Goal: Information Seeking & Learning: Check status

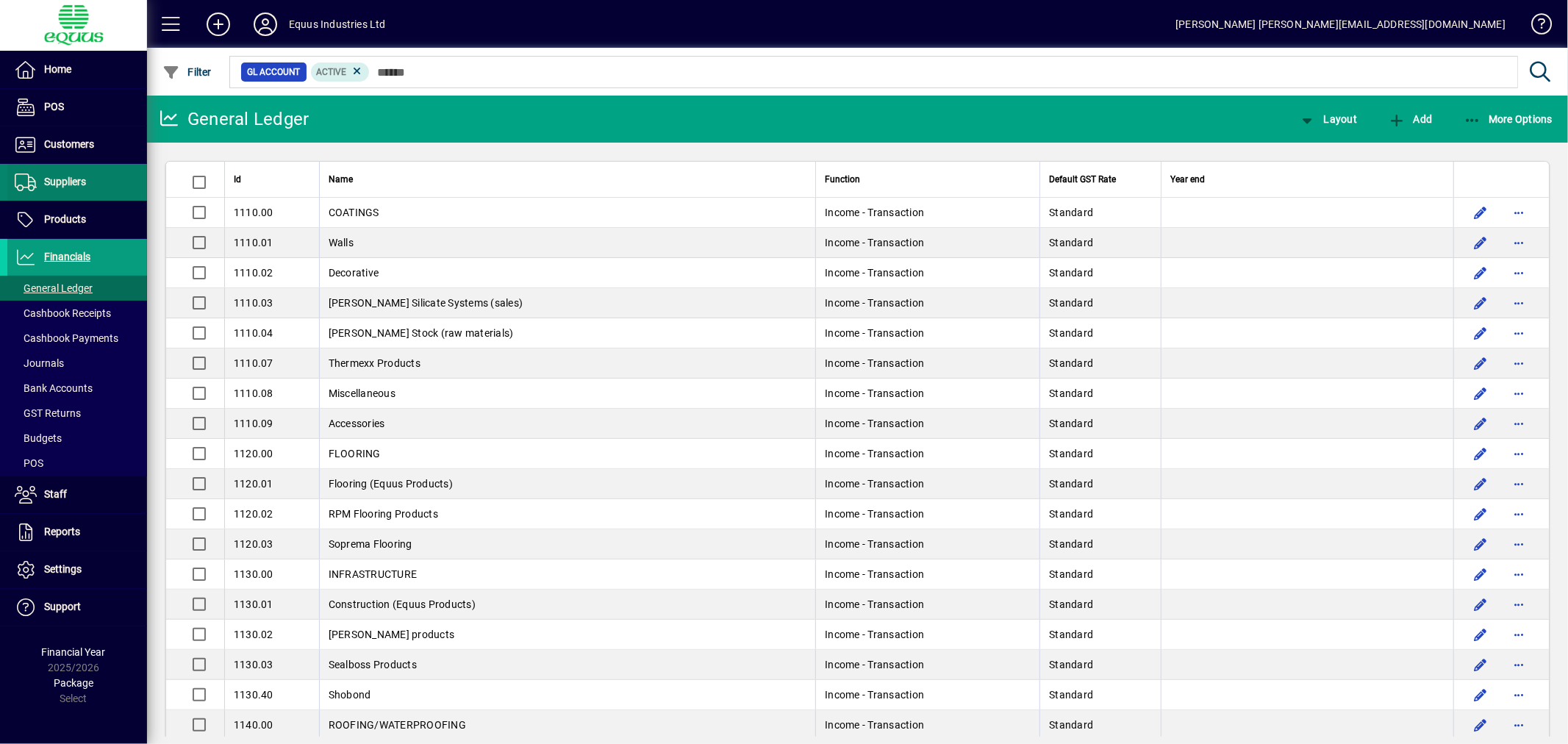
click at [44, 180] on span "Suppliers" at bounding box center [65, 182] width 42 height 11
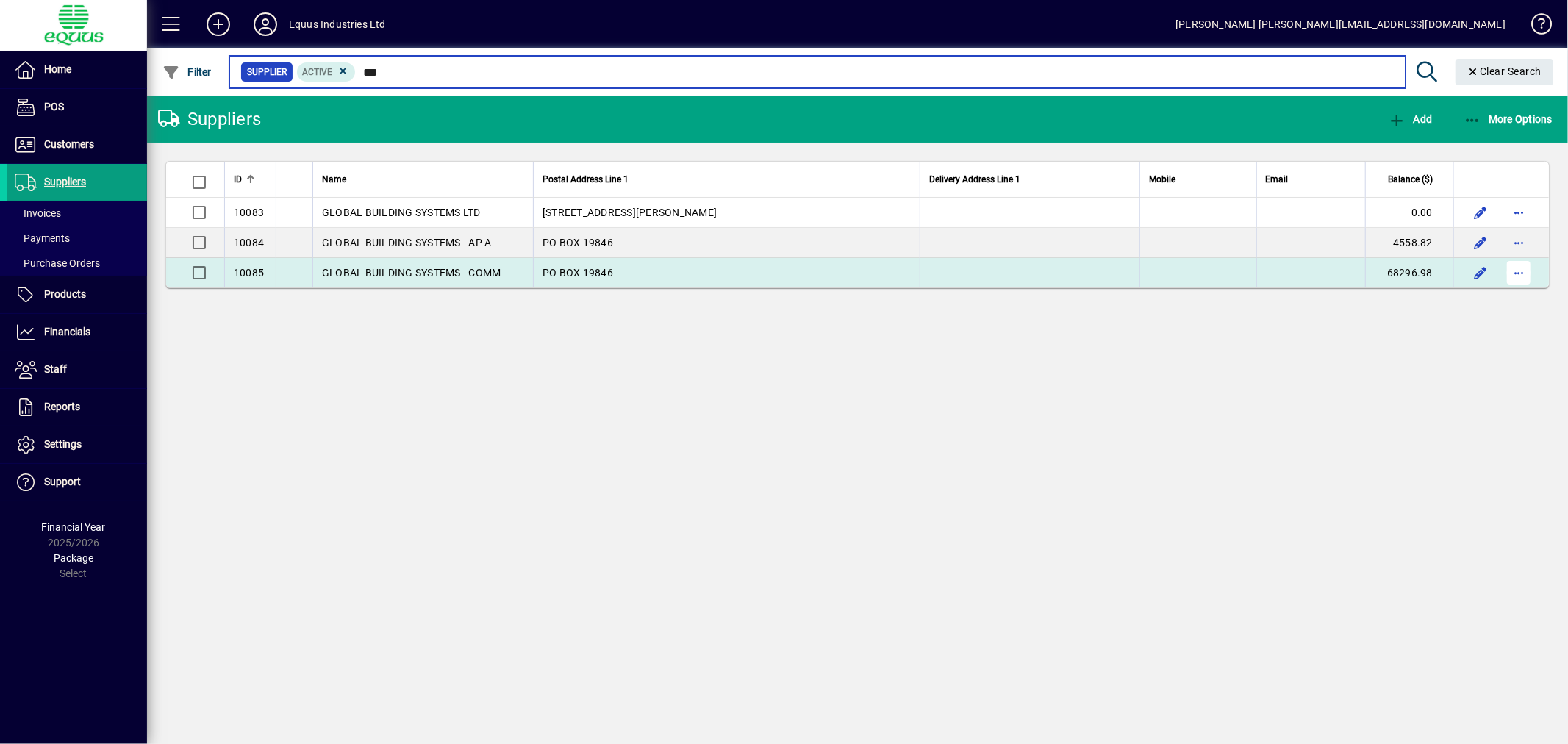
type input "***"
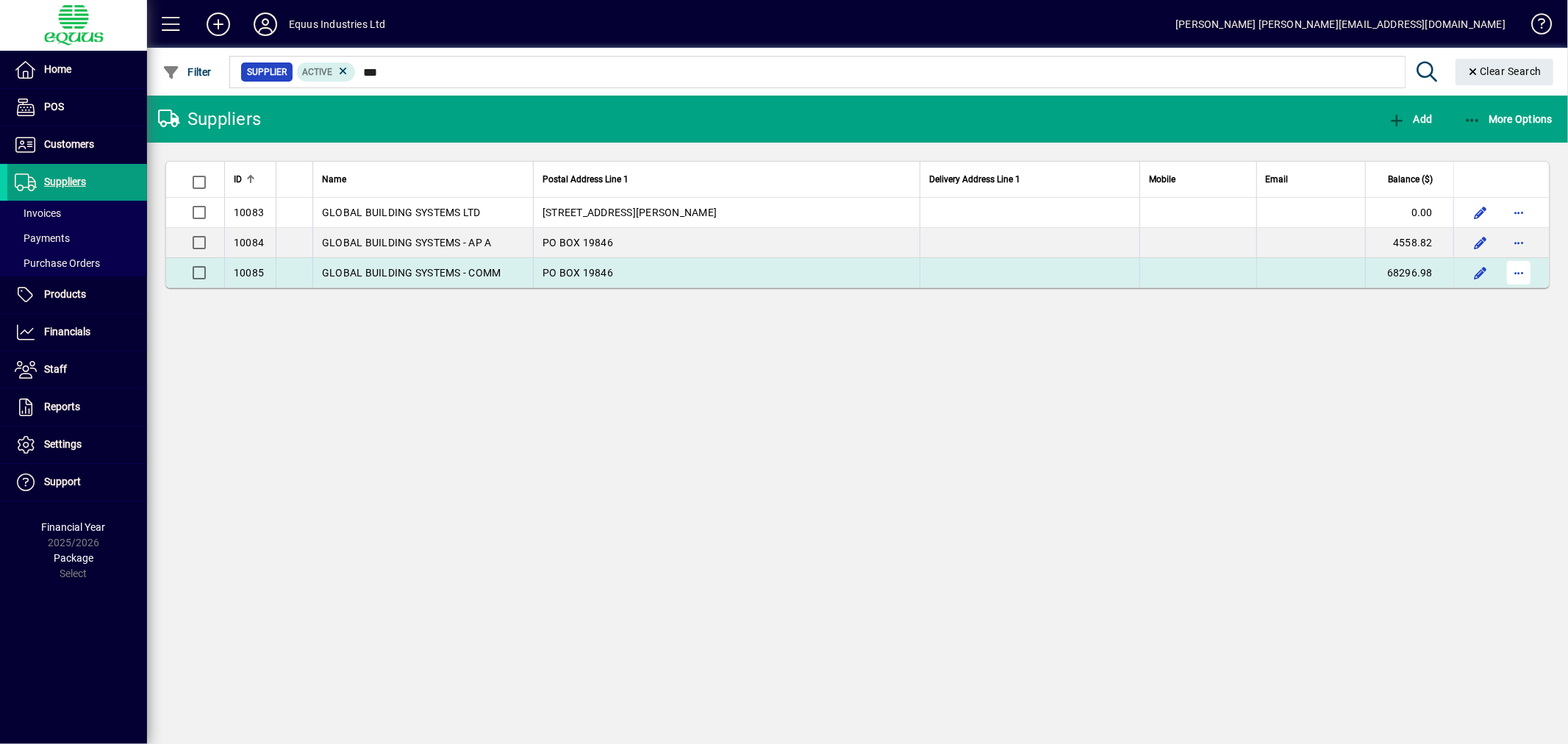
click at [1515, 273] on span "button" at bounding box center [1518, 273] width 35 height 35
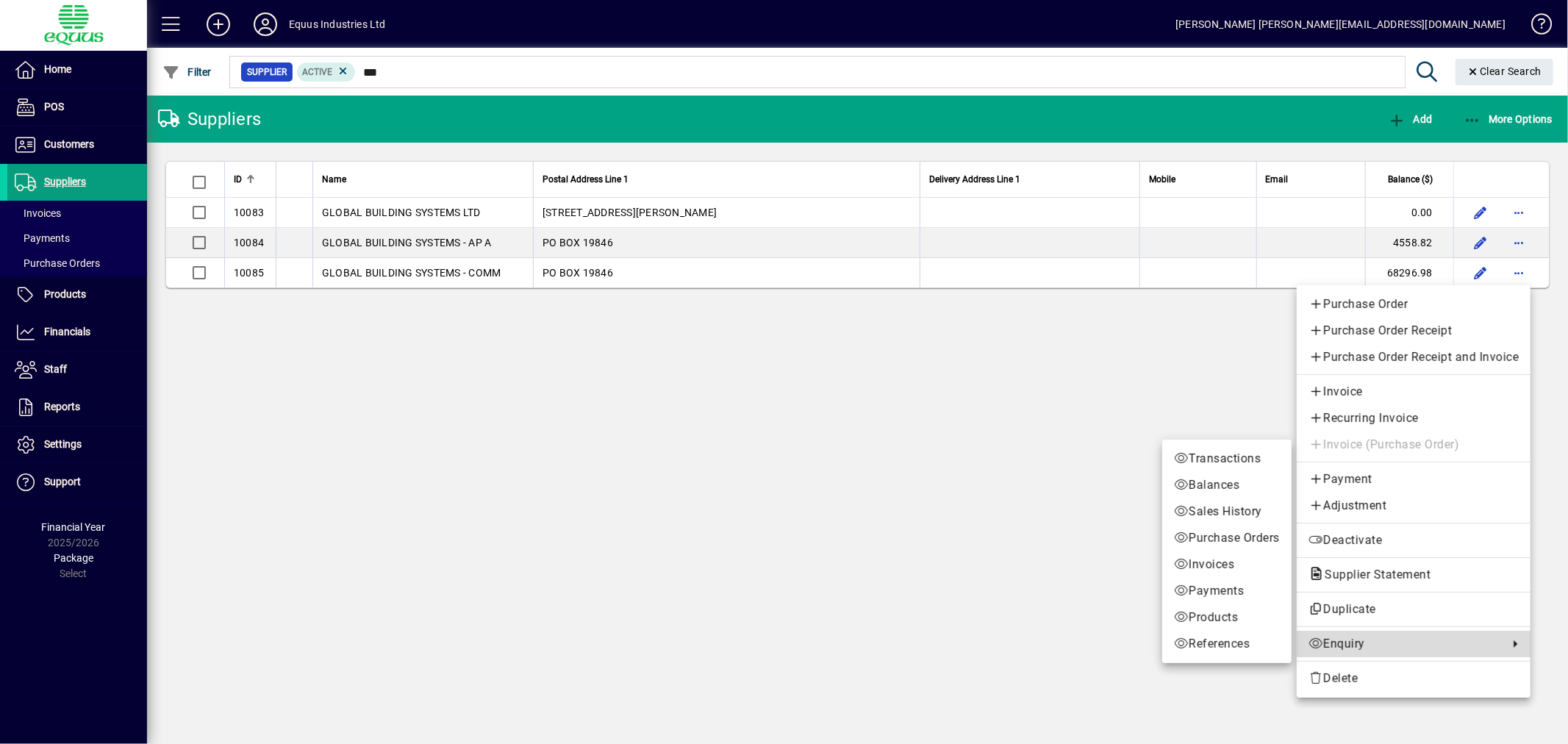
click at [1356, 643] on span "Enquiry" at bounding box center [1404, 644] width 192 height 18
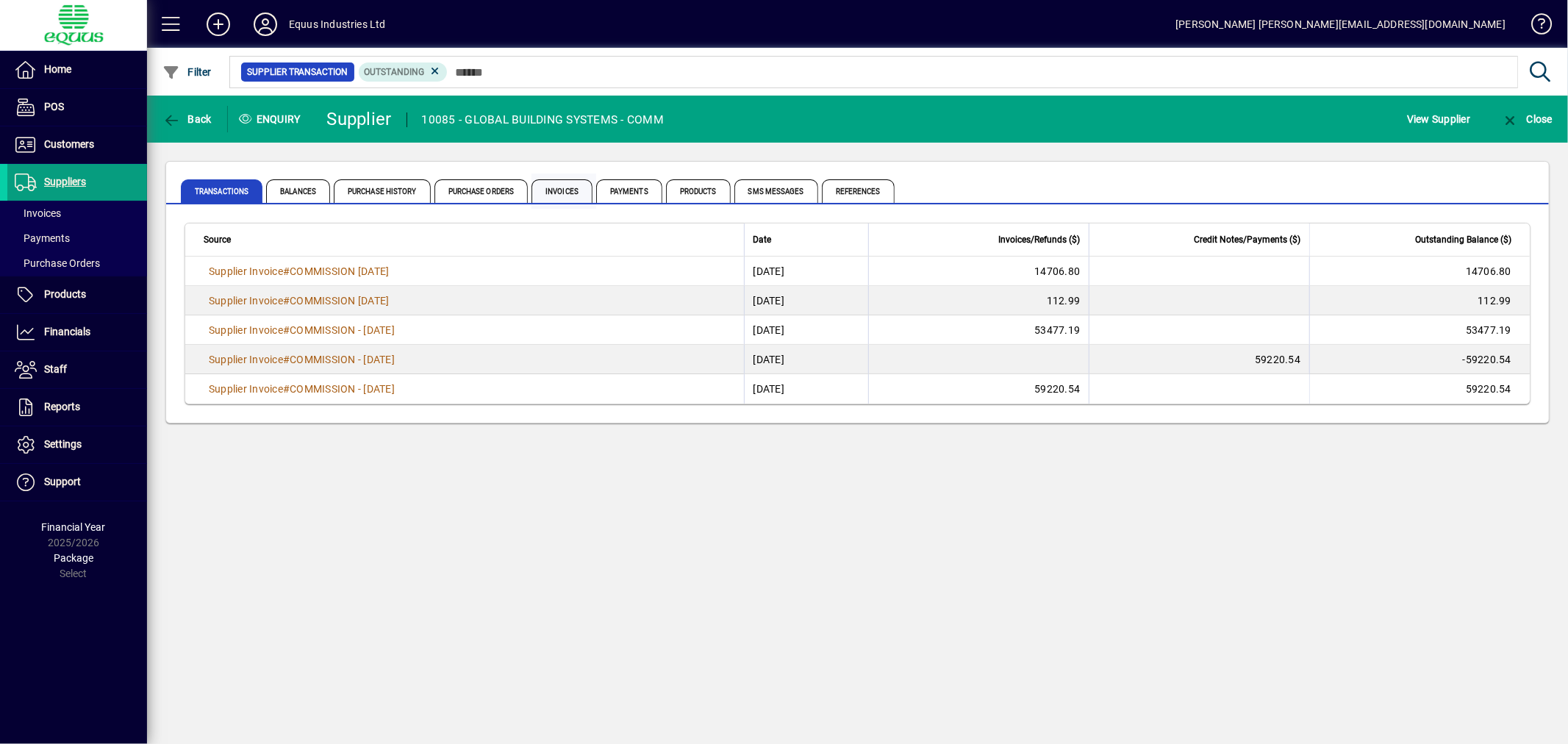
click at [559, 181] on span "Invoices" at bounding box center [561, 191] width 61 height 24
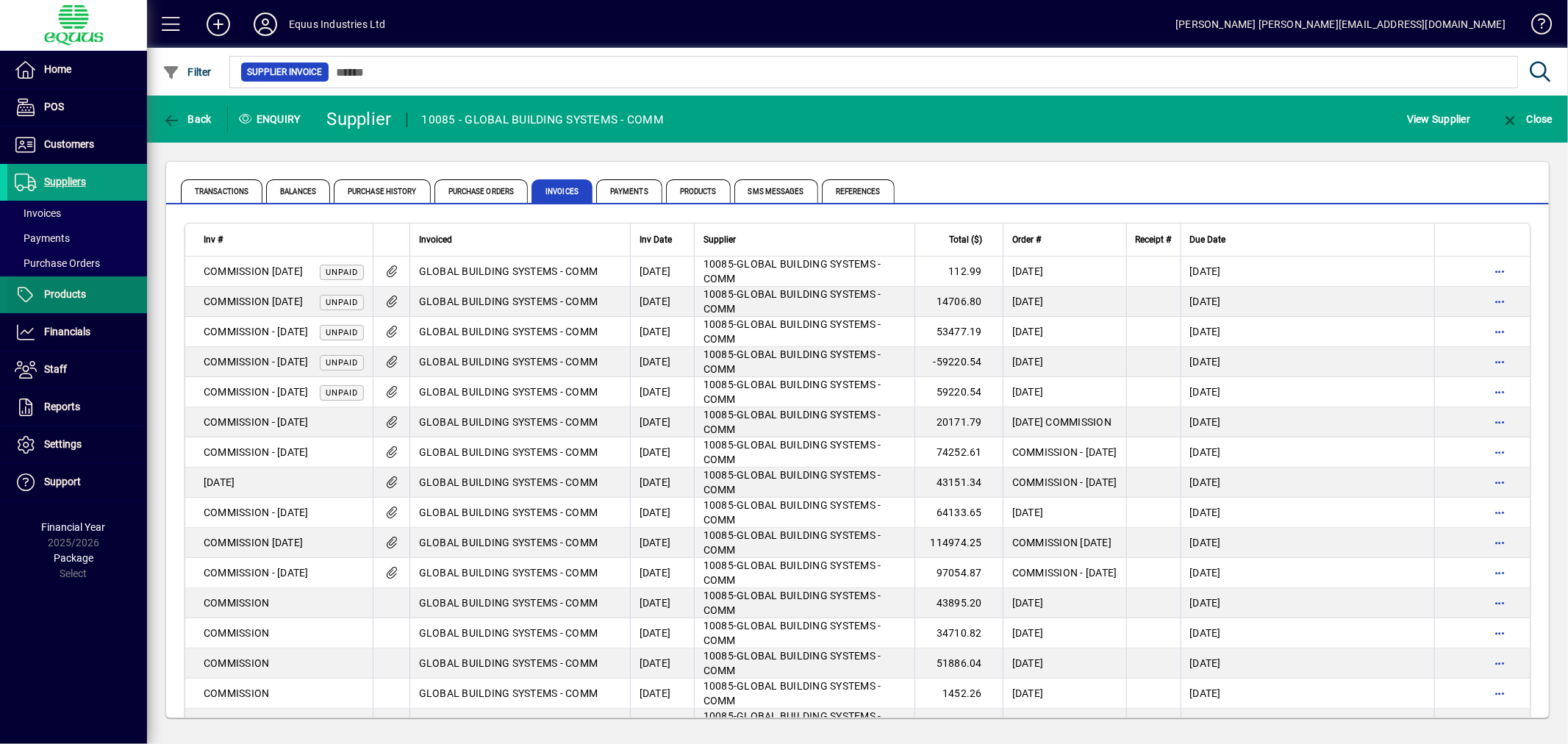
click at [60, 291] on span "Products" at bounding box center [65, 294] width 42 height 11
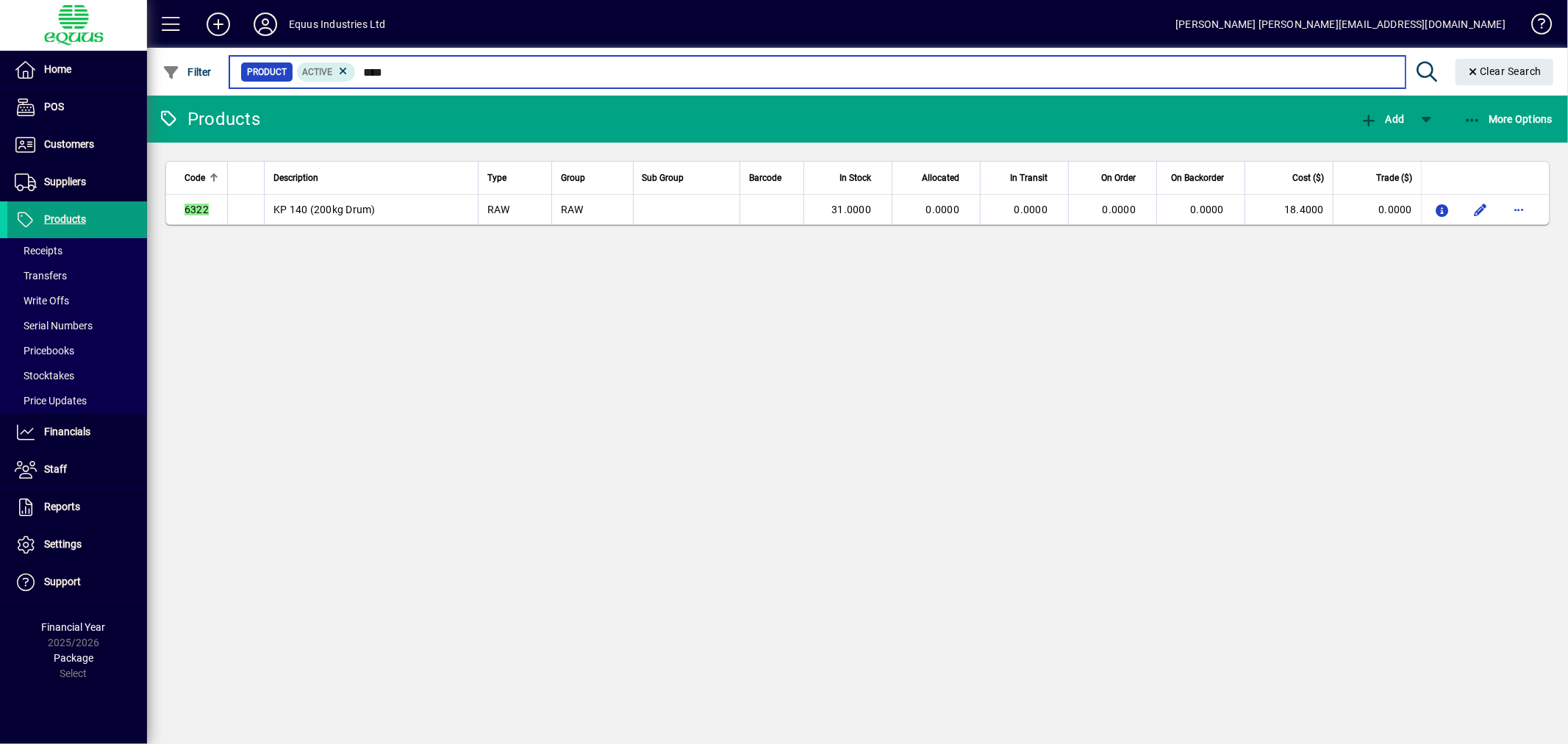
click at [385, 75] on input "****" at bounding box center [875, 71] width 1038 height 20
drag, startPoint x: 410, startPoint y: 64, endPoint x: 322, endPoint y: 64, distance: 88.0
click at [322, 64] on div "Product Active ****" at bounding box center [817, 71] width 1153 height 20
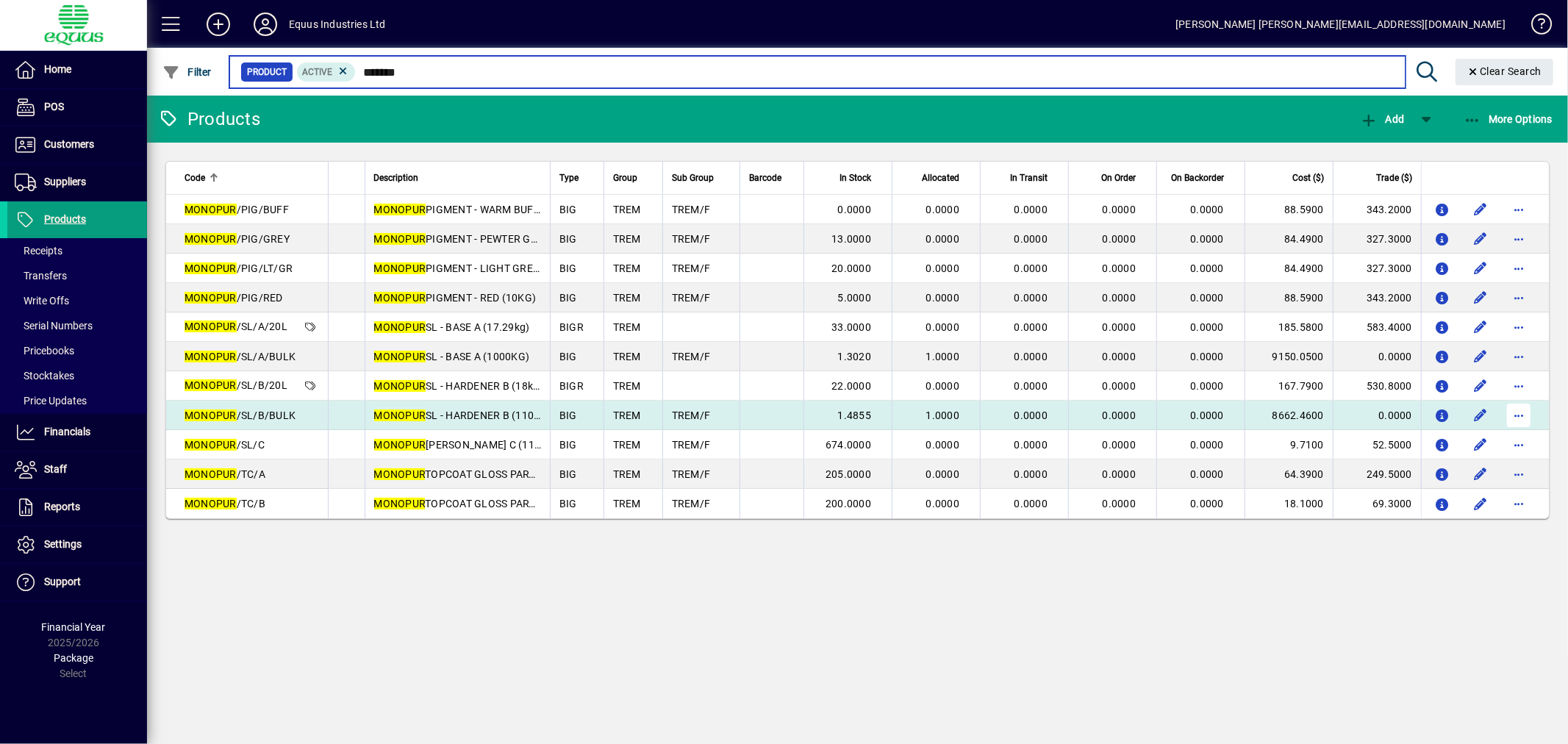
type input "*******"
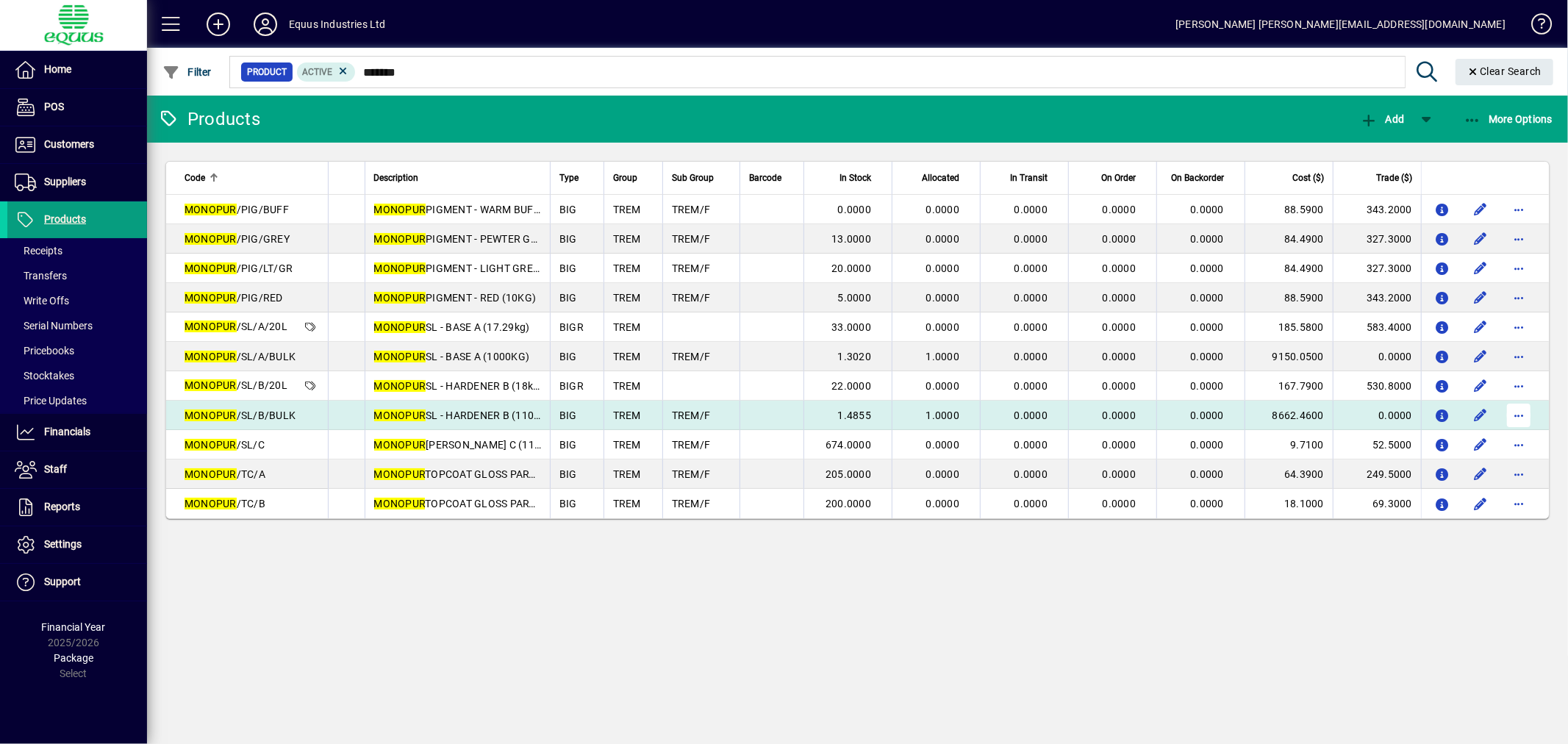
click at [1518, 415] on span "button" at bounding box center [1518, 415] width 35 height 35
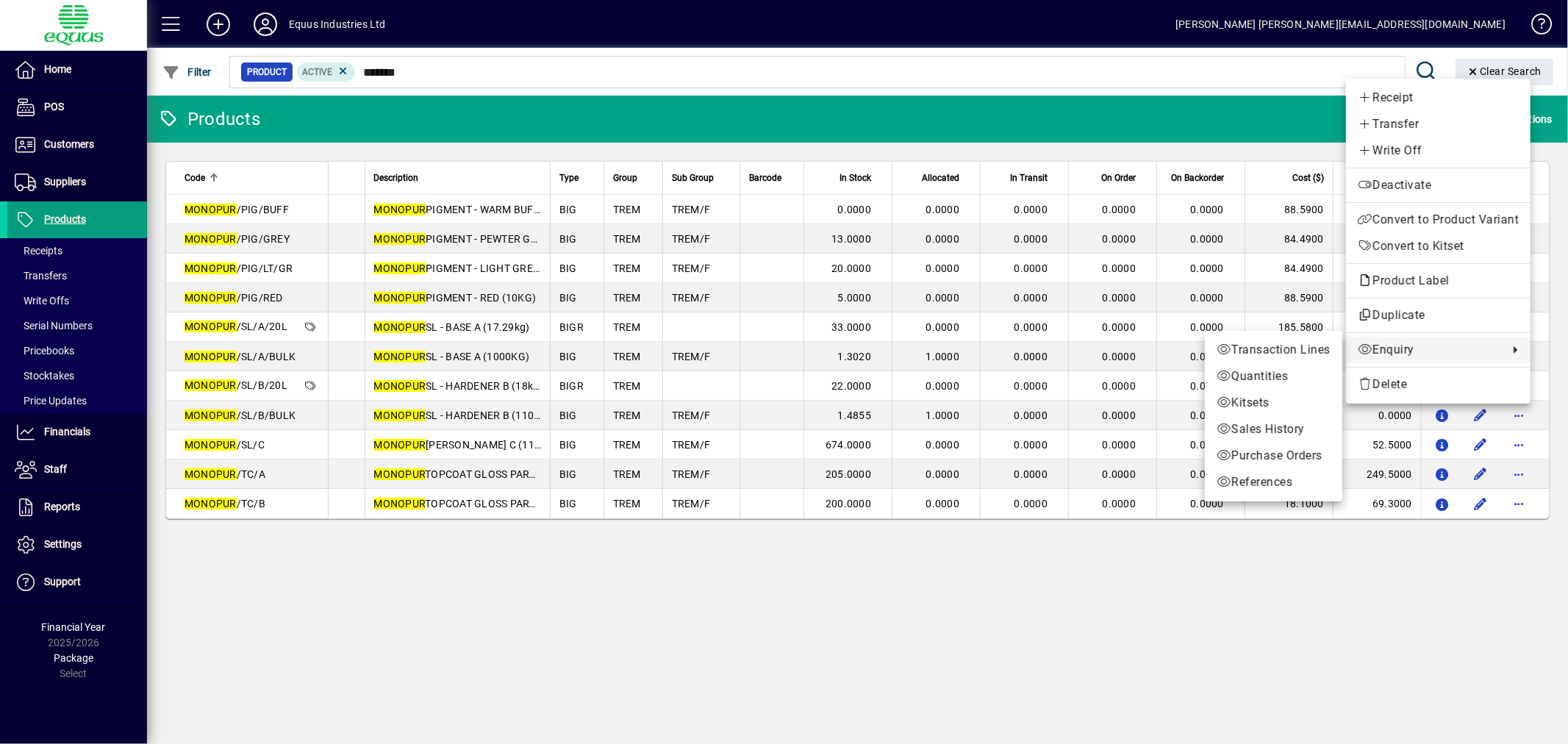
click at [1386, 348] on span "Enquiry" at bounding box center [1429, 350] width 143 height 18
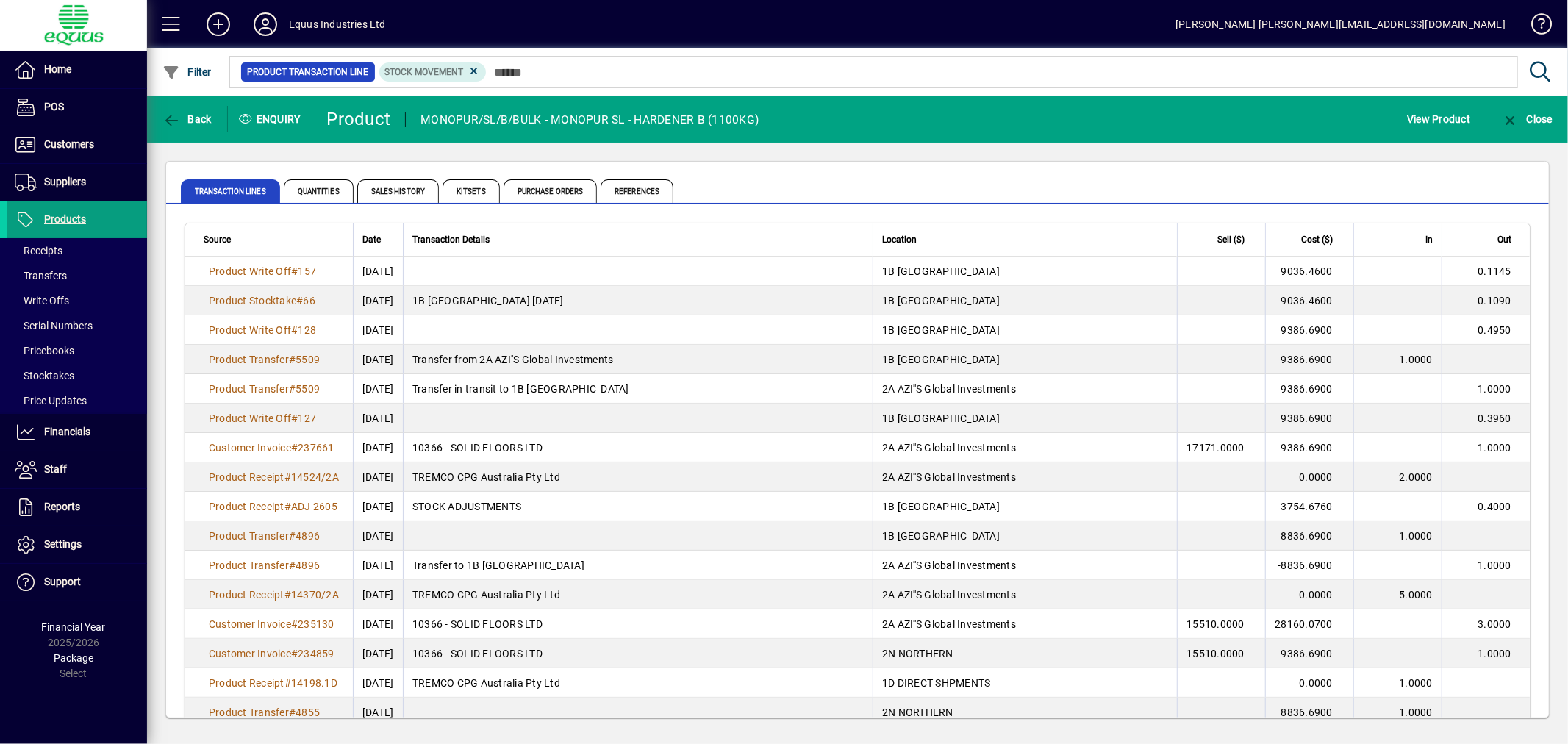
click at [1019, 241] on div "Location" at bounding box center [1025, 240] width 286 height 16
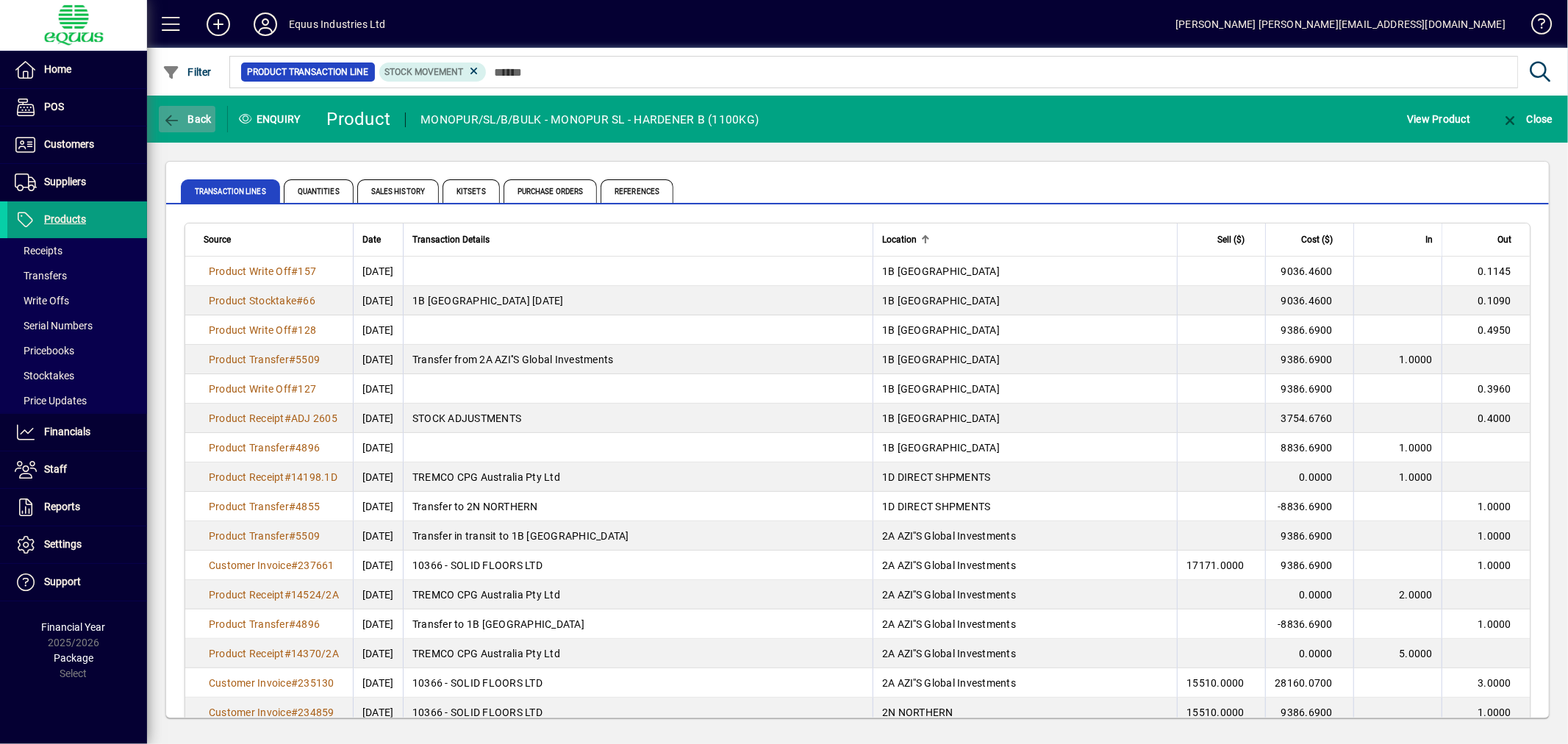
click at [186, 115] on span "Back" at bounding box center [187, 119] width 49 height 11
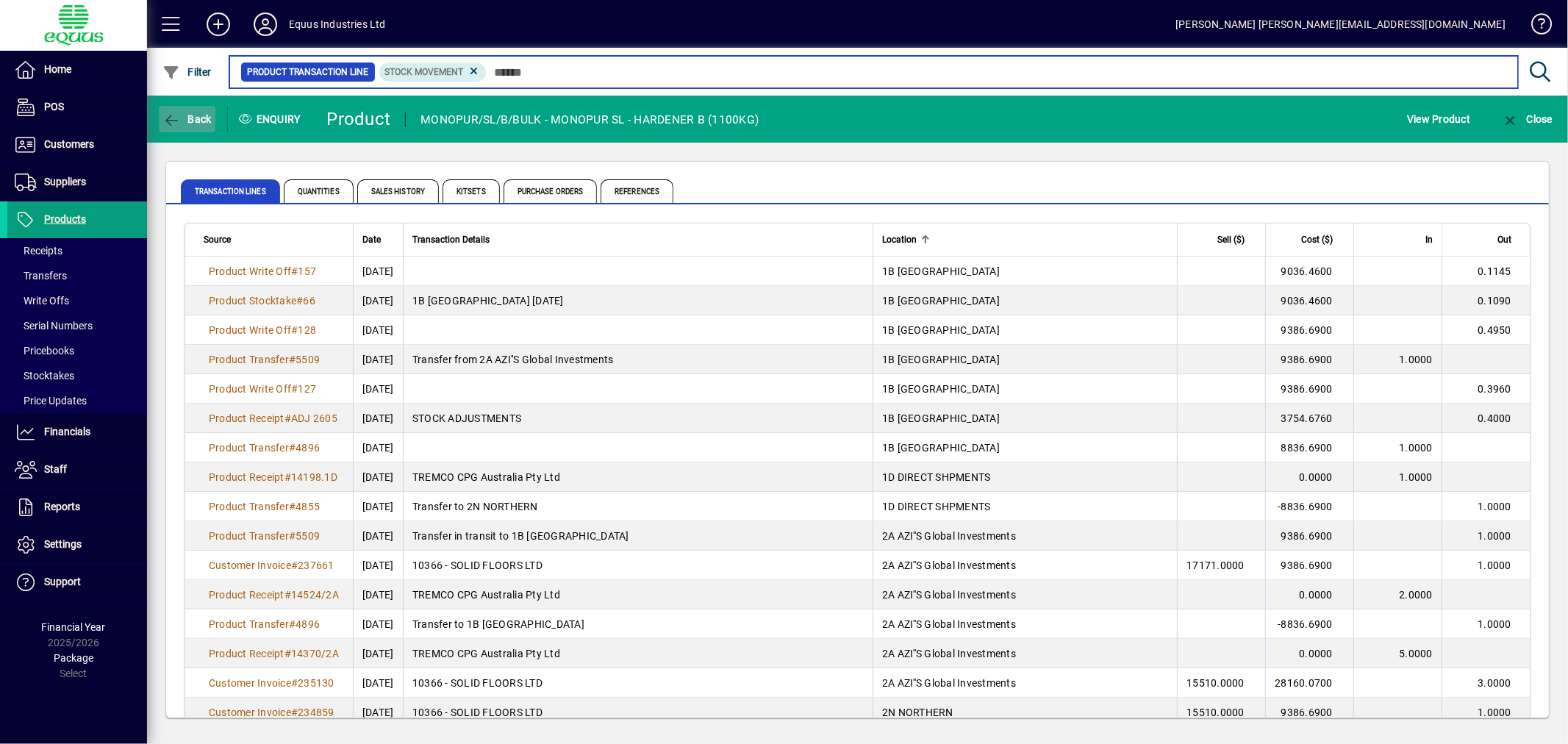
type input "*******"
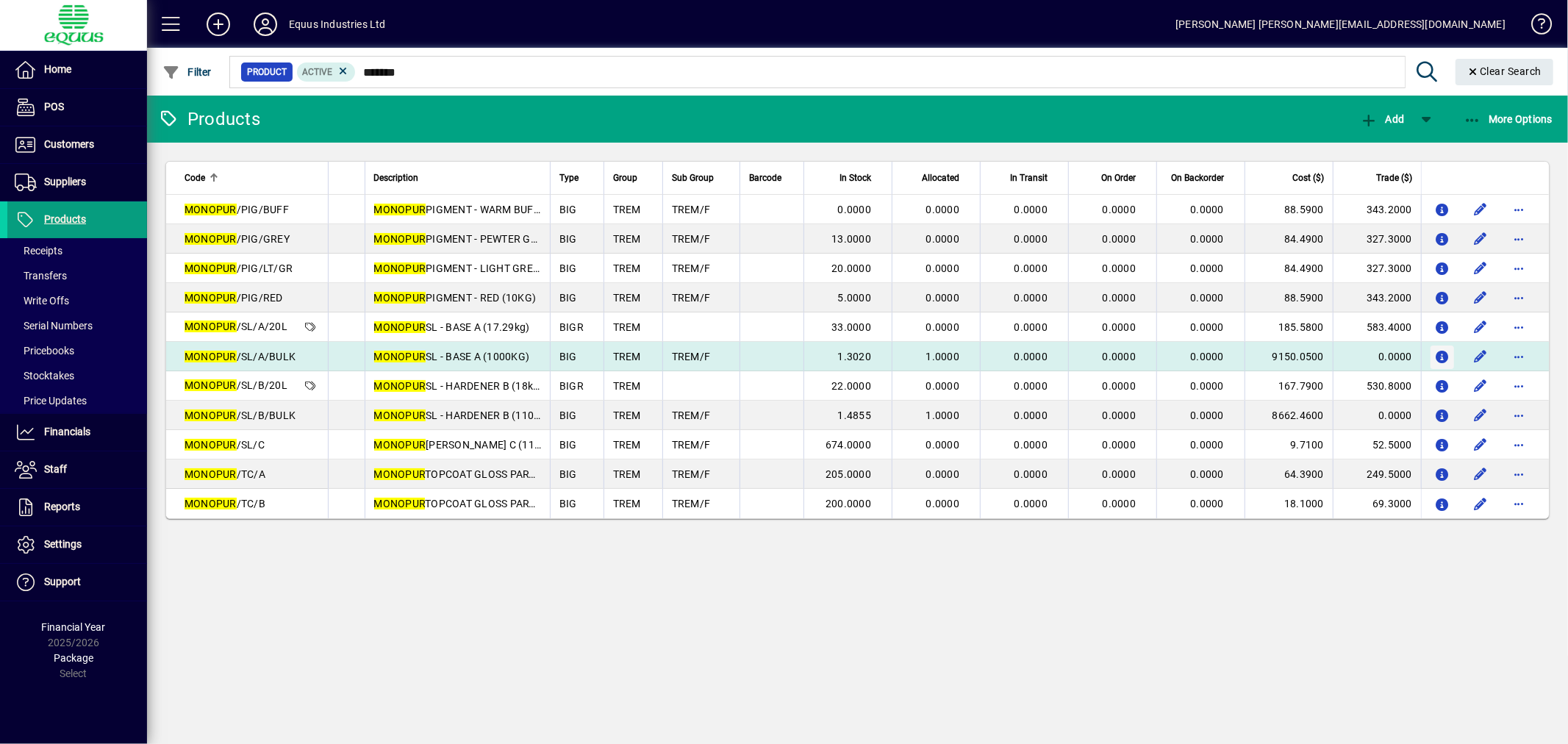
click at [1440, 354] on icon "button" at bounding box center [1443, 357] width 16 height 12
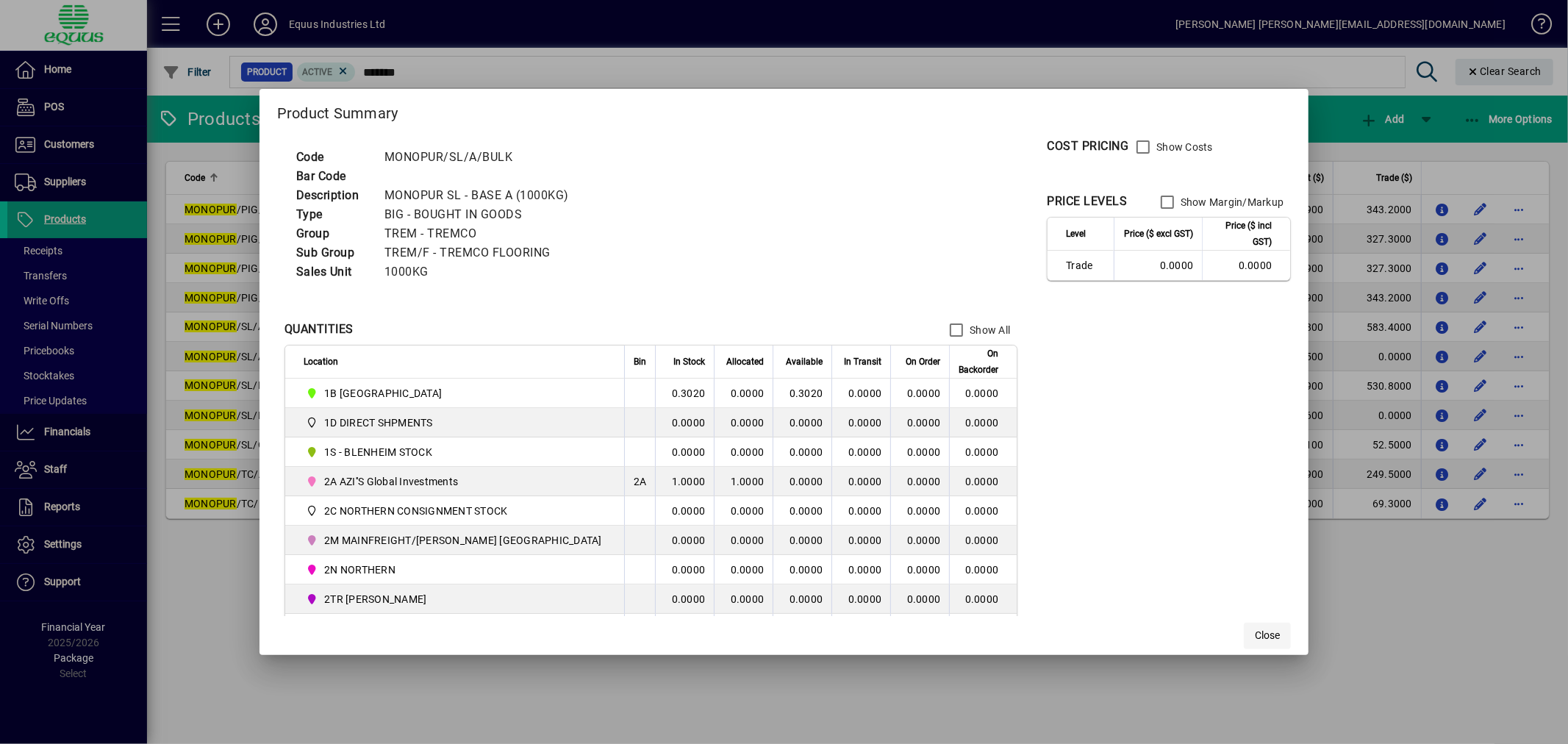
click at [1255, 634] on span "Close" at bounding box center [1267, 635] width 25 height 16
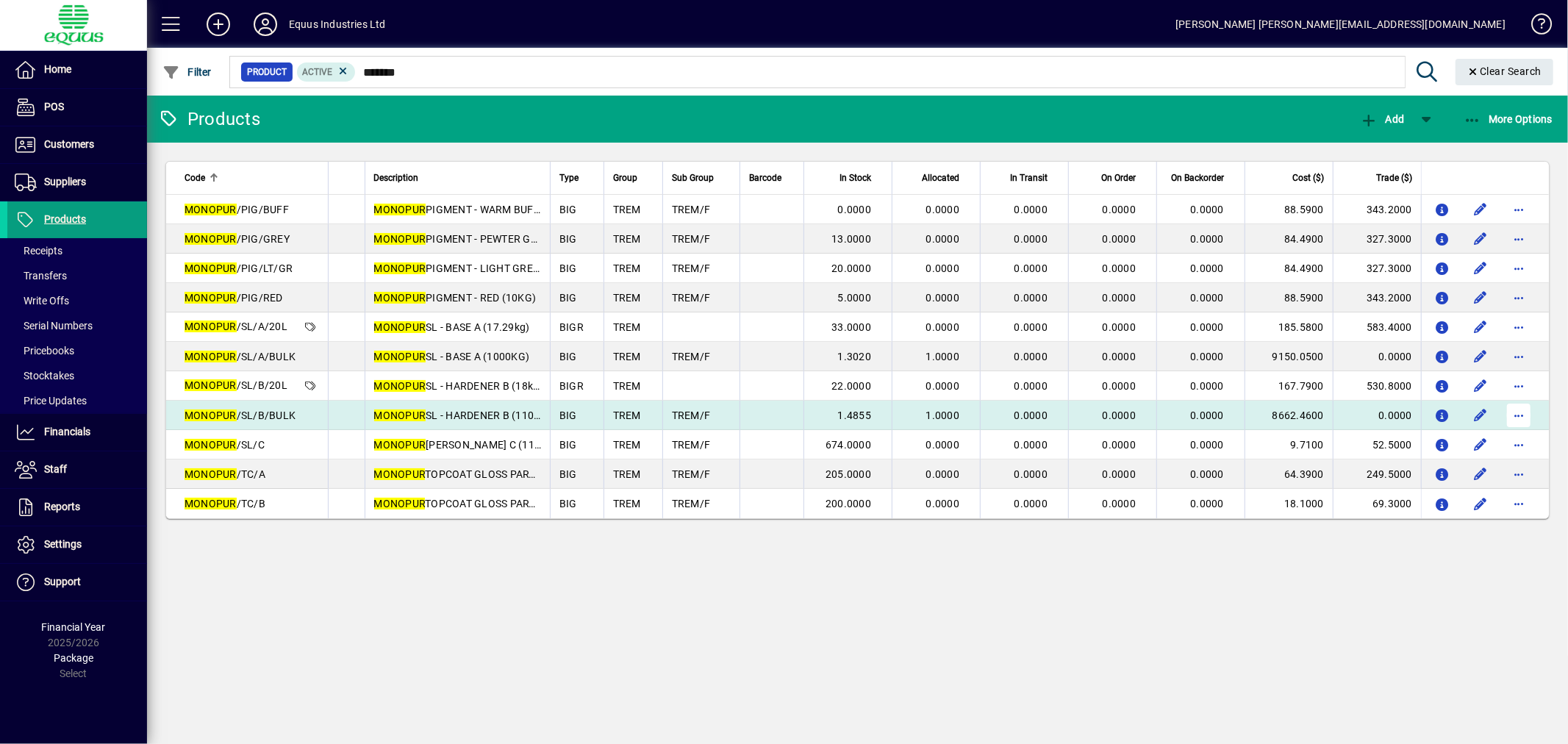
click at [1521, 410] on span "button" at bounding box center [1518, 415] width 35 height 35
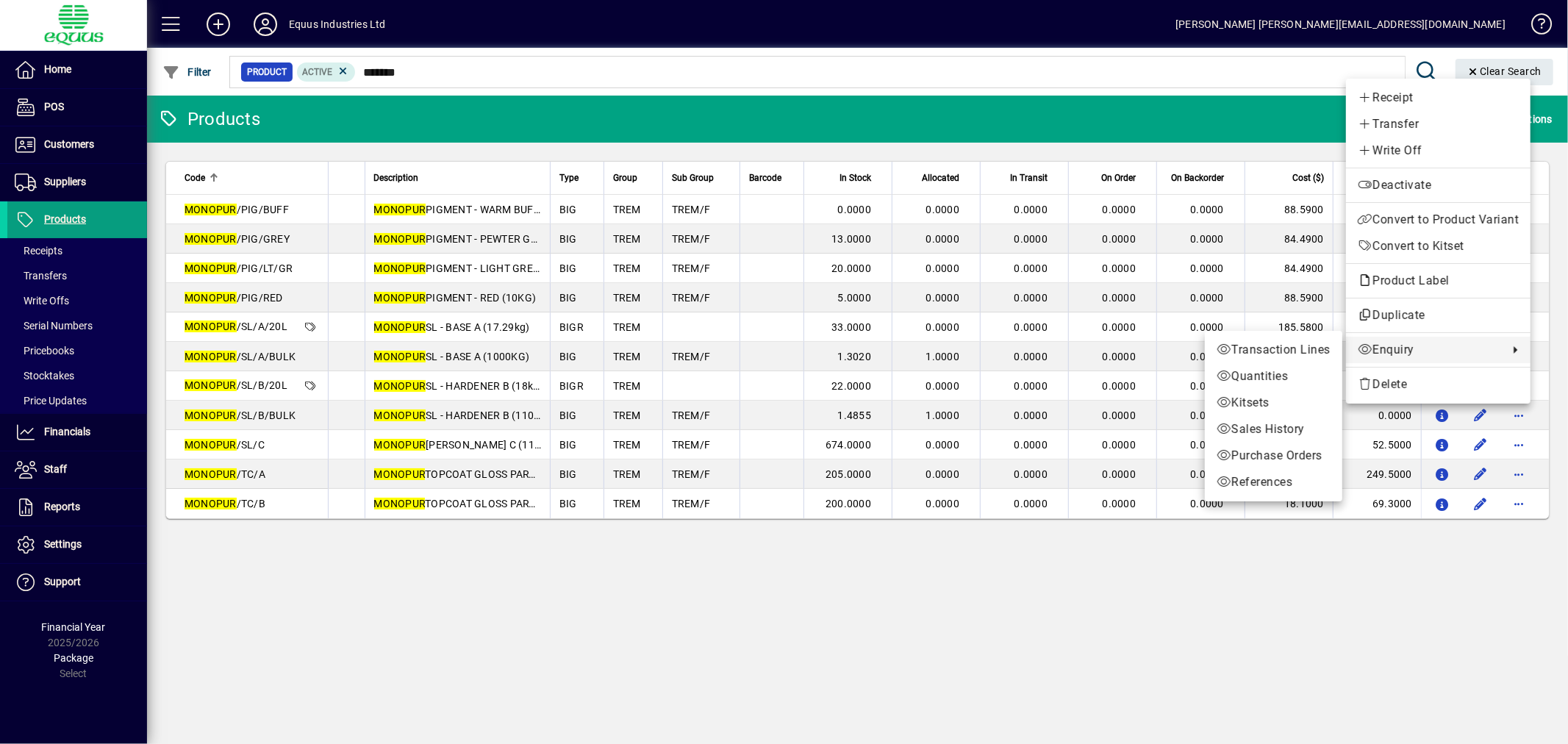
click at [1439, 344] on span "Enquiry" at bounding box center [1429, 350] width 143 height 18
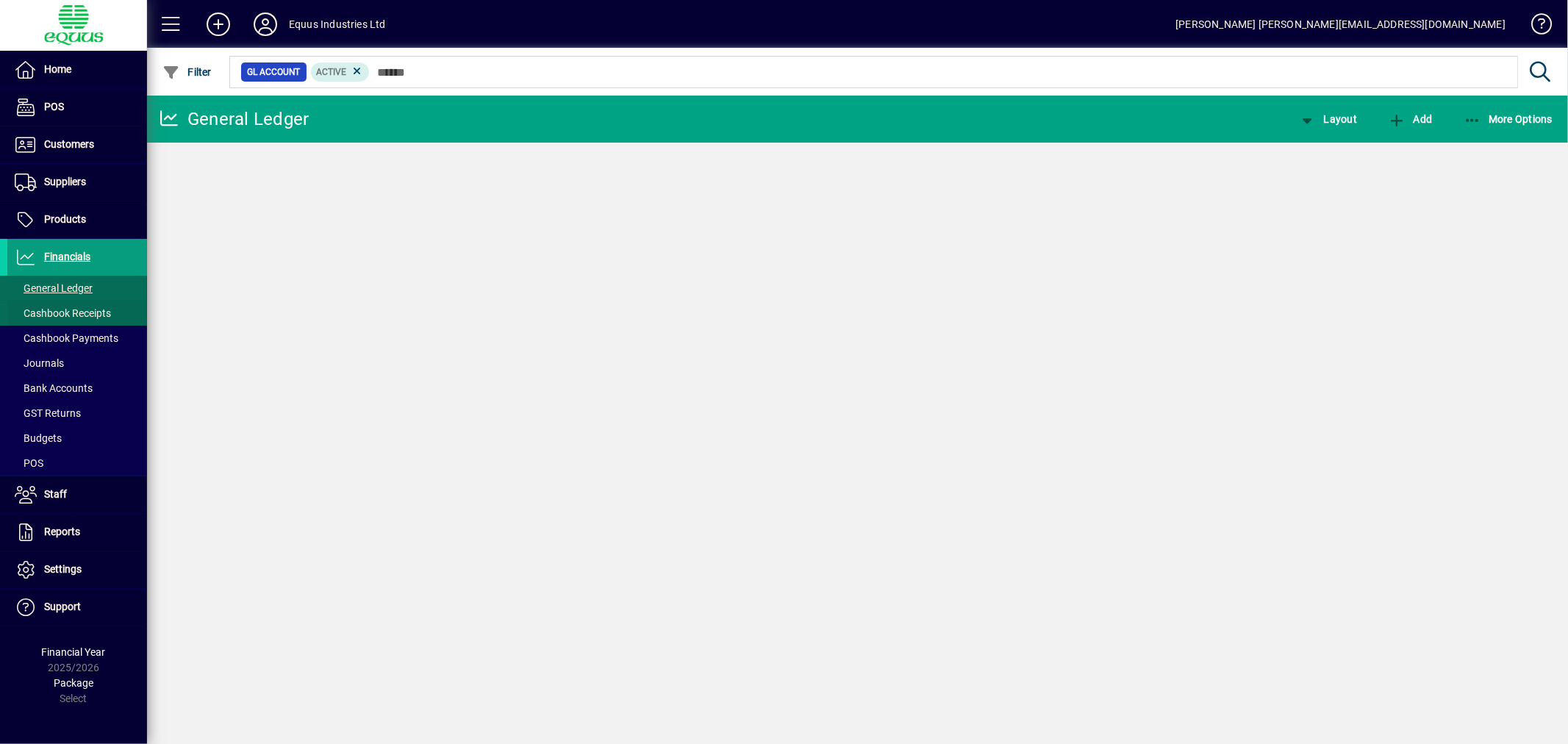
click at [1508, 118] on span "More Options" at bounding box center [1509, 119] width 90 height 11
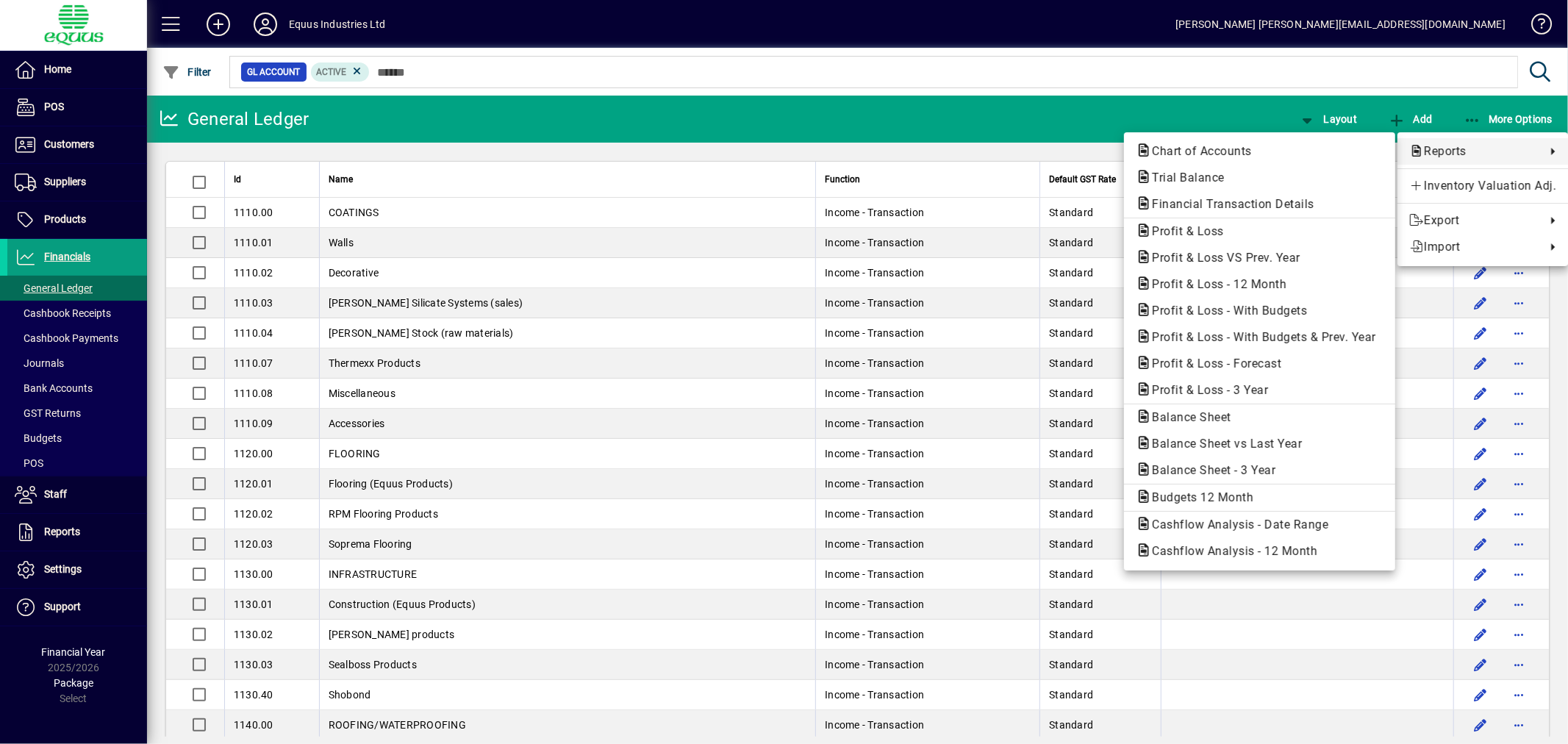
click at [442, 71] on div at bounding box center [784, 372] width 1568 height 744
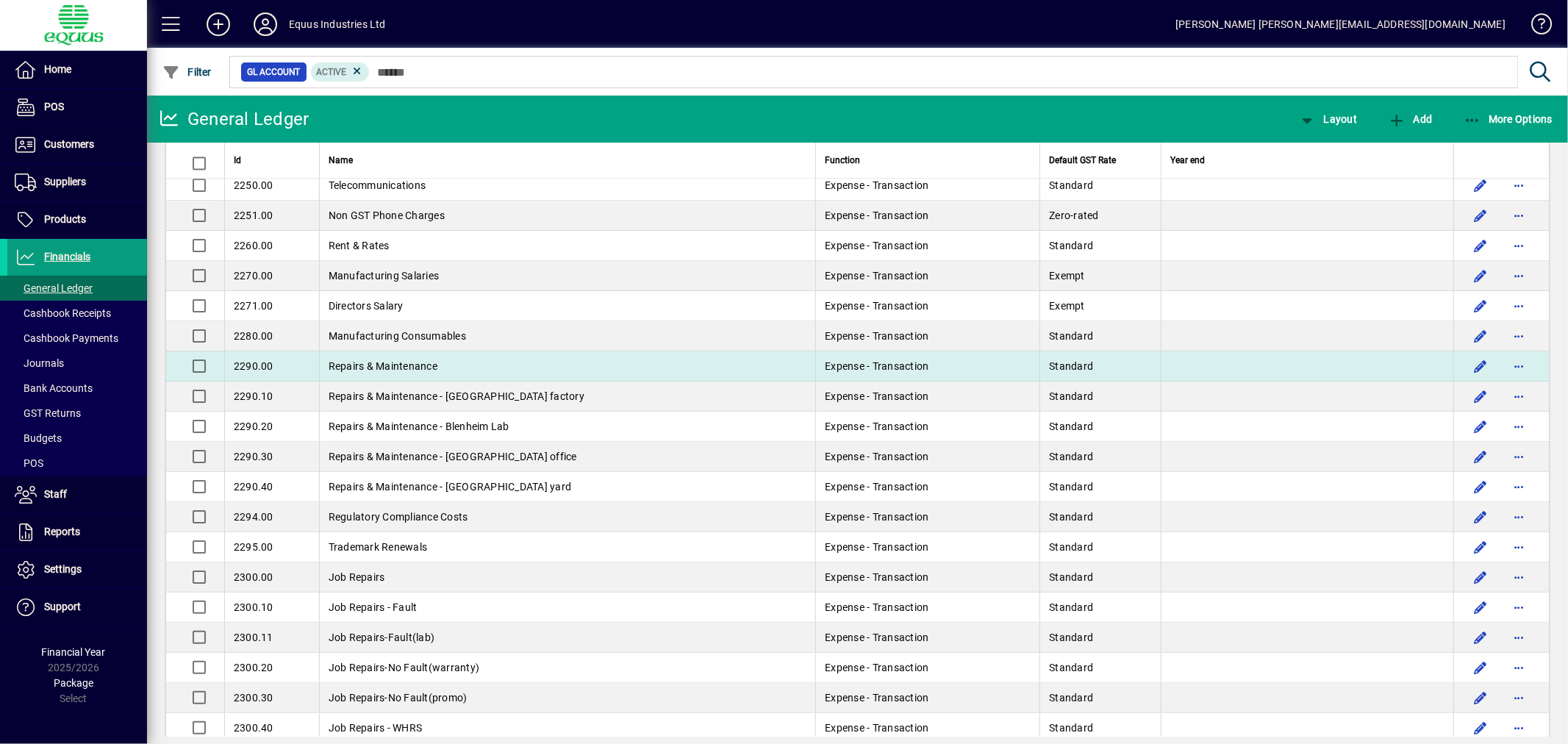
scroll to position [3105, 0]
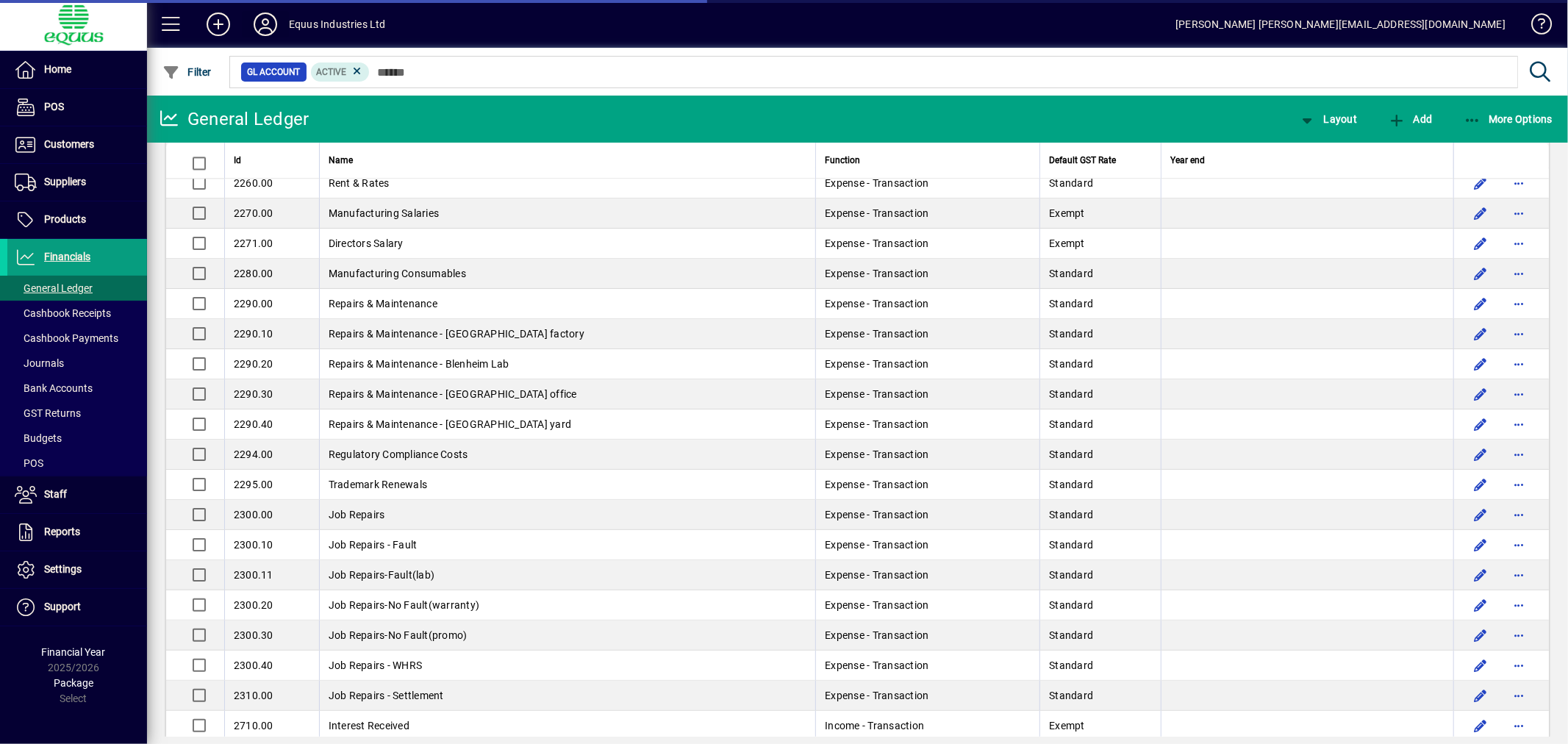
click at [256, 22] on icon at bounding box center [265, 24] width 29 height 24
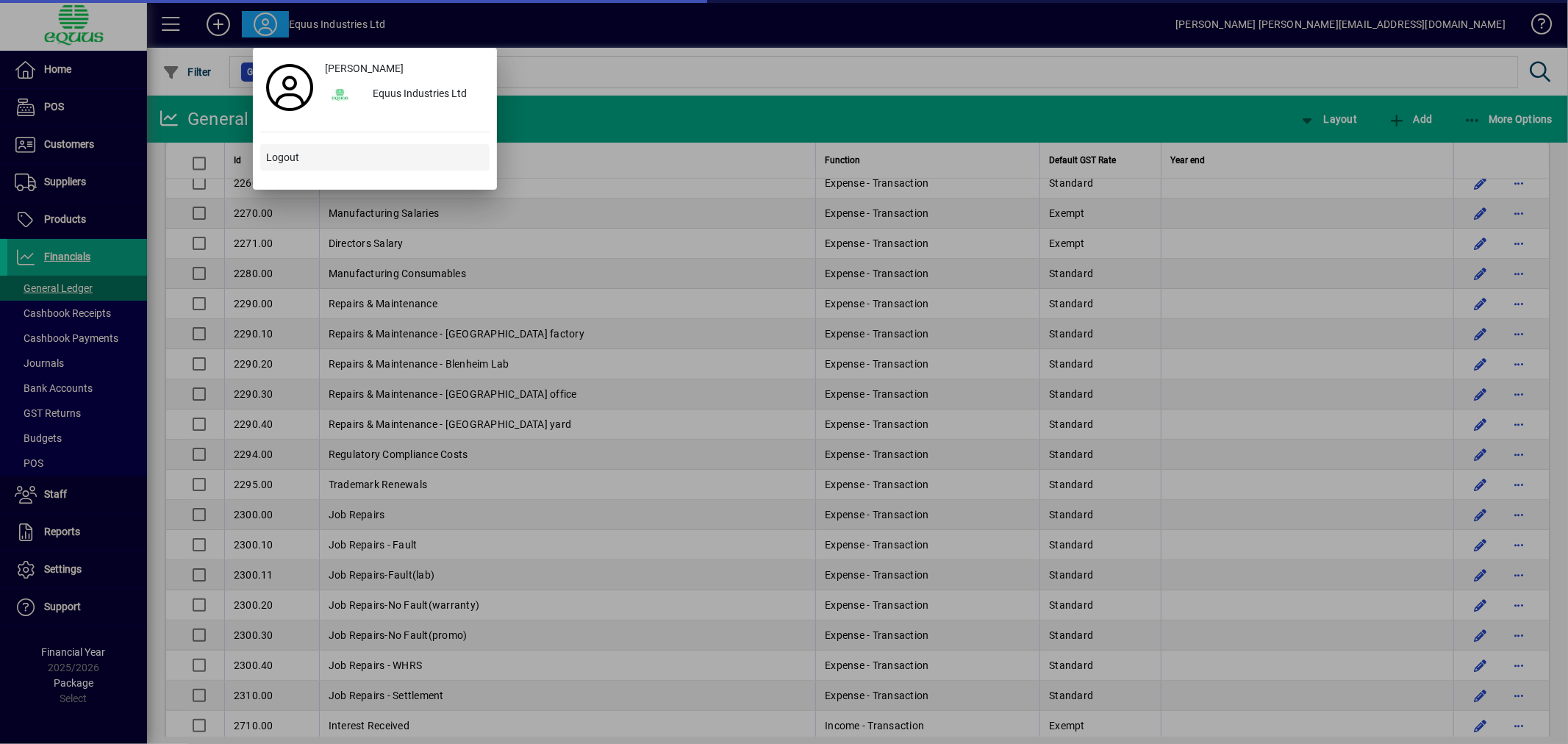
click at [282, 163] on span "Logout" at bounding box center [282, 157] width 33 height 16
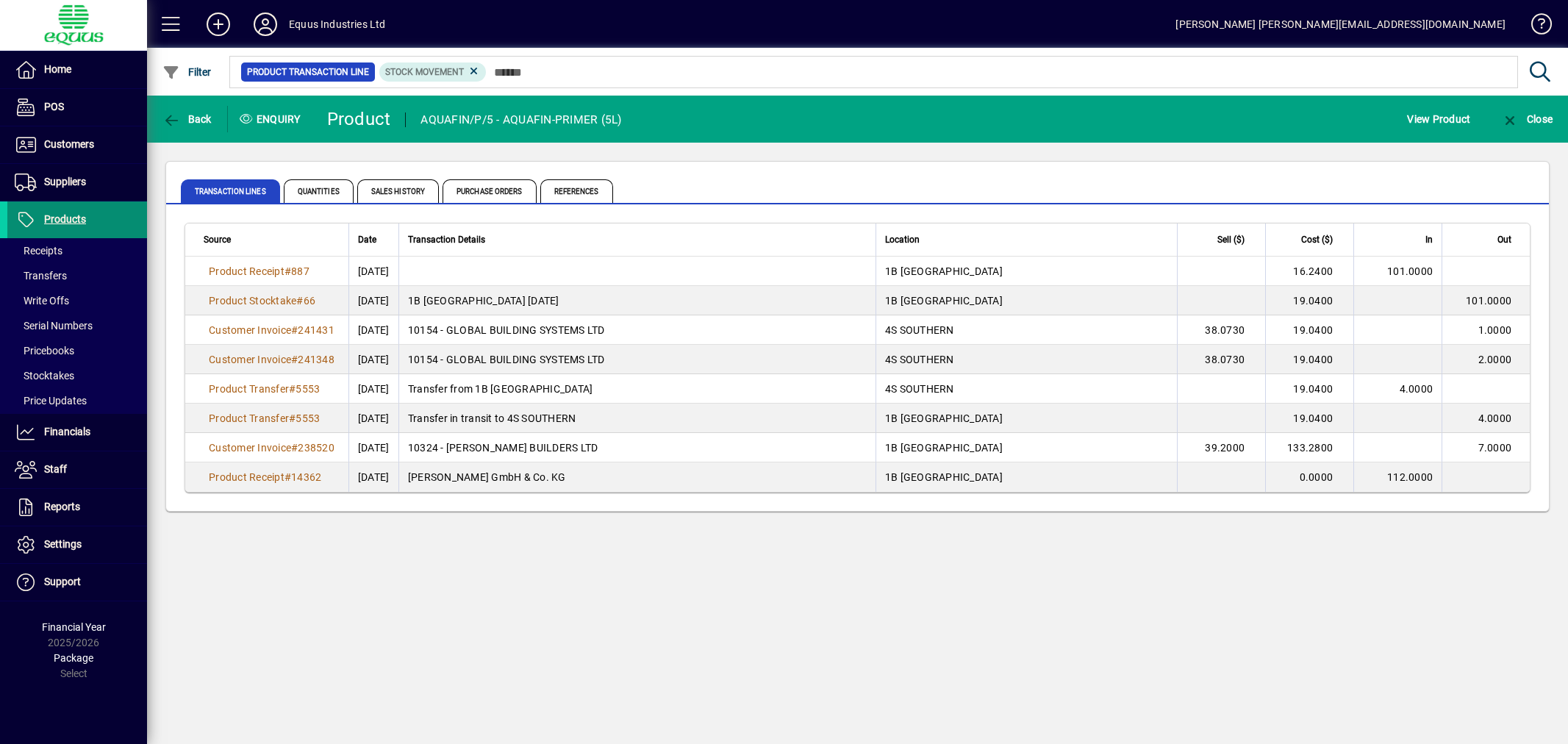
click at [61, 207] on span at bounding box center [77, 219] width 140 height 35
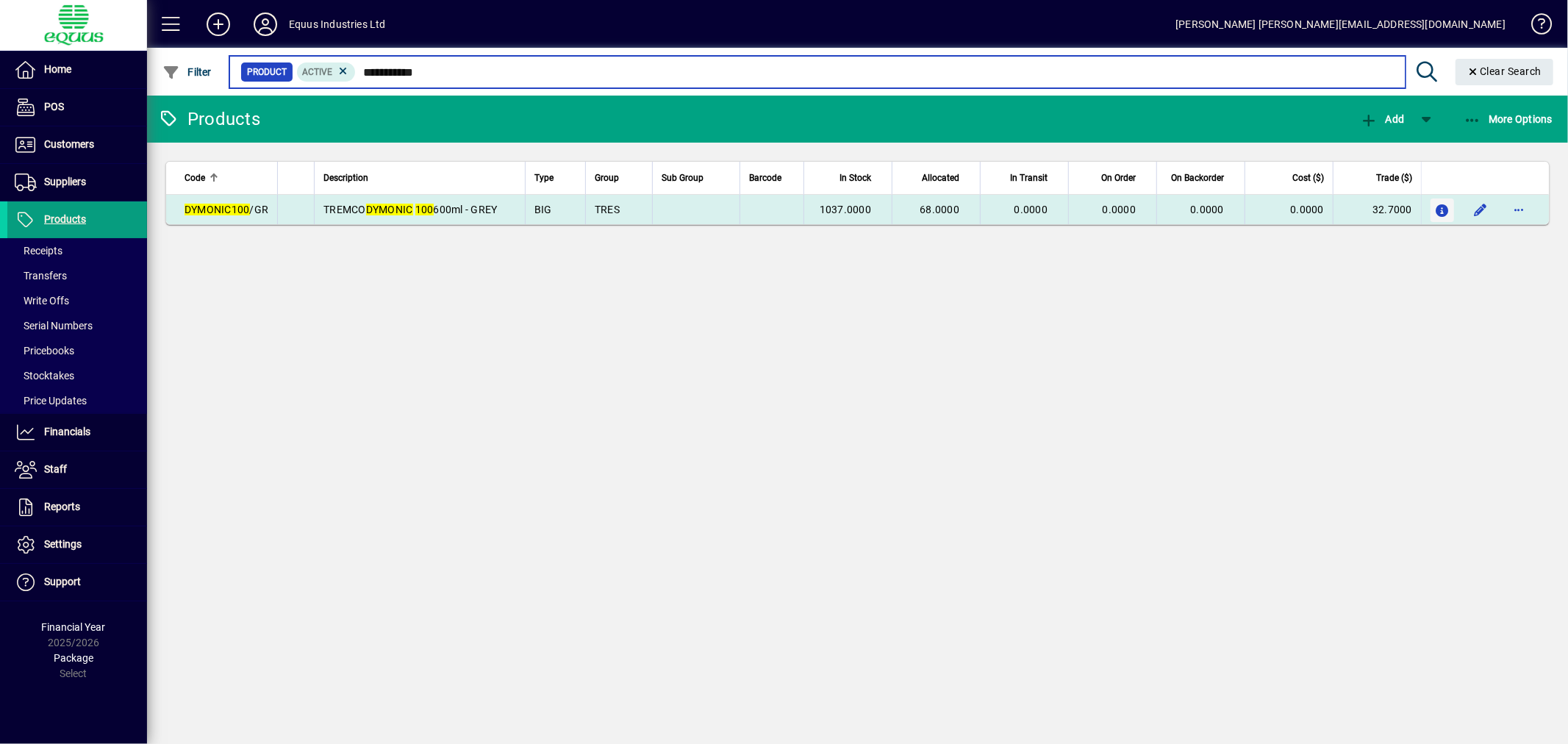
type input "**********"
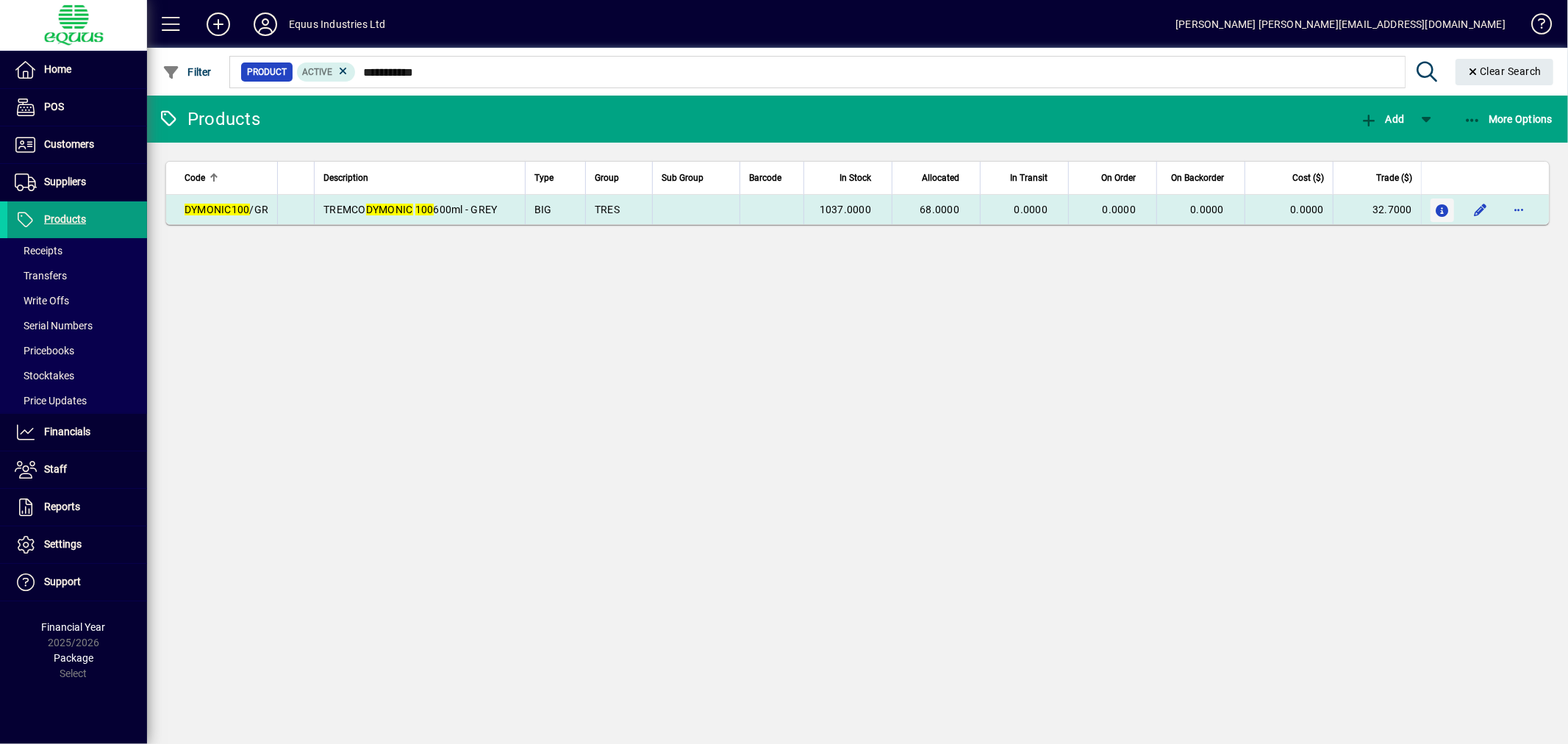
click at [1437, 206] on icon "button" at bounding box center [1443, 211] width 16 height 12
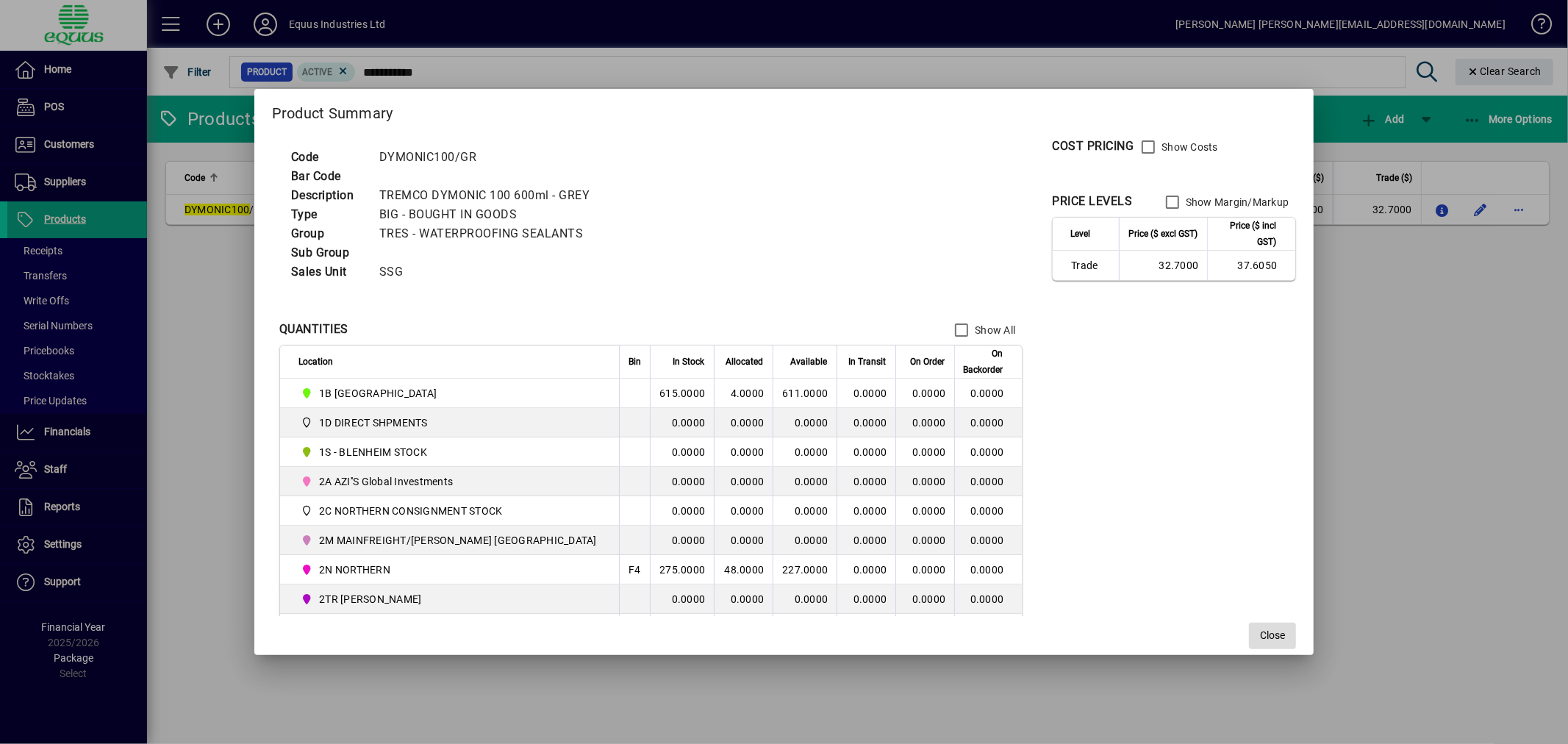
click at [1260, 631] on span "Close" at bounding box center [1273, 635] width 25 height 16
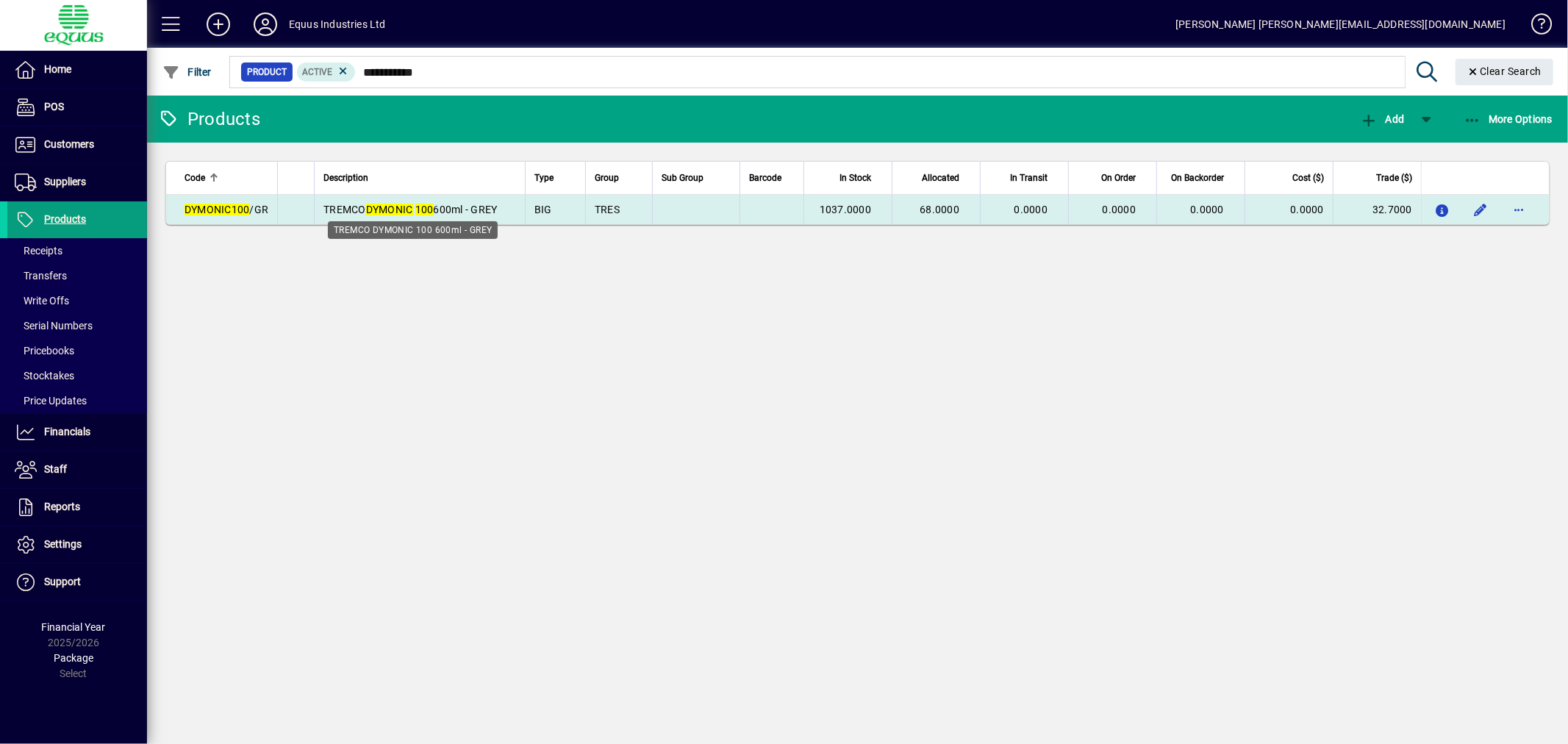
click at [416, 204] on span "TREMCO DYMONIC 100 600ml - GREY" at bounding box center [410, 210] width 173 height 11
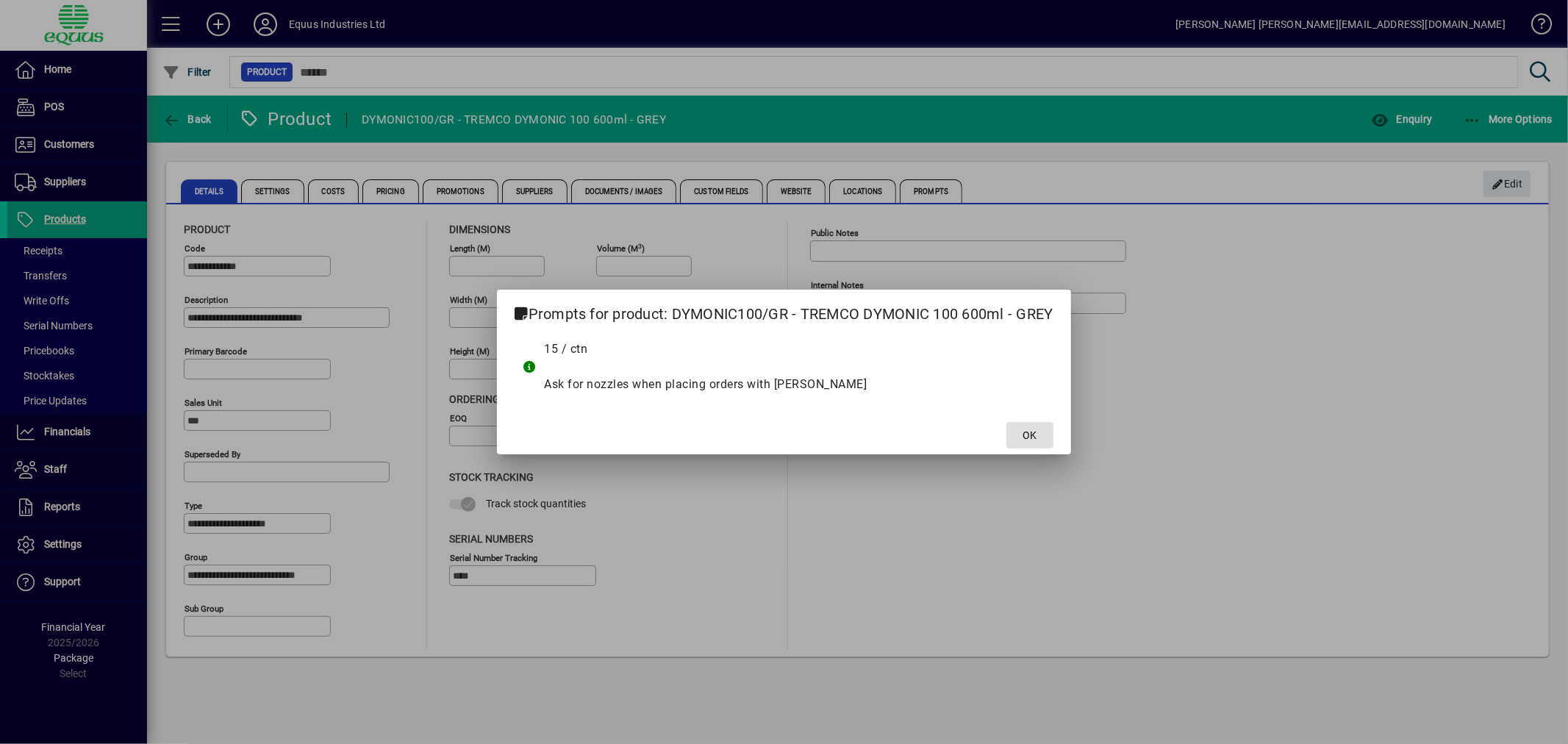
click at [1032, 431] on span "OK" at bounding box center [1030, 435] width 14 height 16
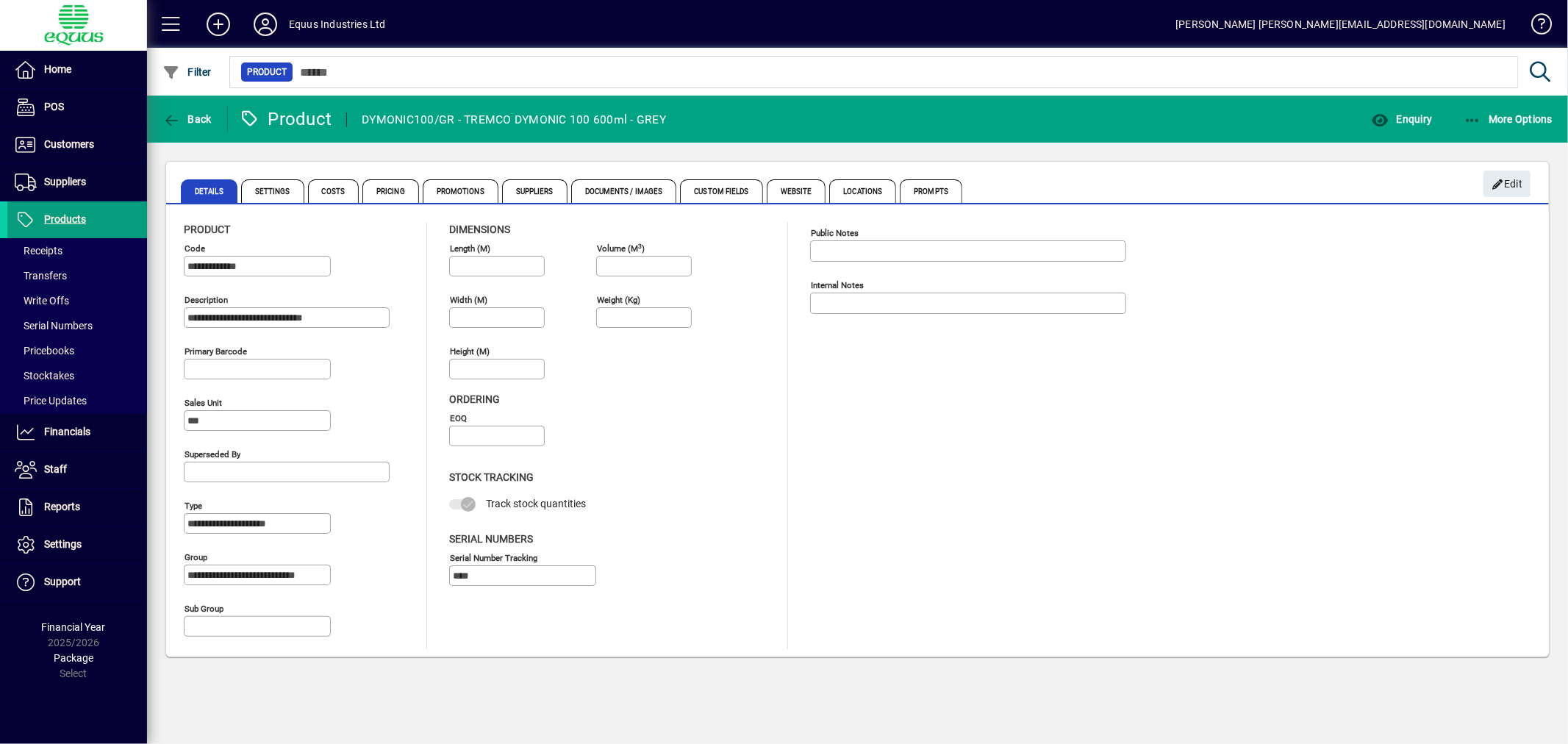
click at [675, 268] on input "Volume (m 3 )" at bounding box center [645, 266] width 91 height 11
click at [59, 217] on span "Products" at bounding box center [65, 219] width 42 height 11
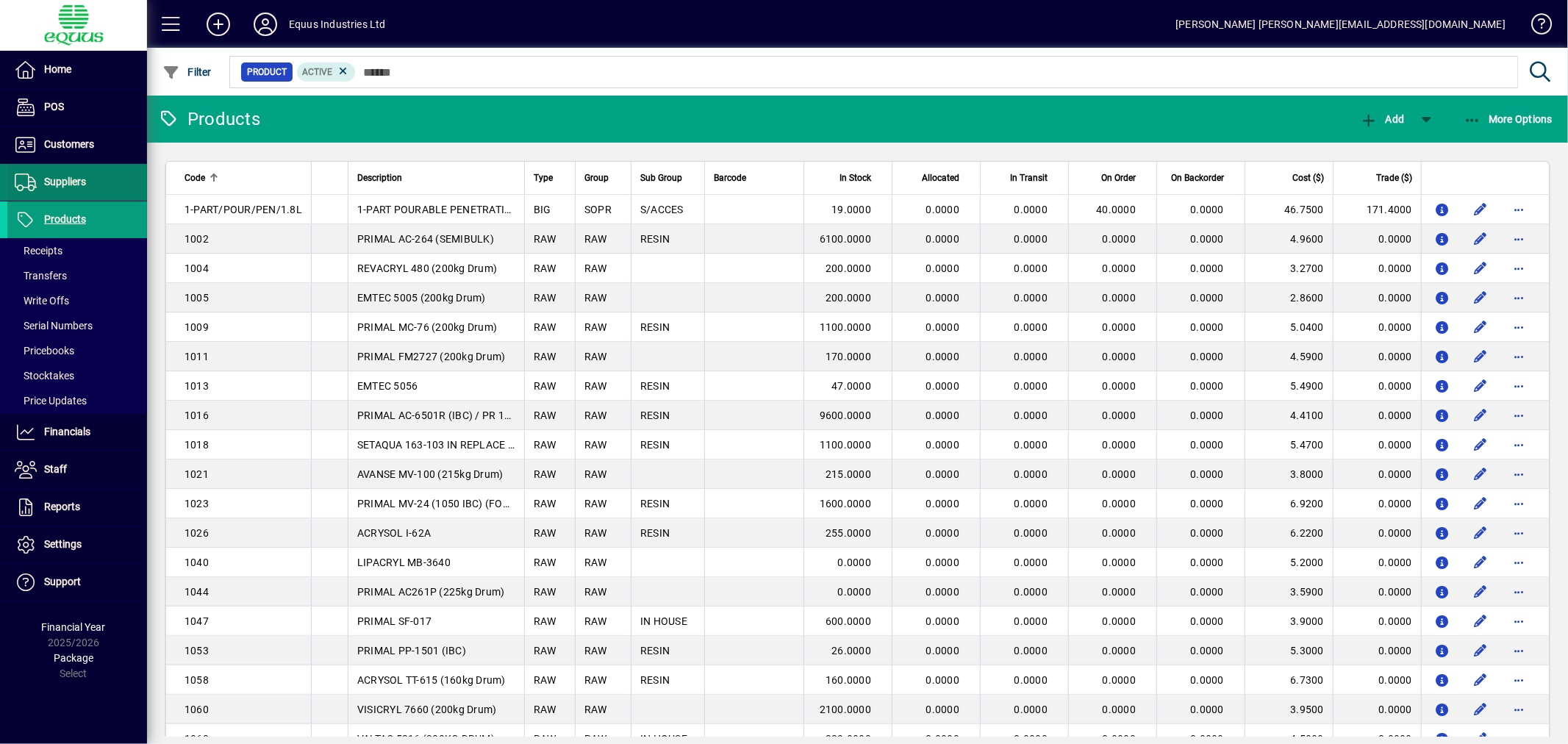
click at [77, 176] on span "Suppliers" at bounding box center [65, 182] width 42 height 11
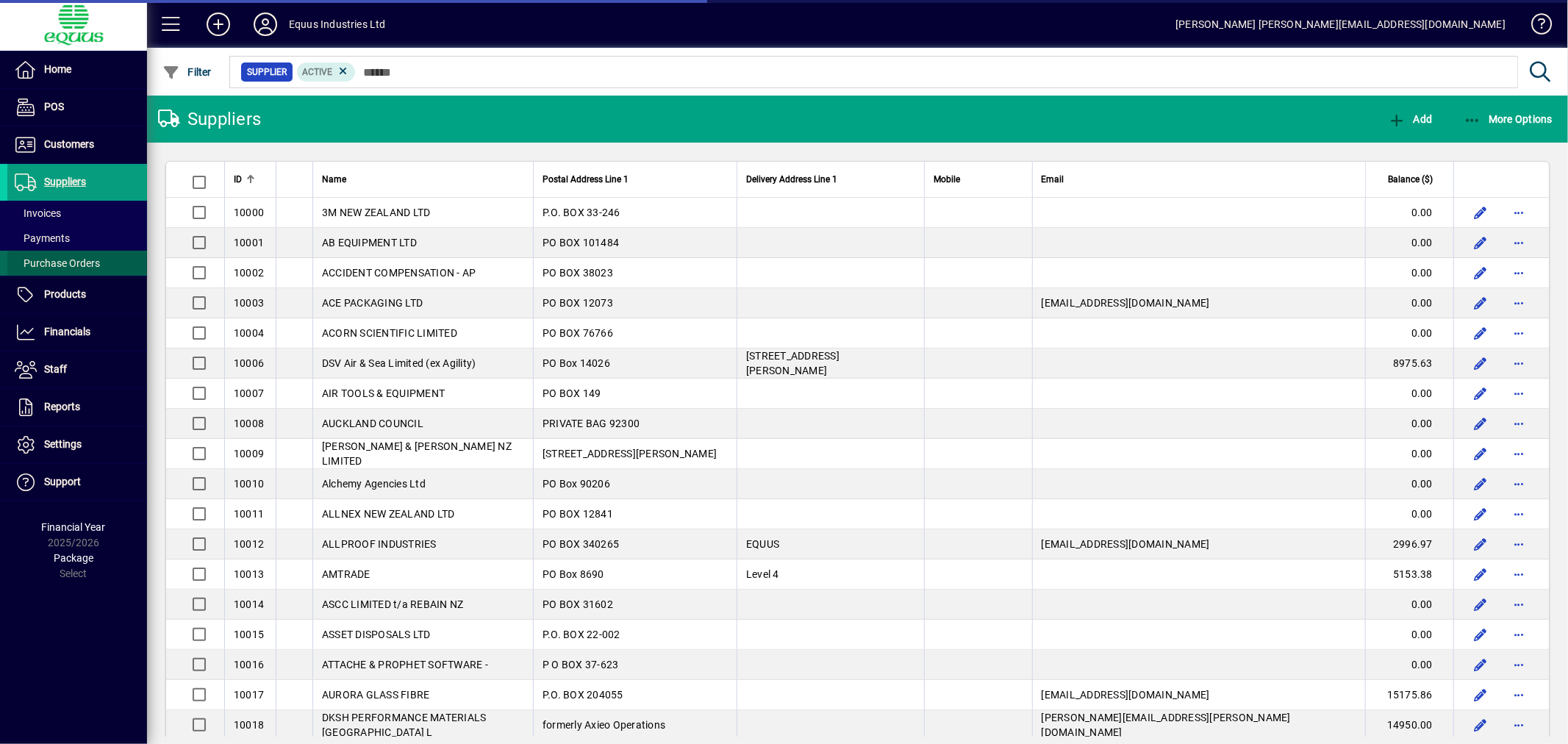
click at [66, 255] on span at bounding box center [77, 263] width 140 height 35
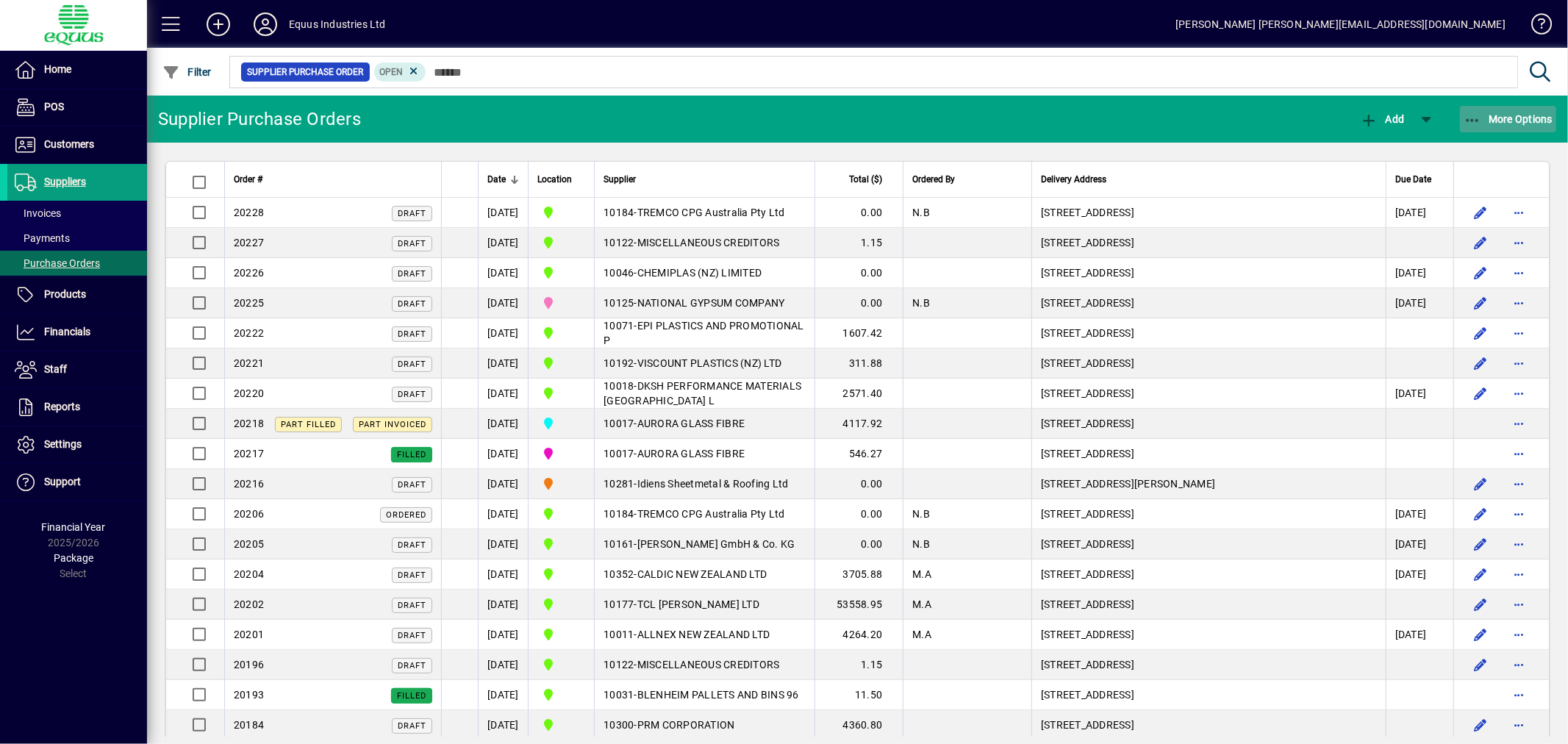
click at [1509, 119] on span "More Options" at bounding box center [1509, 119] width 90 height 11
click at [1501, 157] on span "Outstanding Purchase Orders" at bounding box center [1463, 151] width 186 height 14
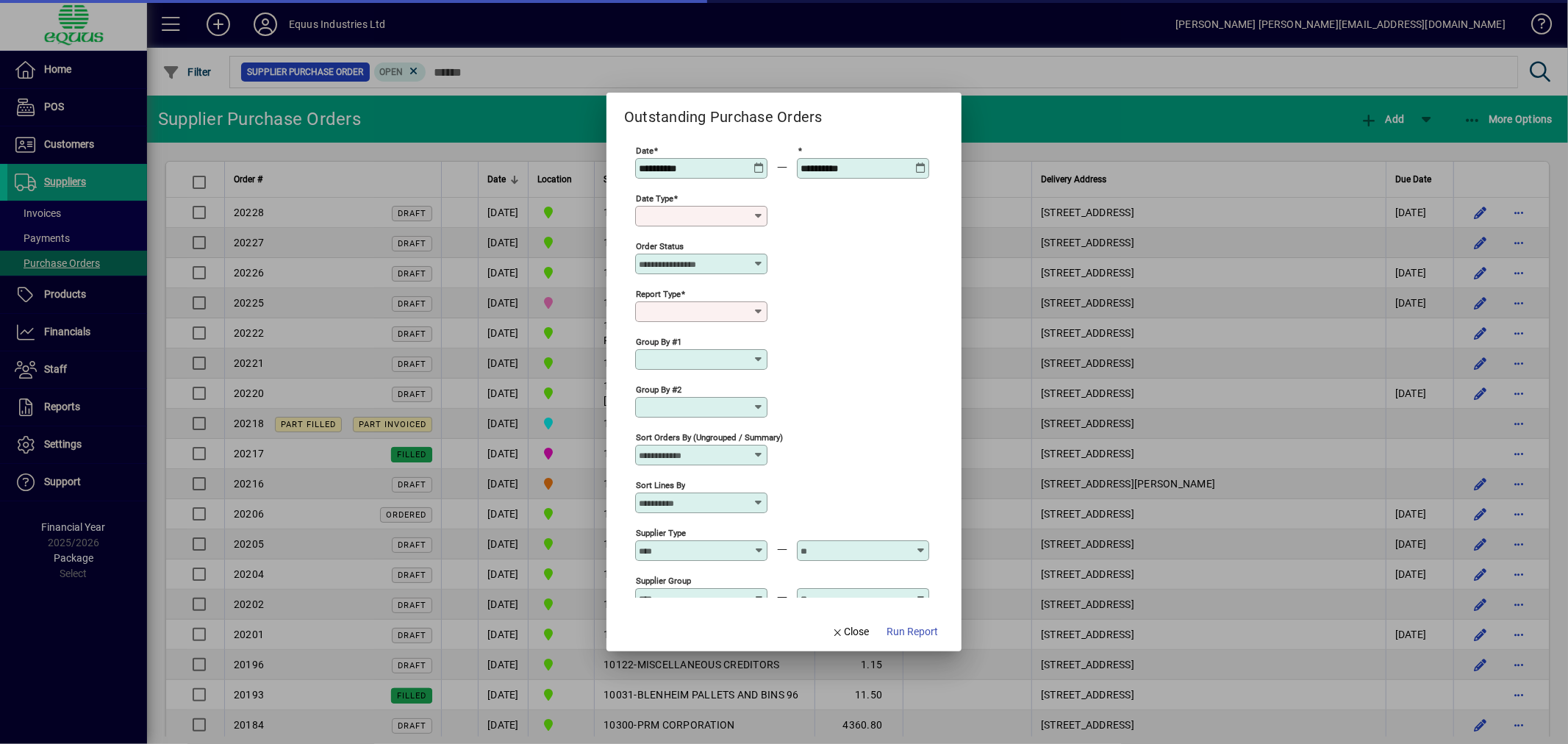
type input "********"
type input "**********"
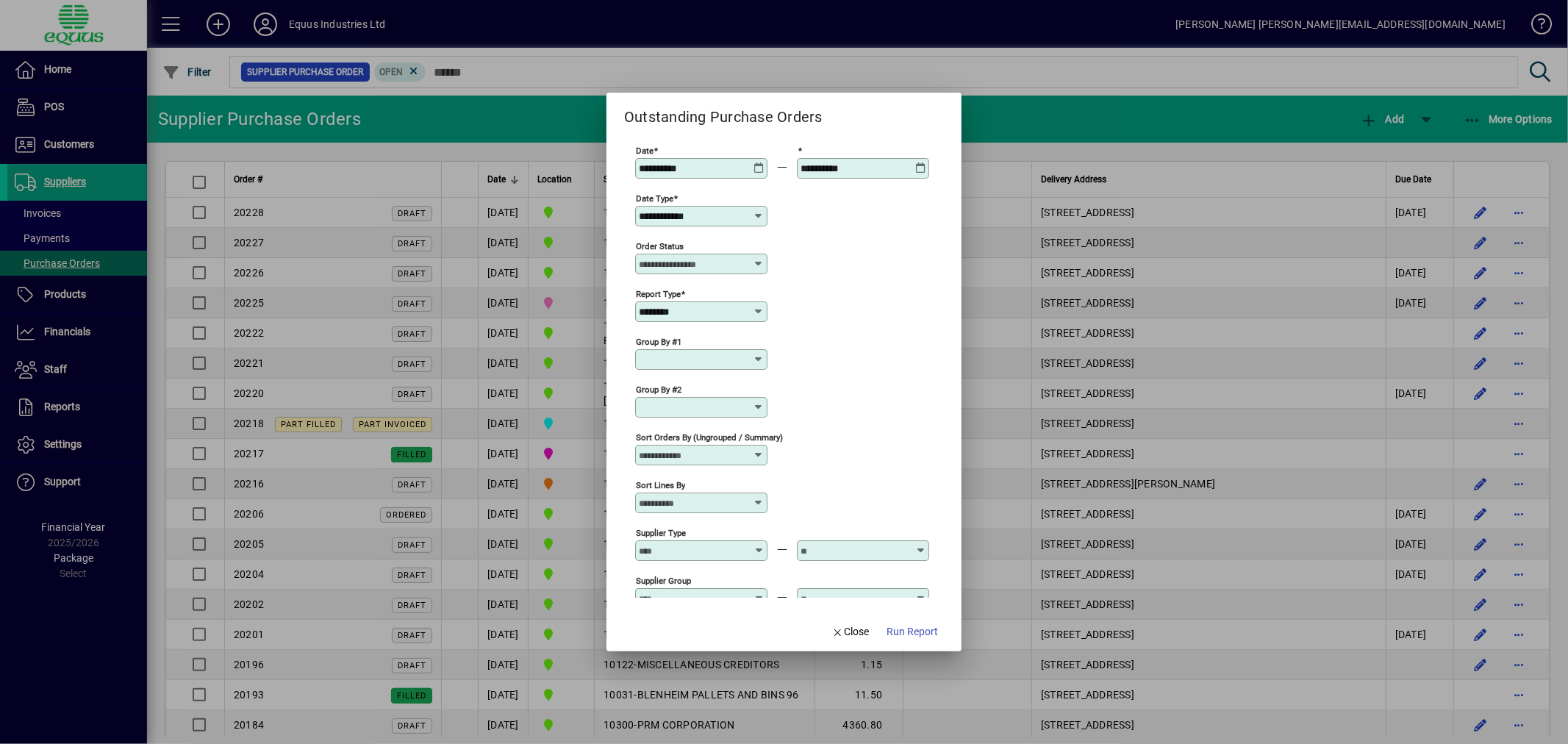
click at [757, 163] on icon at bounding box center [759, 163] width 11 height 0
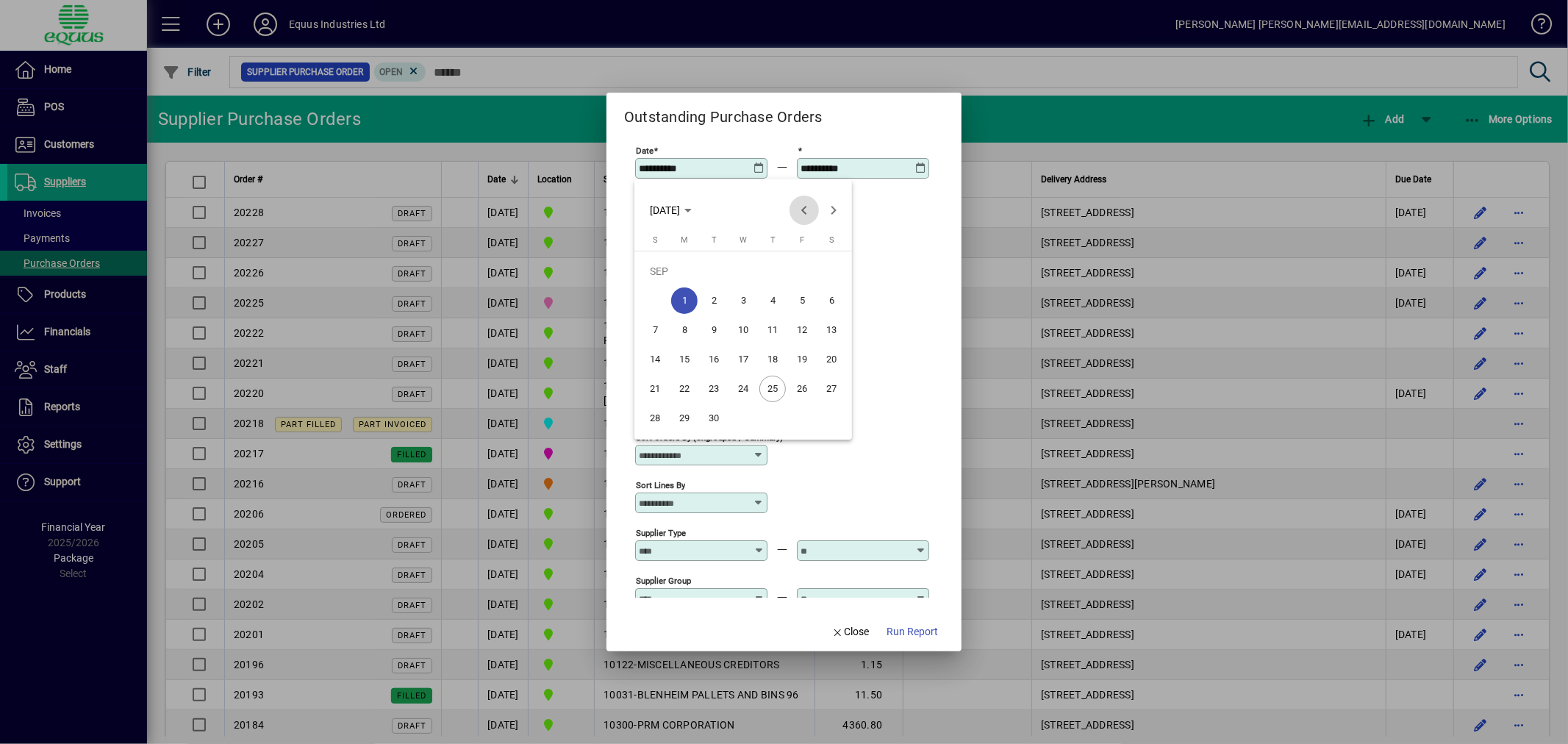
click at [802, 206] on span "Previous month" at bounding box center [804, 210] width 29 height 29
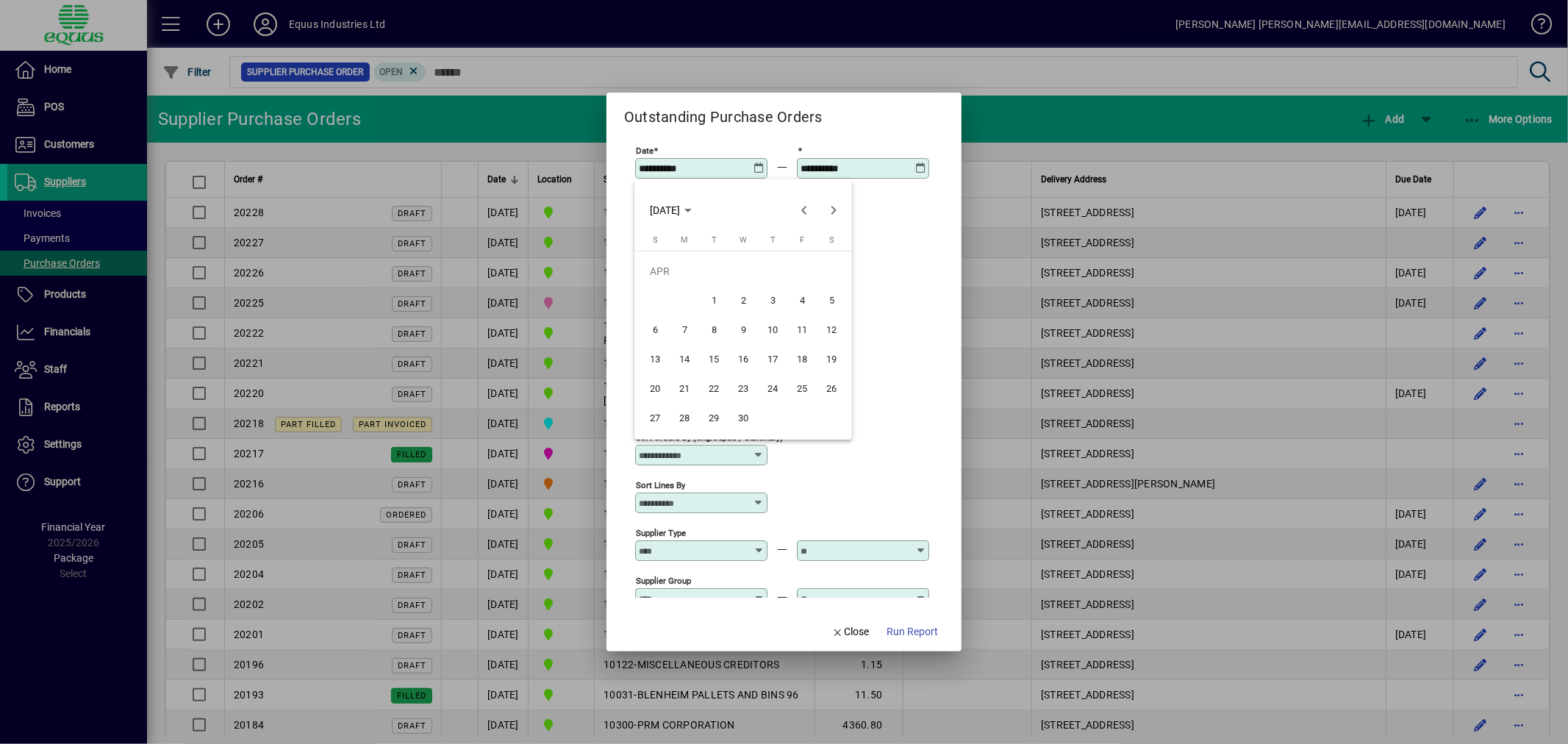
click at [715, 295] on span "1" at bounding box center [714, 300] width 26 height 26
type input "**********"
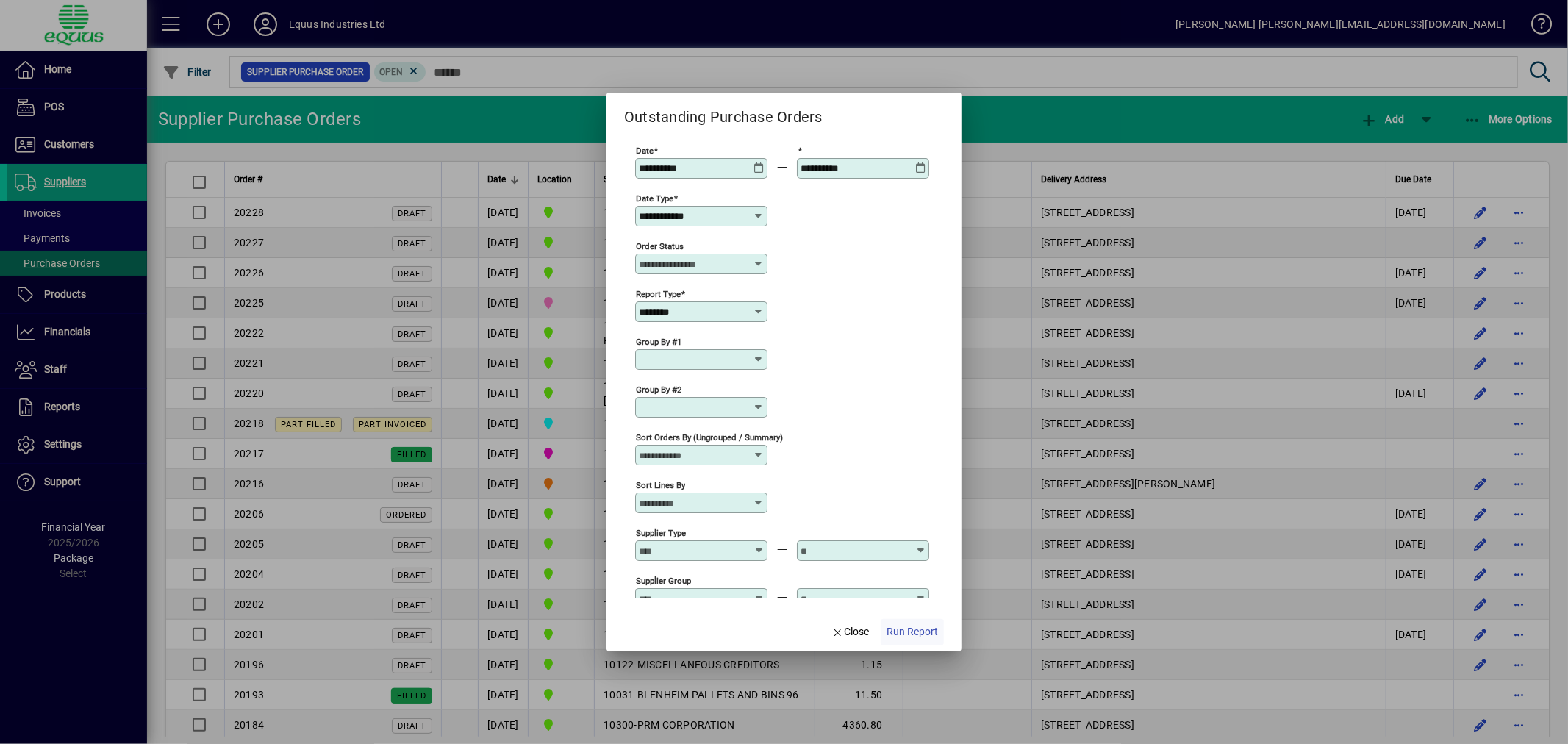
click at [917, 625] on span "Run Report" at bounding box center [912, 632] width 52 height 16
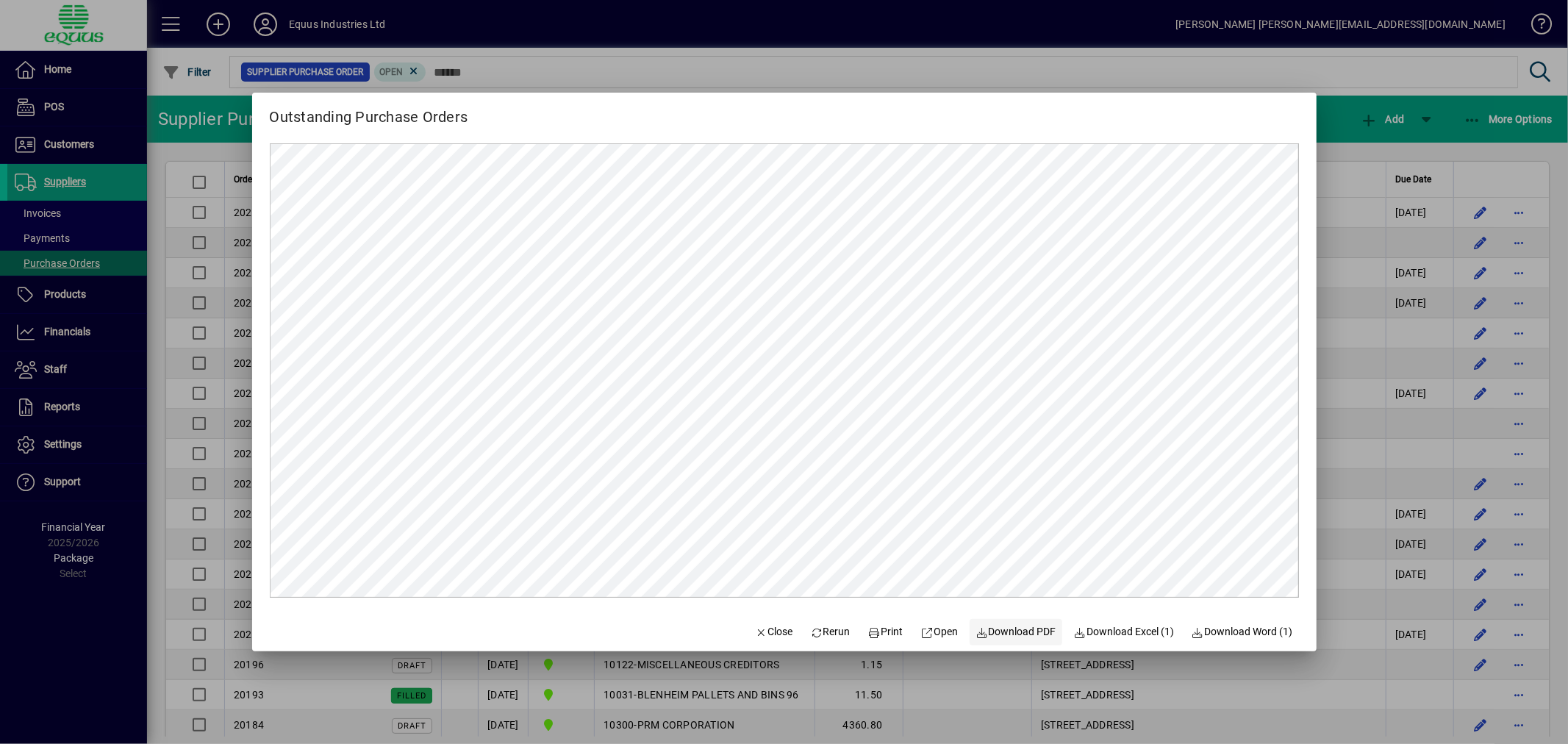
click at [1024, 628] on span "Download PDF" at bounding box center [1016, 632] width 81 height 16
click at [836, 628] on span "Rerun" at bounding box center [830, 632] width 40 height 16
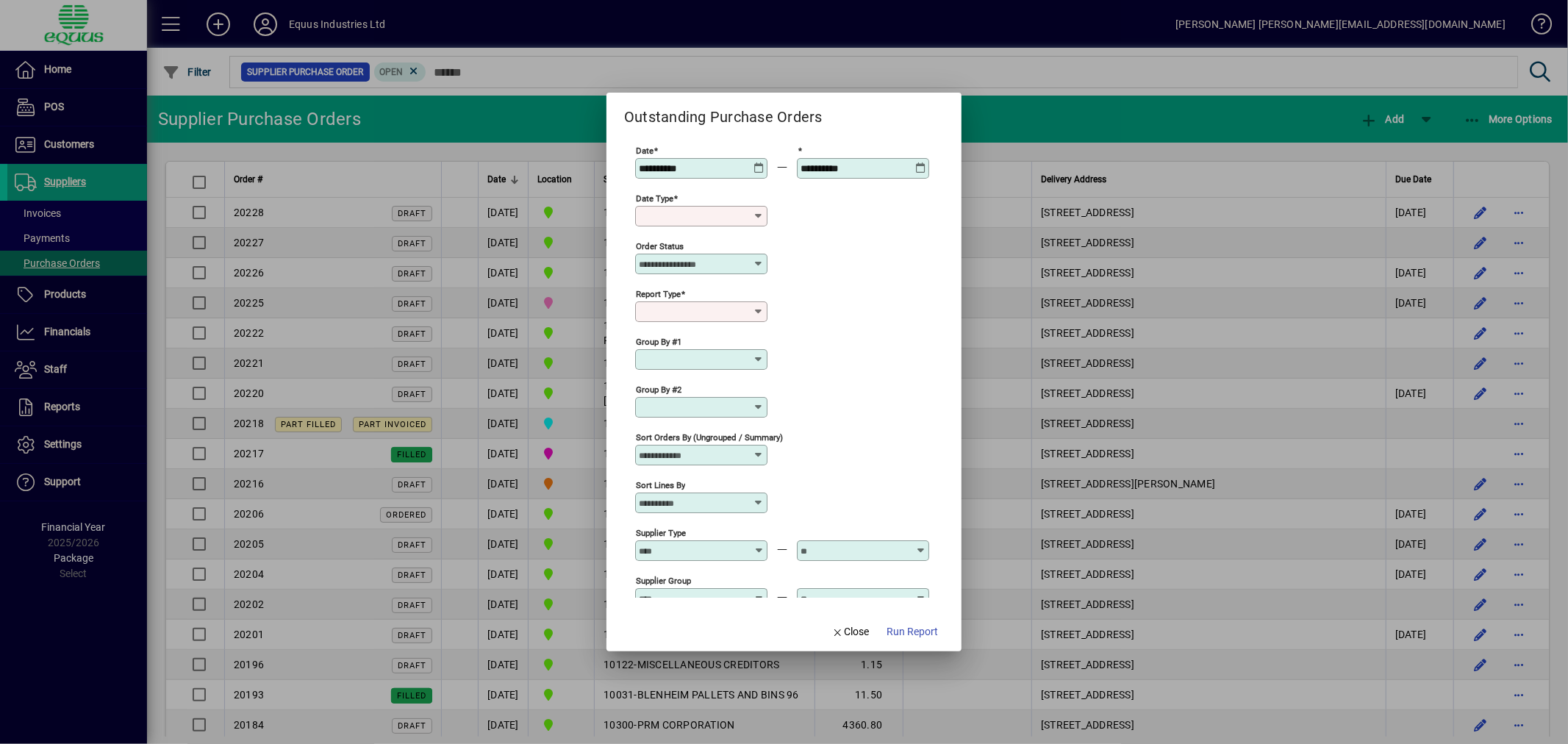
type input "**********"
click at [755, 266] on icon at bounding box center [759, 264] width 11 height 11
click at [761, 264] on icon at bounding box center [759, 264] width 11 height 11
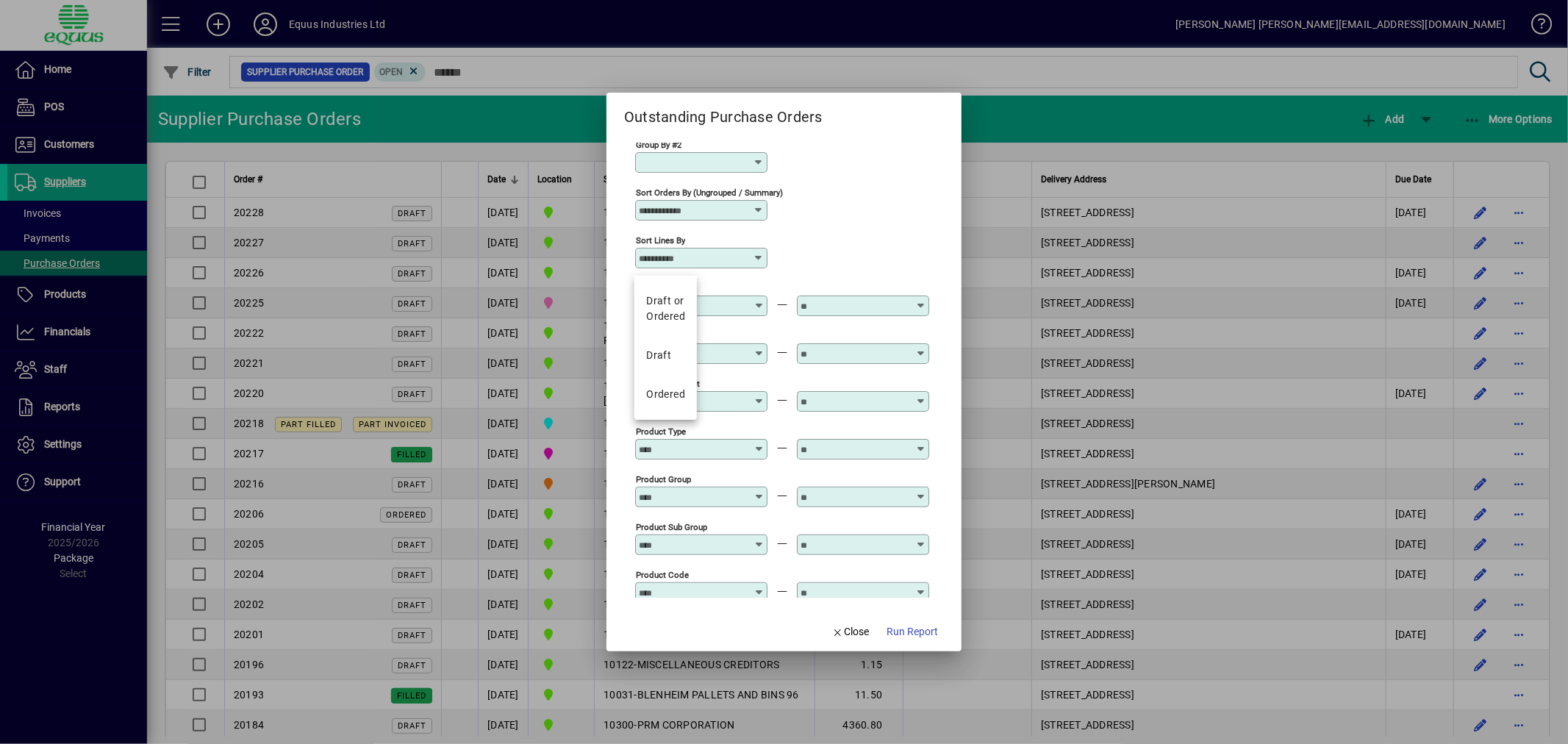
click at [849, 252] on div "Sort Lines By" at bounding box center [782, 257] width 294 height 47
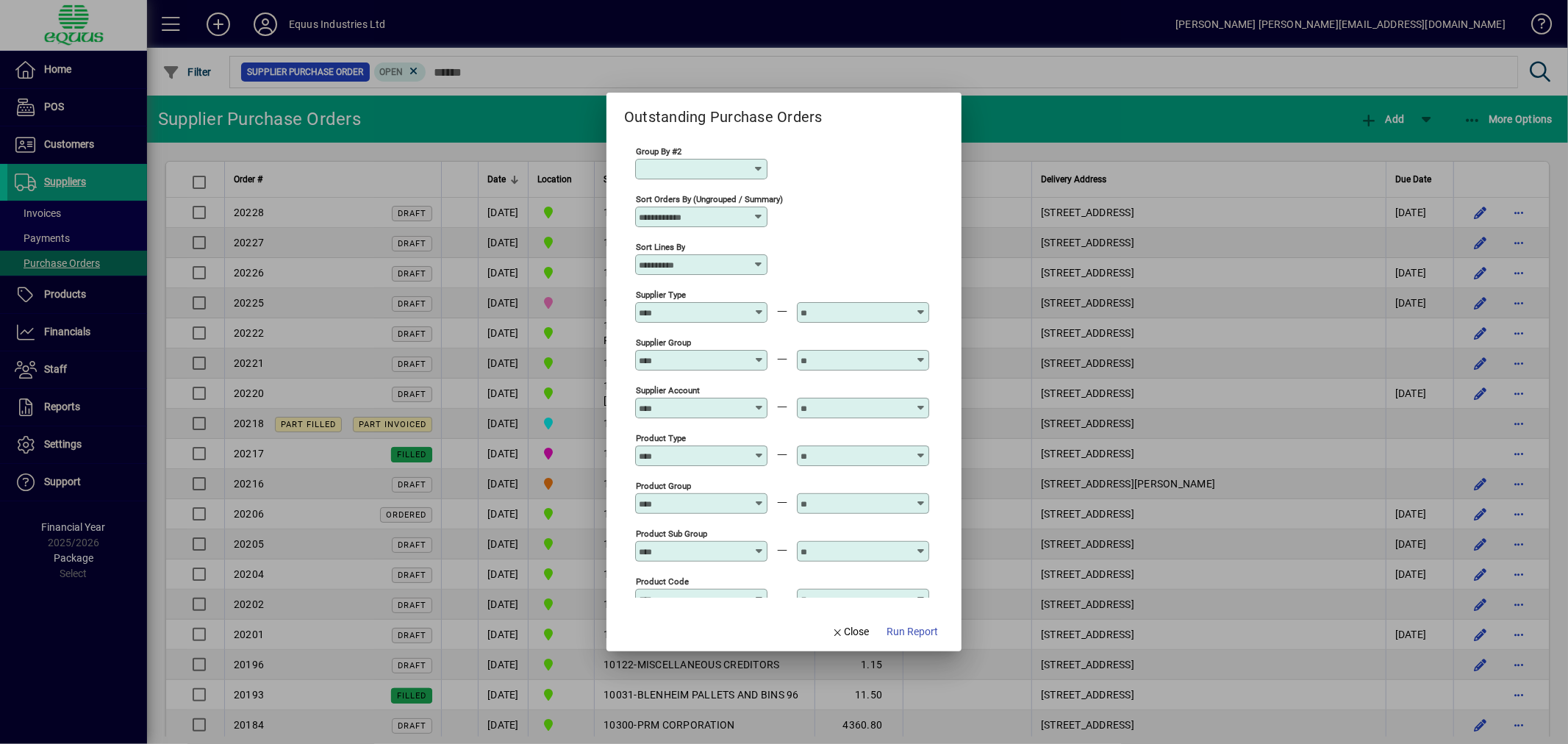
scroll to position [156, 0]
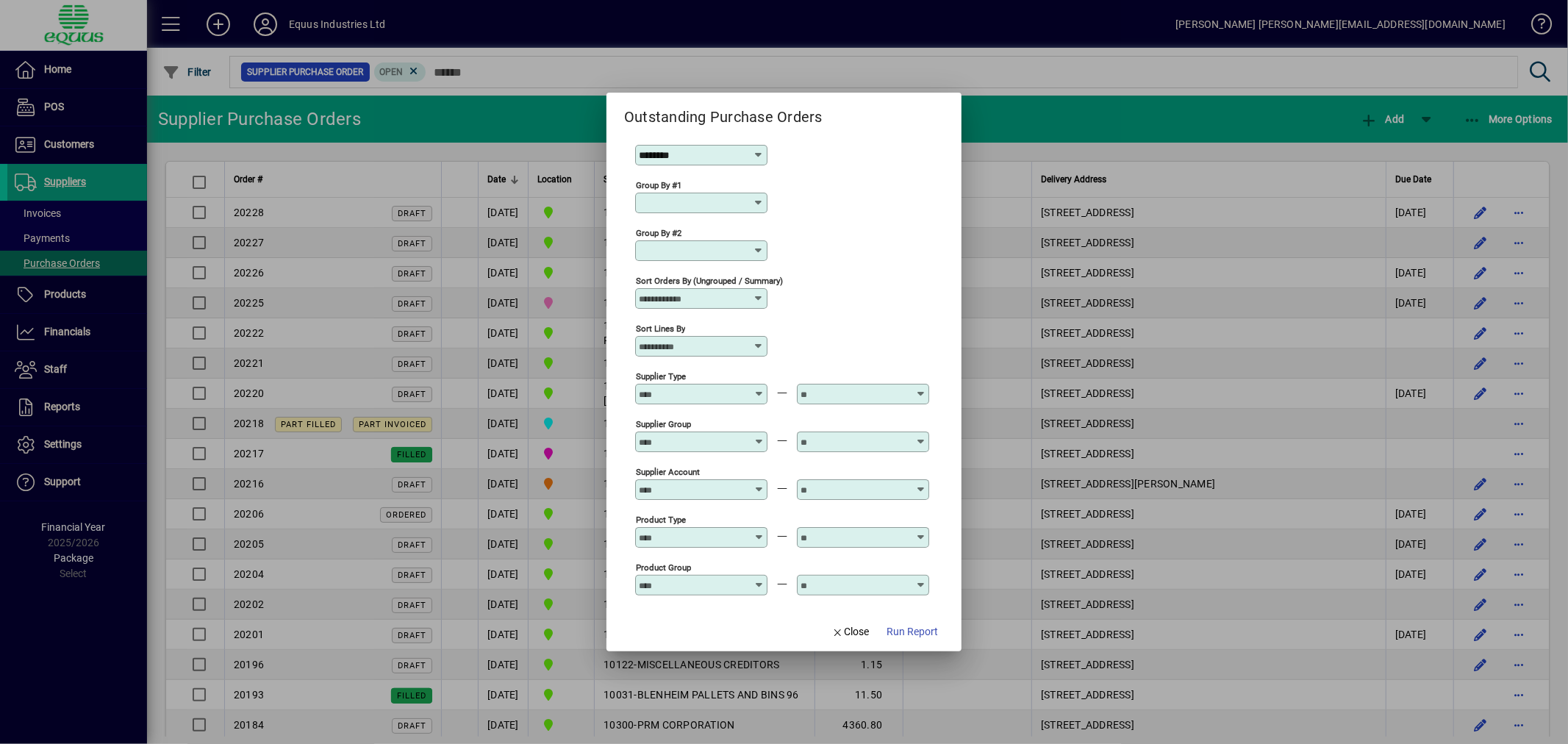
click at [759, 161] on icon at bounding box center [759, 155] width 11 height 11
click at [669, 228] on div "Summary" at bounding box center [669, 232] width 47 height 16
type input "*******"
click at [763, 399] on div at bounding box center [703, 394] width 128 height 11
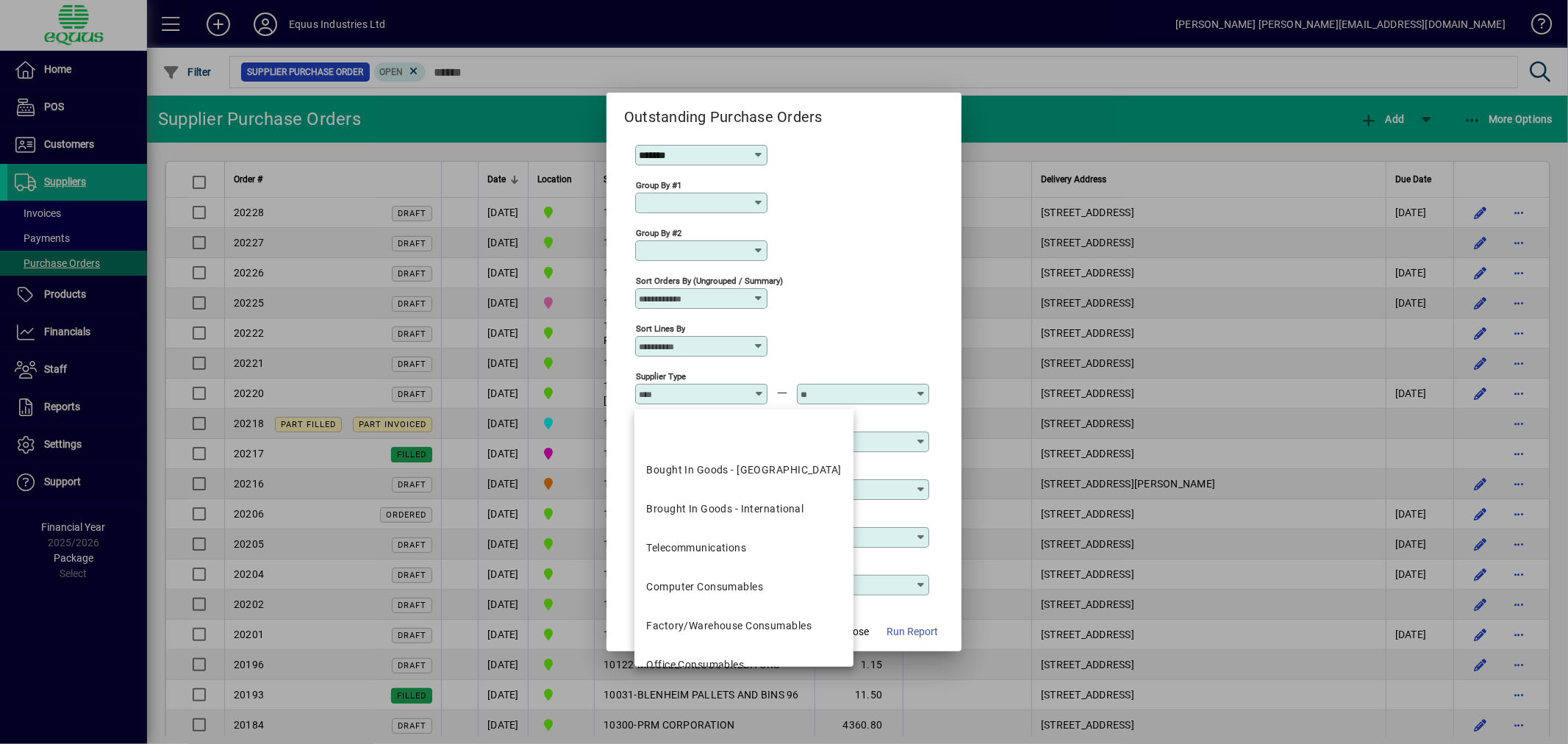
click at [763, 399] on div at bounding box center [703, 394] width 128 height 11
click at [813, 327] on div "Sort Lines By" at bounding box center [782, 345] width 294 height 47
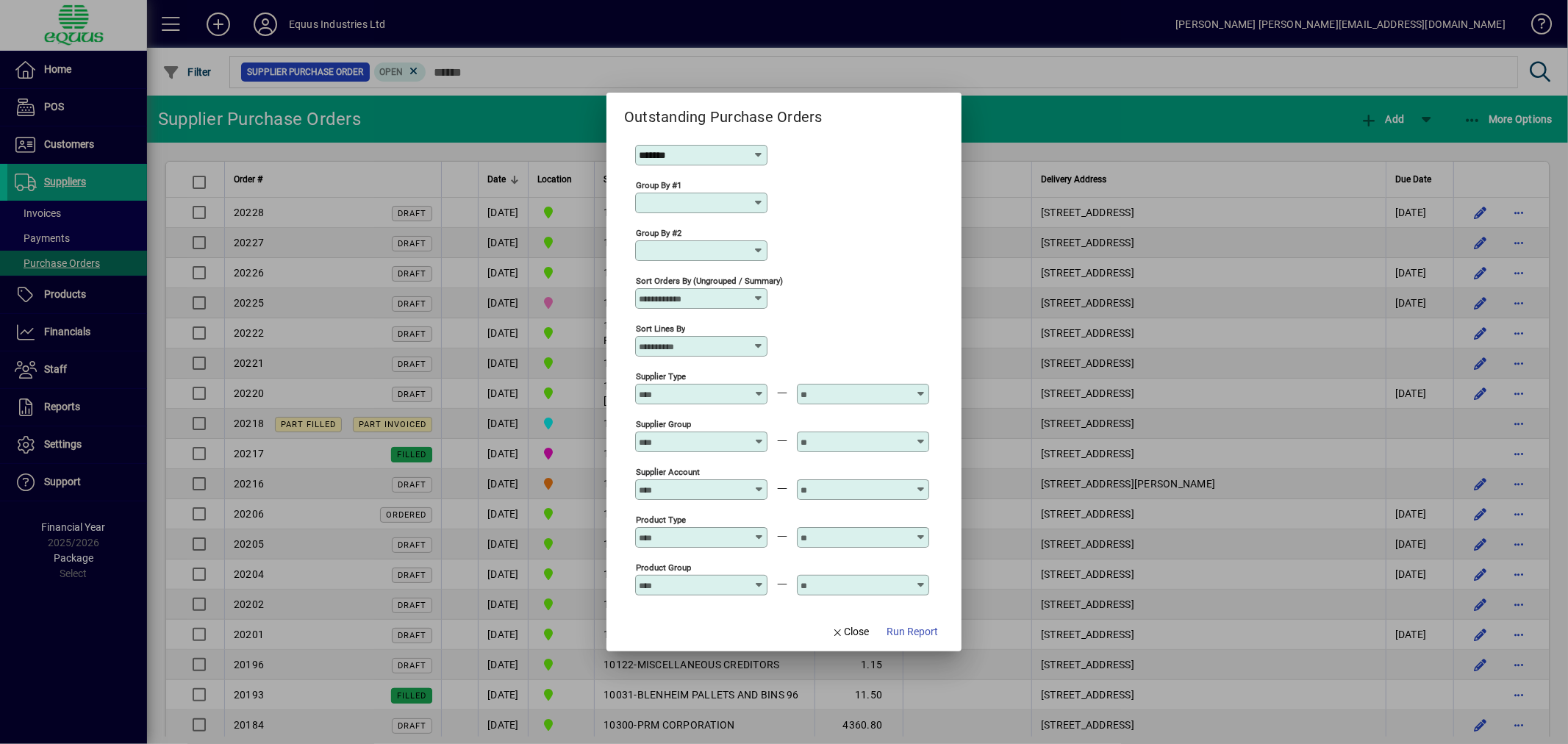
click at [757, 484] on icon at bounding box center [759, 484] width 11 height 0
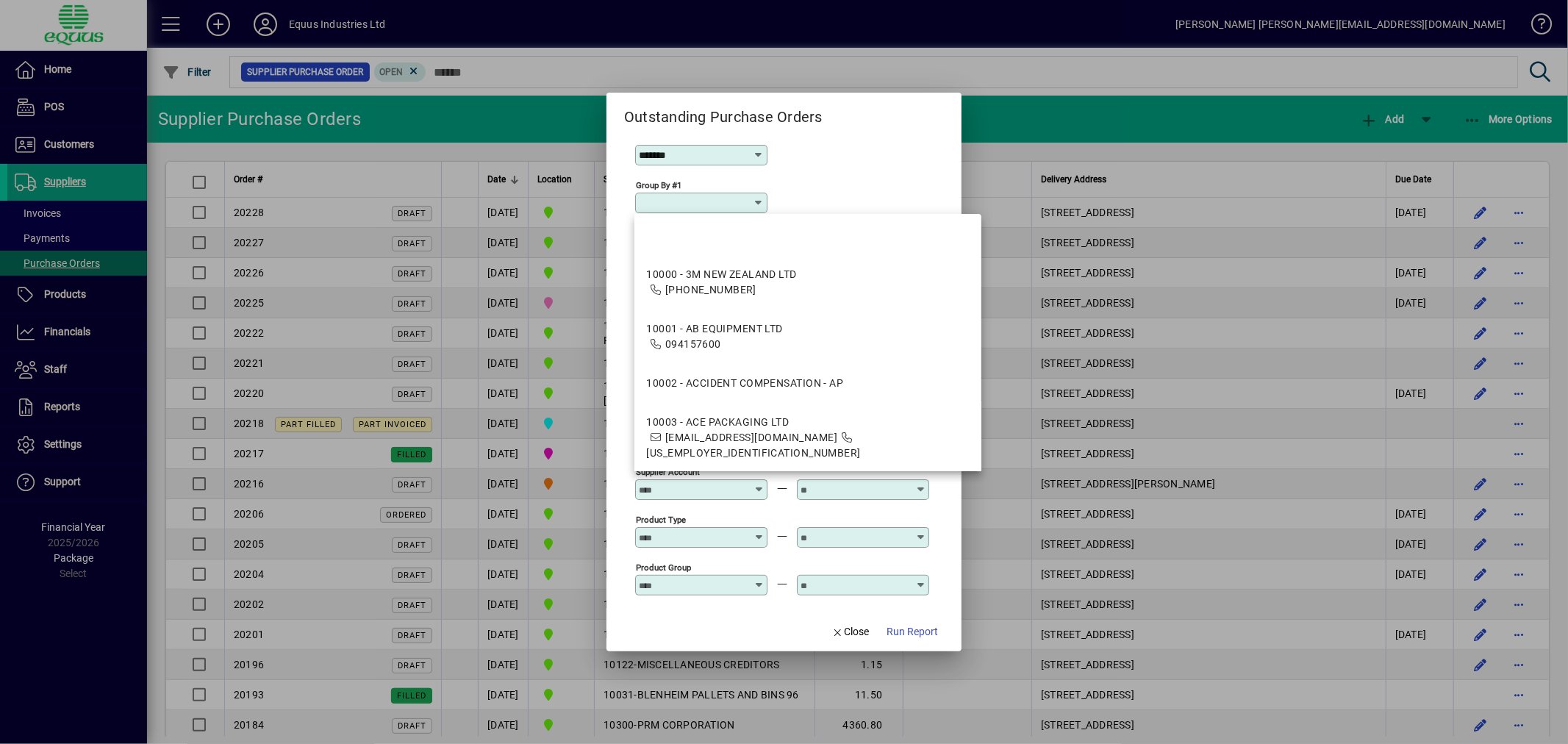
click at [757, 484] on icon at bounding box center [759, 484] width 11 height 0
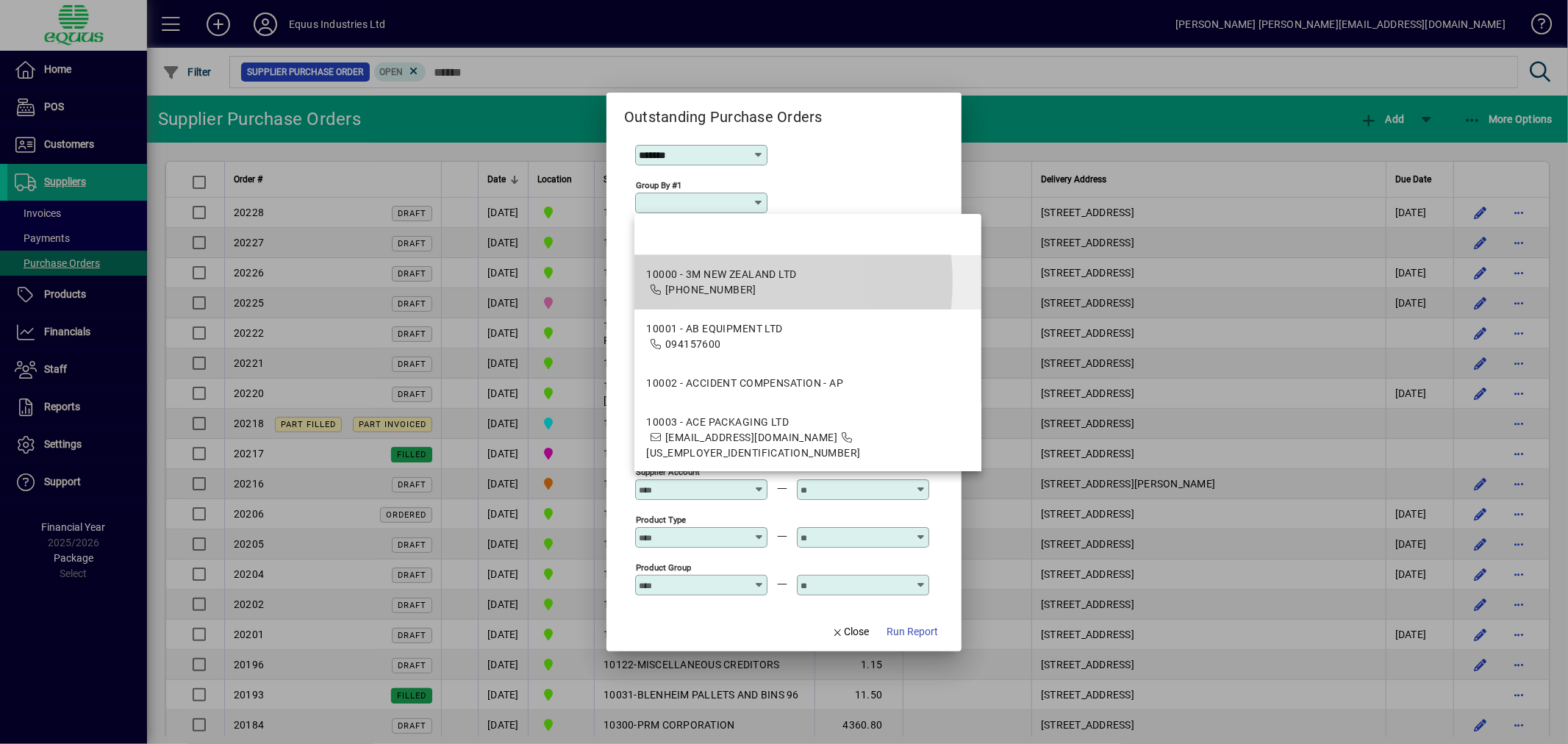
click at [722, 282] on span "10000 - 3M NEW ZEALAND LTD 0800-436-435" at bounding box center [721, 282] width 150 height 31
type input "**********"
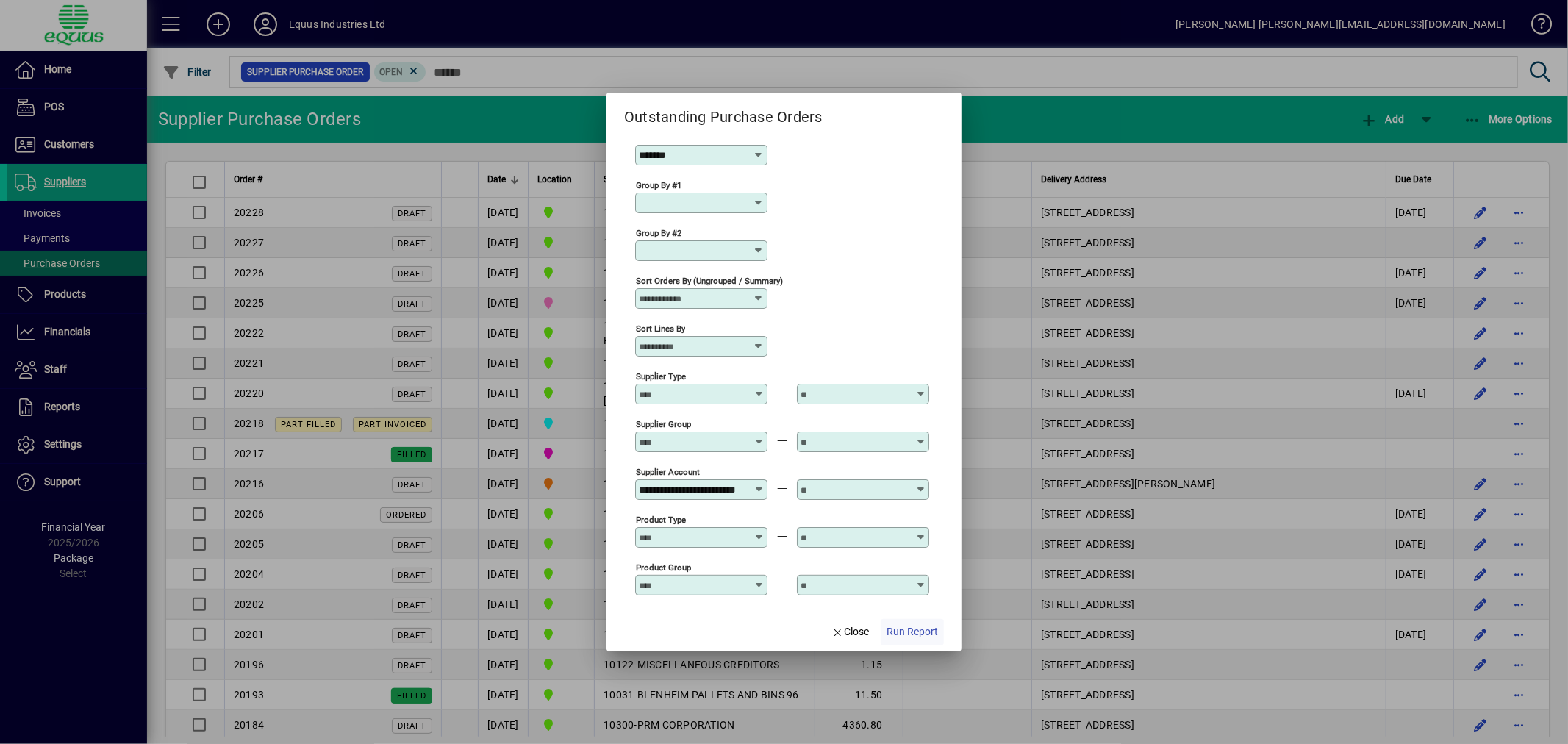
scroll to position [0, 0]
click at [908, 629] on span "Run Report" at bounding box center [912, 632] width 52 height 16
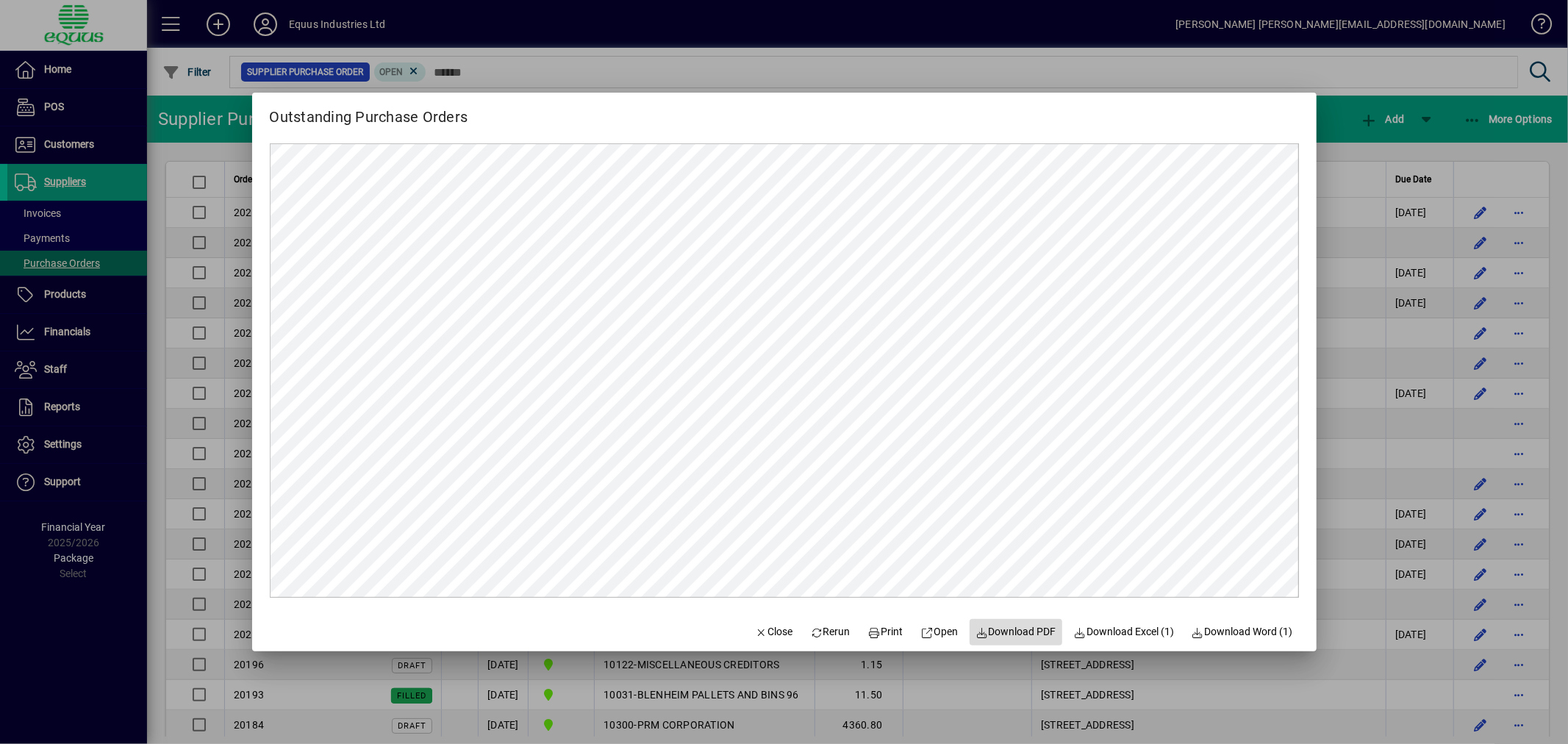
click at [1008, 634] on span "Download PDF" at bounding box center [1016, 632] width 81 height 16
click at [775, 633] on span "Close" at bounding box center [774, 632] width 38 height 16
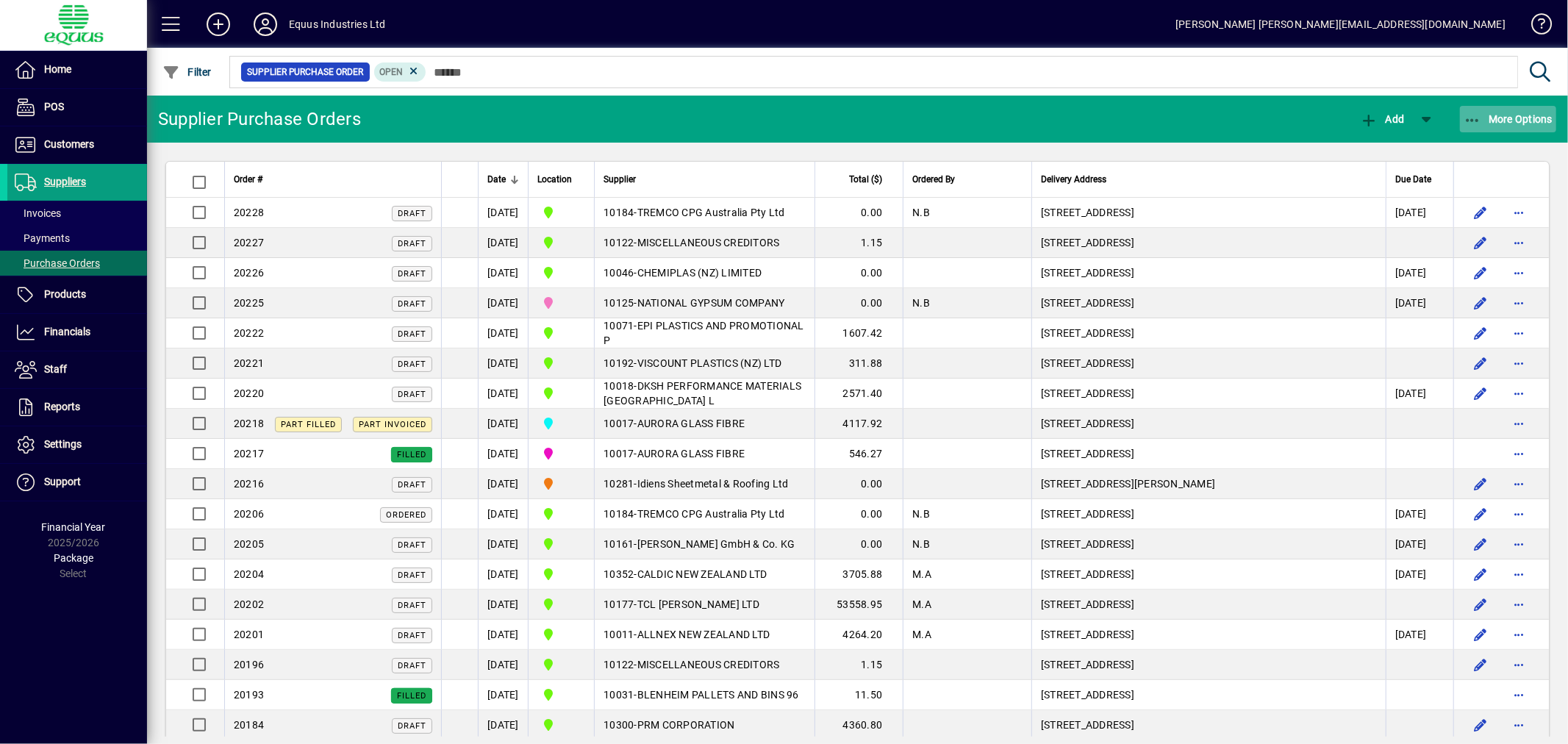
click at [1526, 131] on span "button" at bounding box center [1508, 119] width 97 height 35
click at [1494, 152] on span "Outstanding Purchase Orders" at bounding box center [1463, 151] width 186 height 14
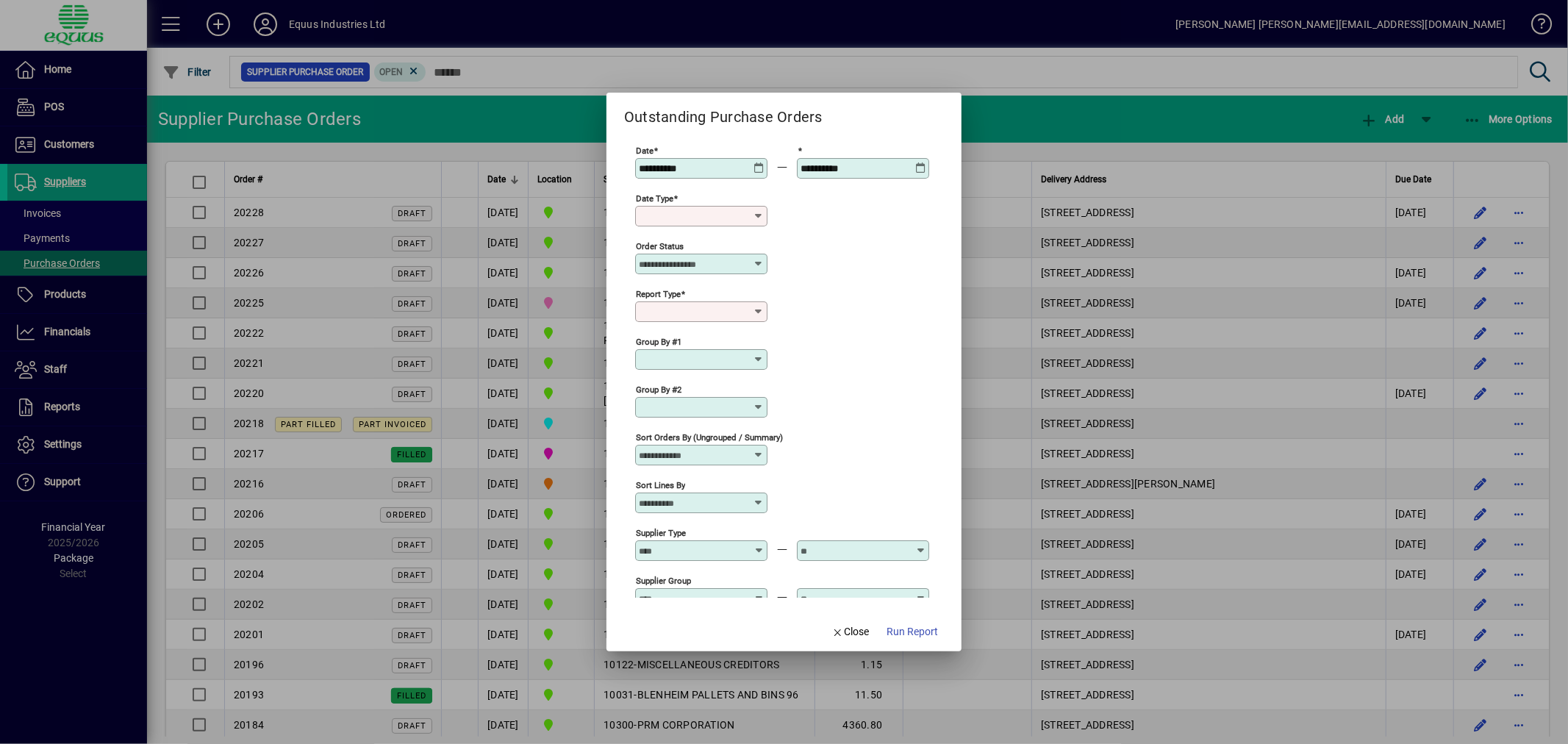
type input "**********"
type input "********"
click at [758, 163] on icon at bounding box center [759, 163] width 11 height 0
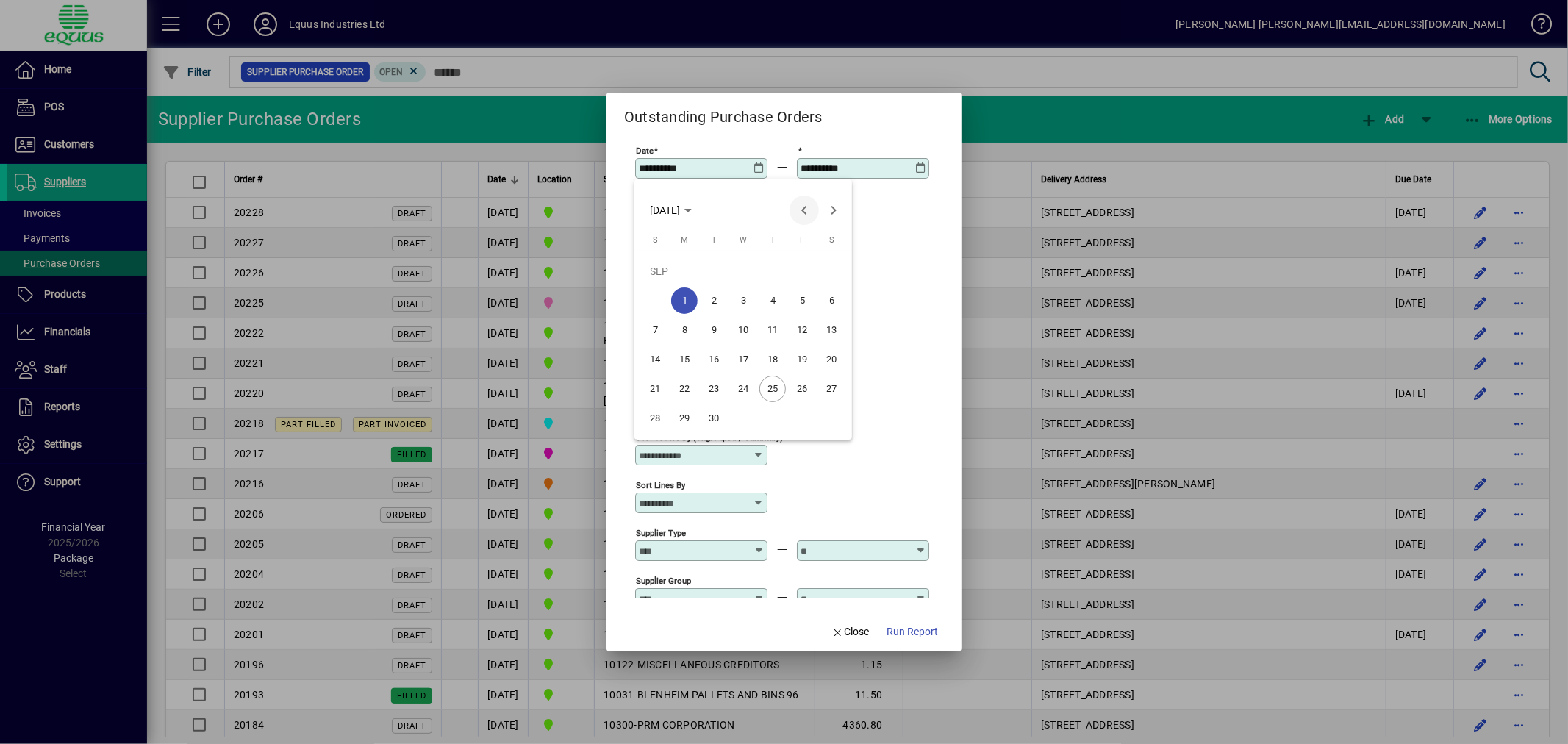
click at [799, 211] on span "Previous month" at bounding box center [804, 210] width 29 height 29
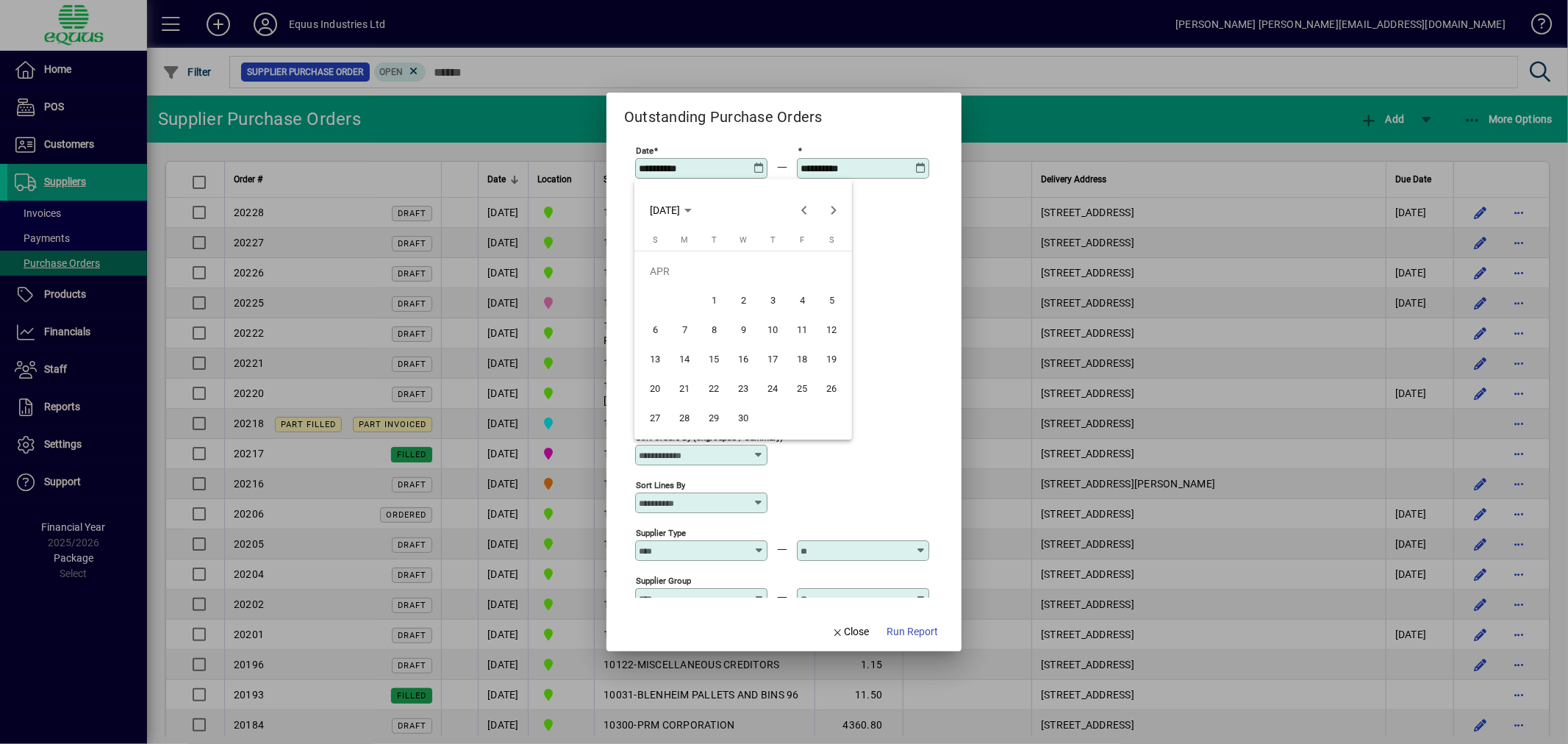
click at [717, 294] on span "1" at bounding box center [714, 300] width 26 height 26
type input "**********"
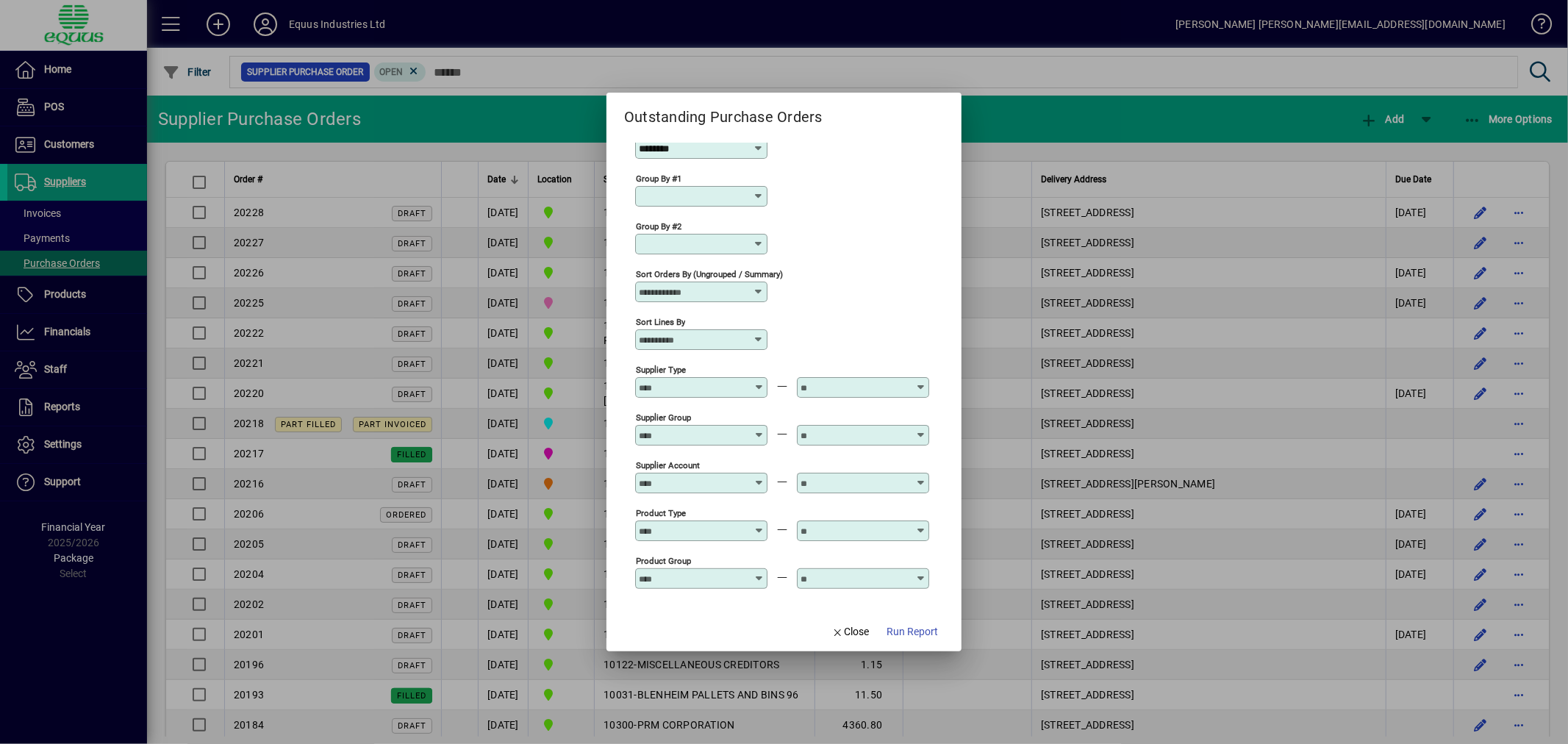
scroll to position [133, 0]
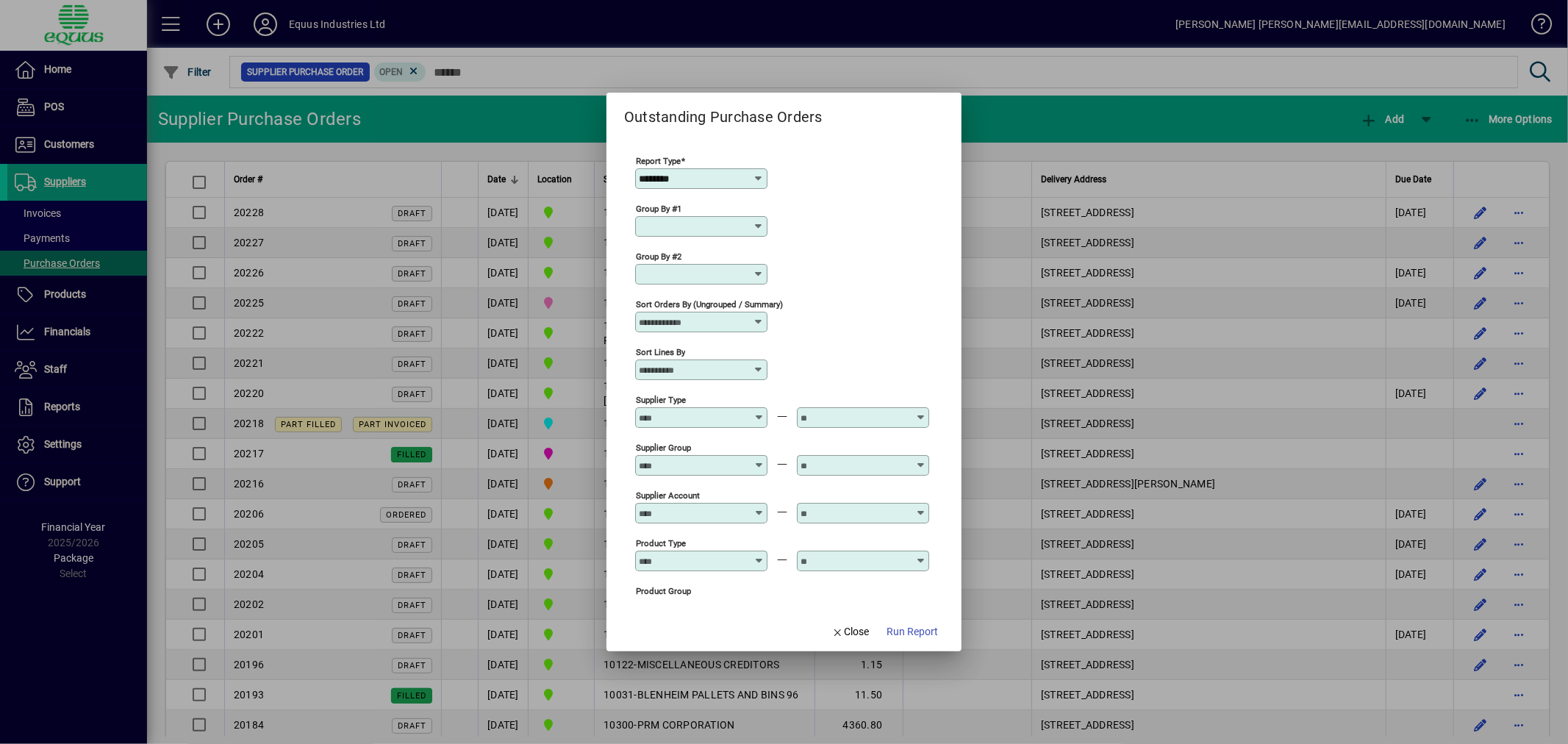
click at [760, 326] on icon at bounding box center [759, 322] width 11 height 11
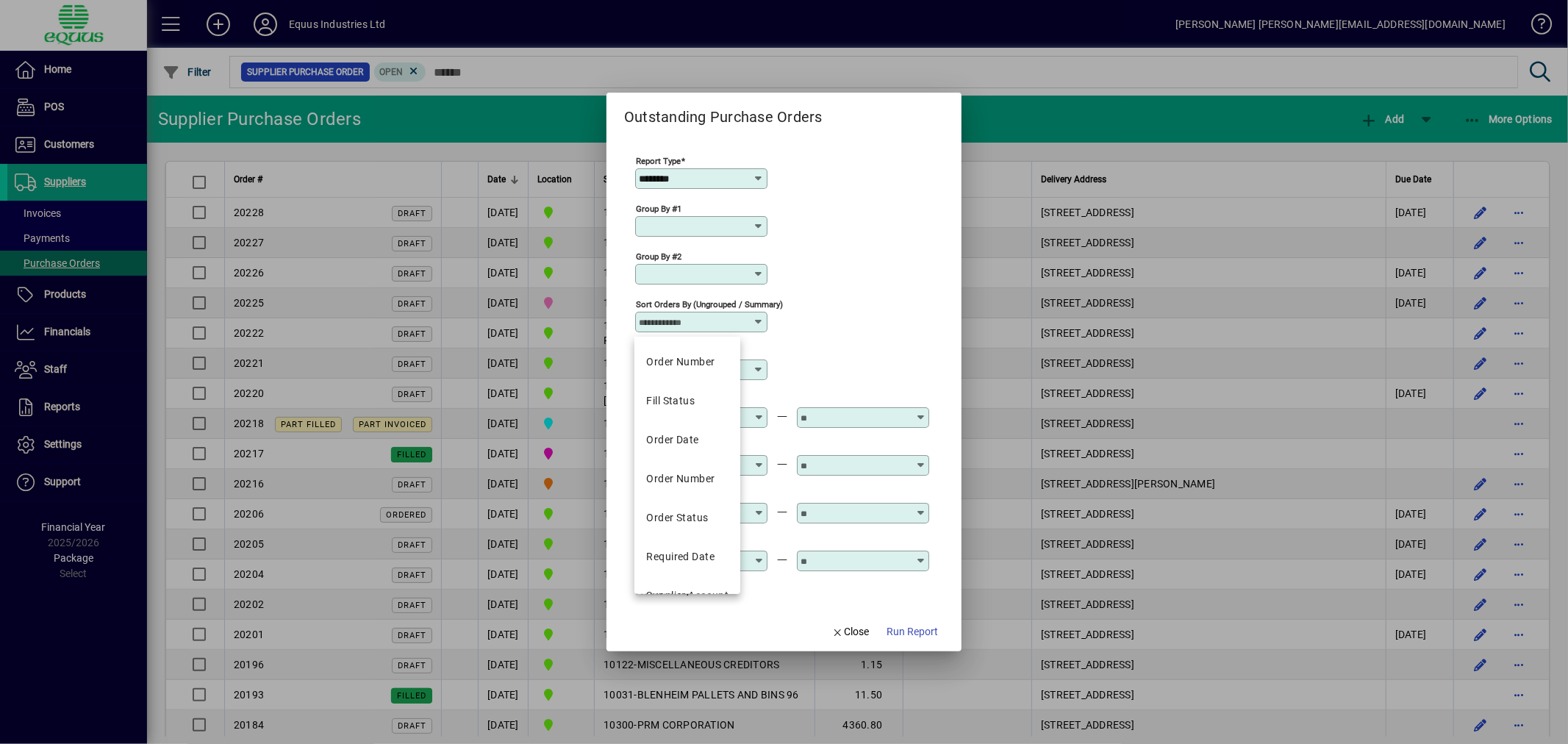
click at [760, 326] on icon at bounding box center [759, 322] width 11 height 11
click at [759, 325] on icon at bounding box center [759, 322] width 11 height 11
click at [823, 233] on div "Group by #1" at bounding box center [782, 225] width 294 height 47
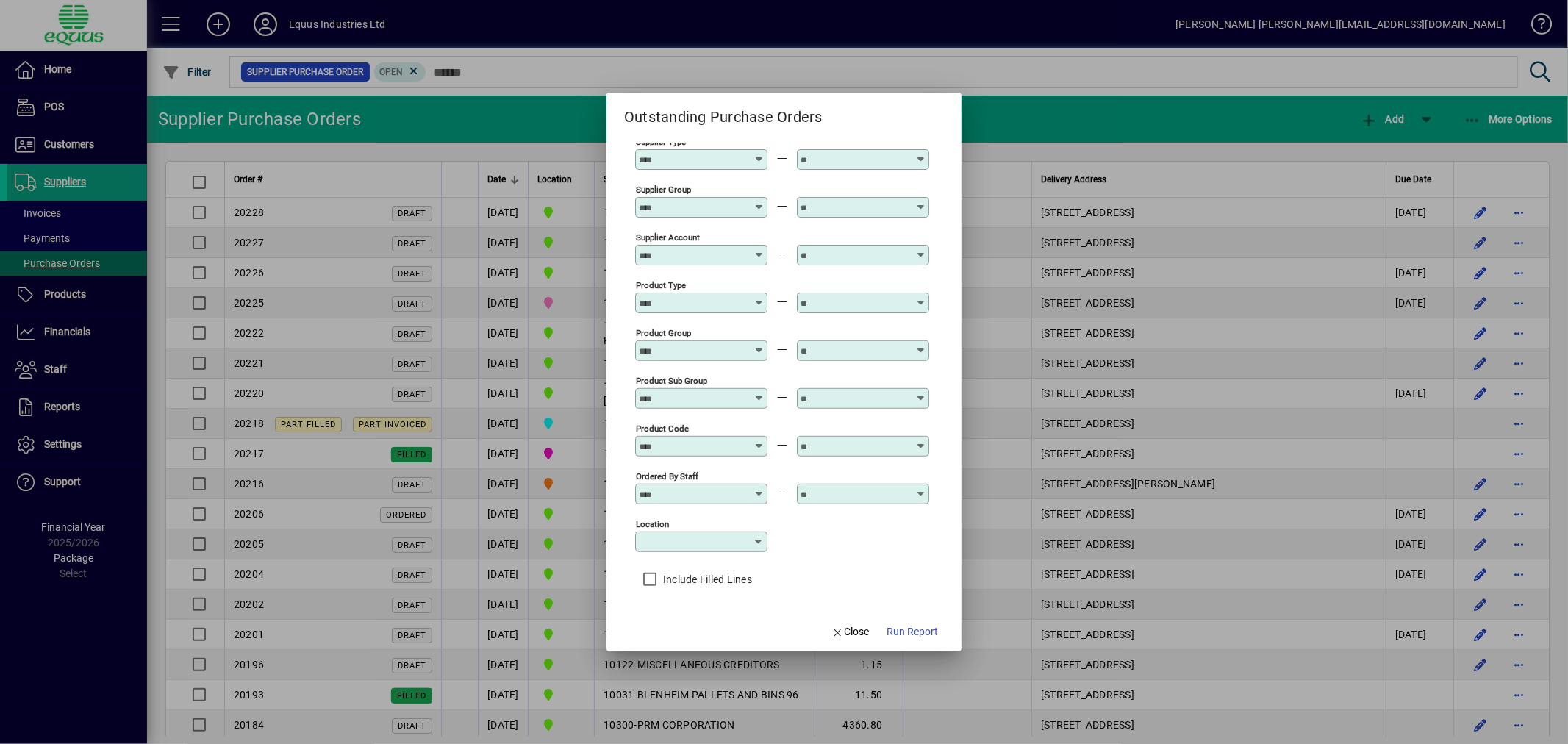
scroll to position [401, 0]
click at [856, 630] on span "Close" at bounding box center [850, 632] width 38 height 16
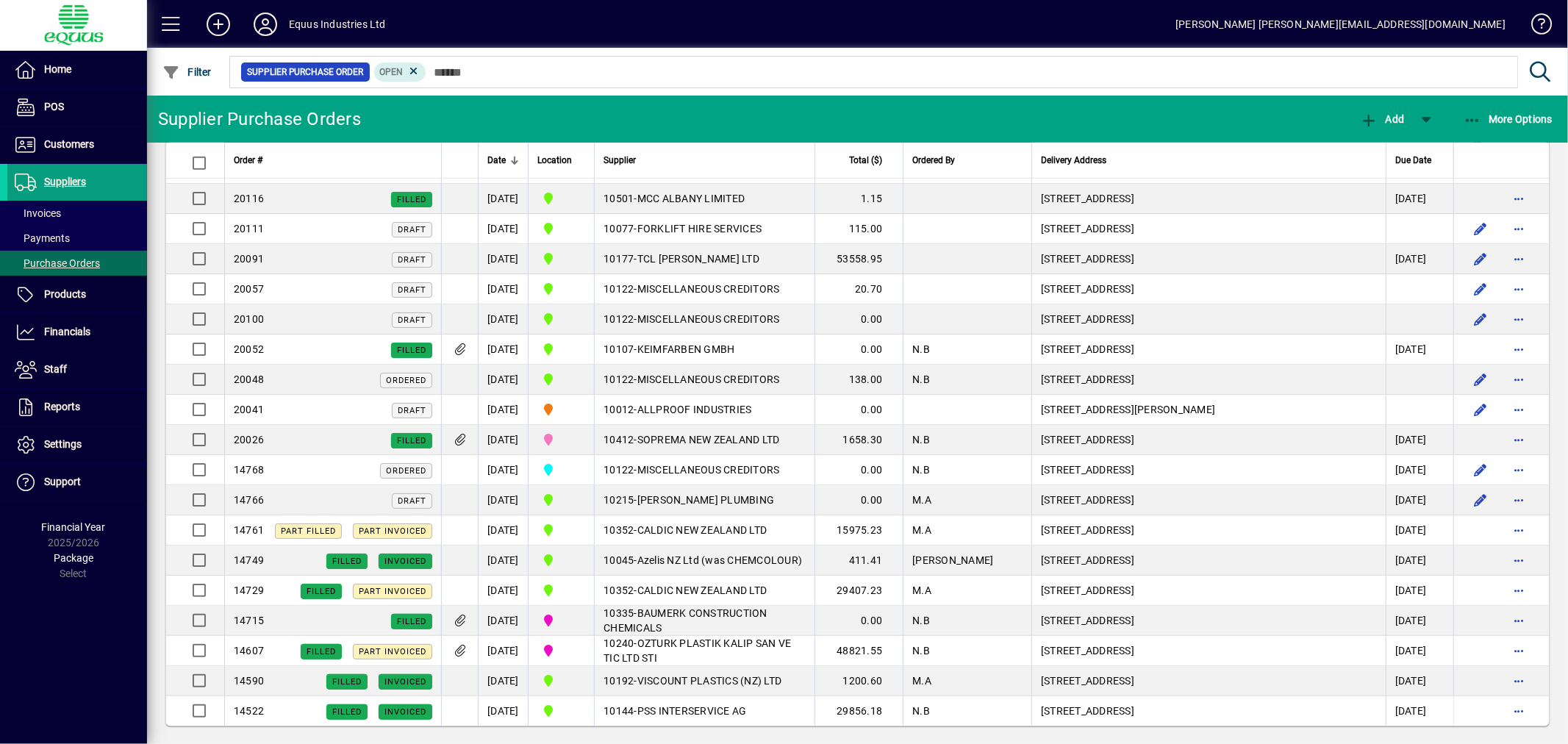
scroll to position [1020, 0]
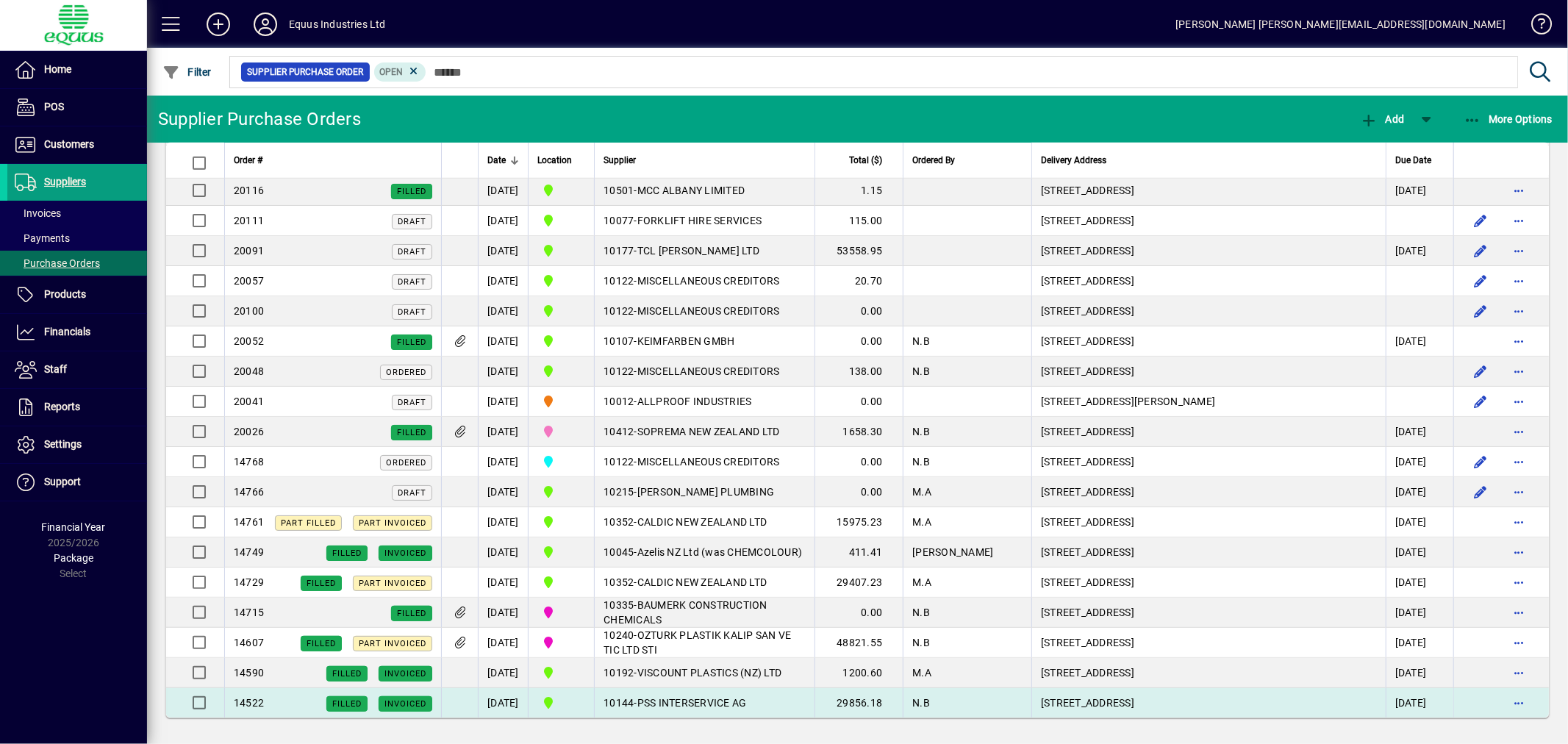
click at [719, 699] on span "PSS INTERSERVICE AG" at bounding box center [692, 703] width 110 height 11
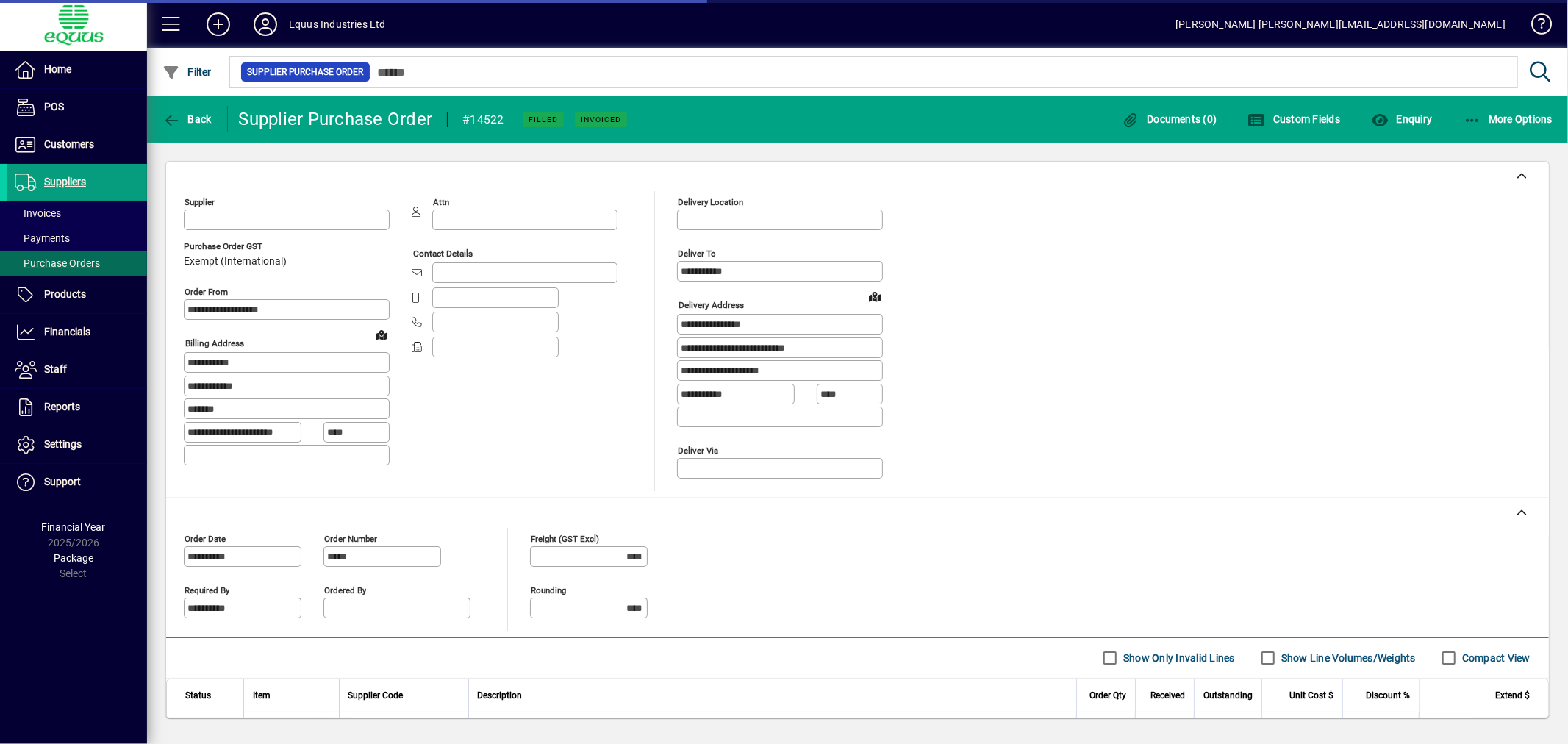
type input "**********"
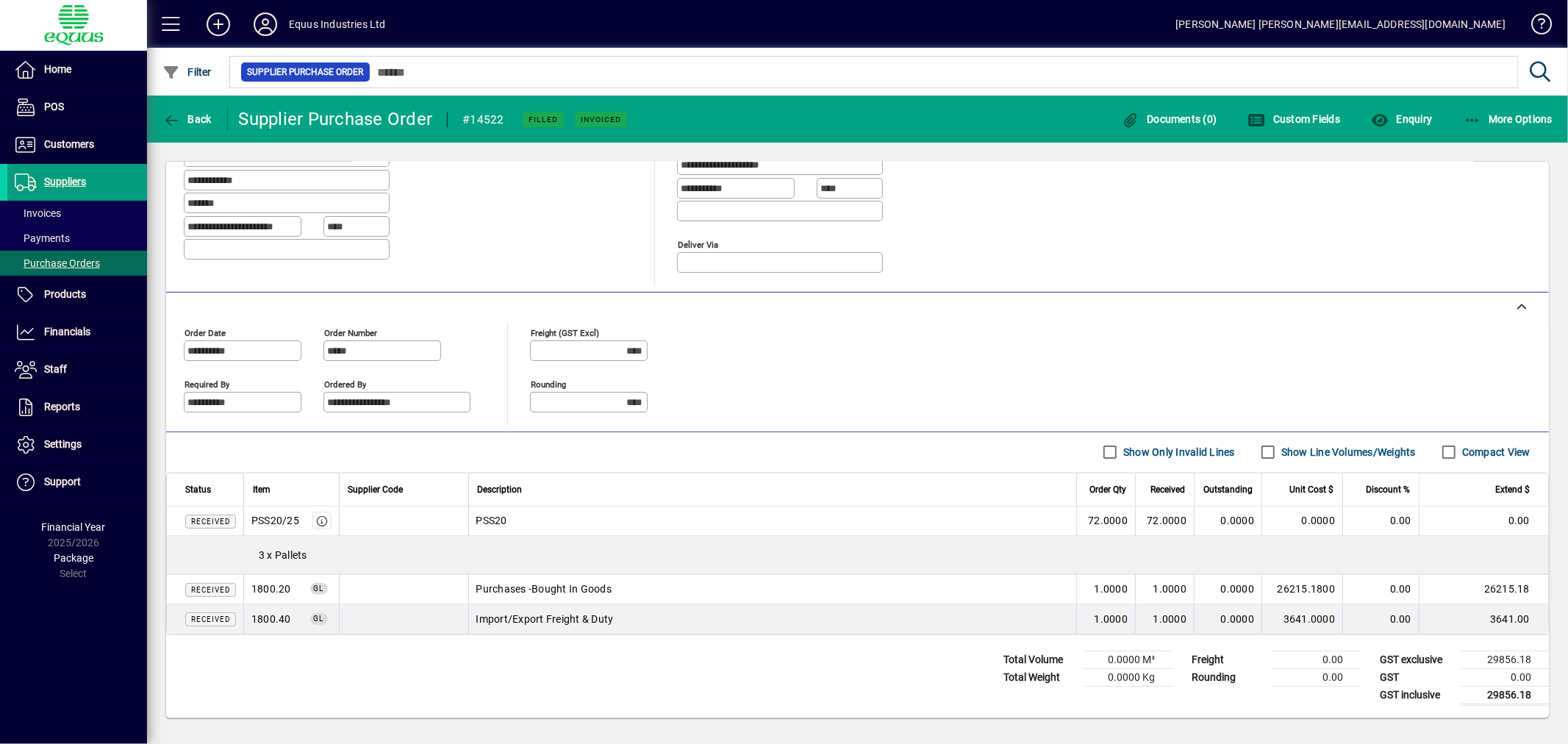
scroll to position [210, 0]
click at [204, 115] on span "Back" at bounding box center [187, 119] width 49 height 11
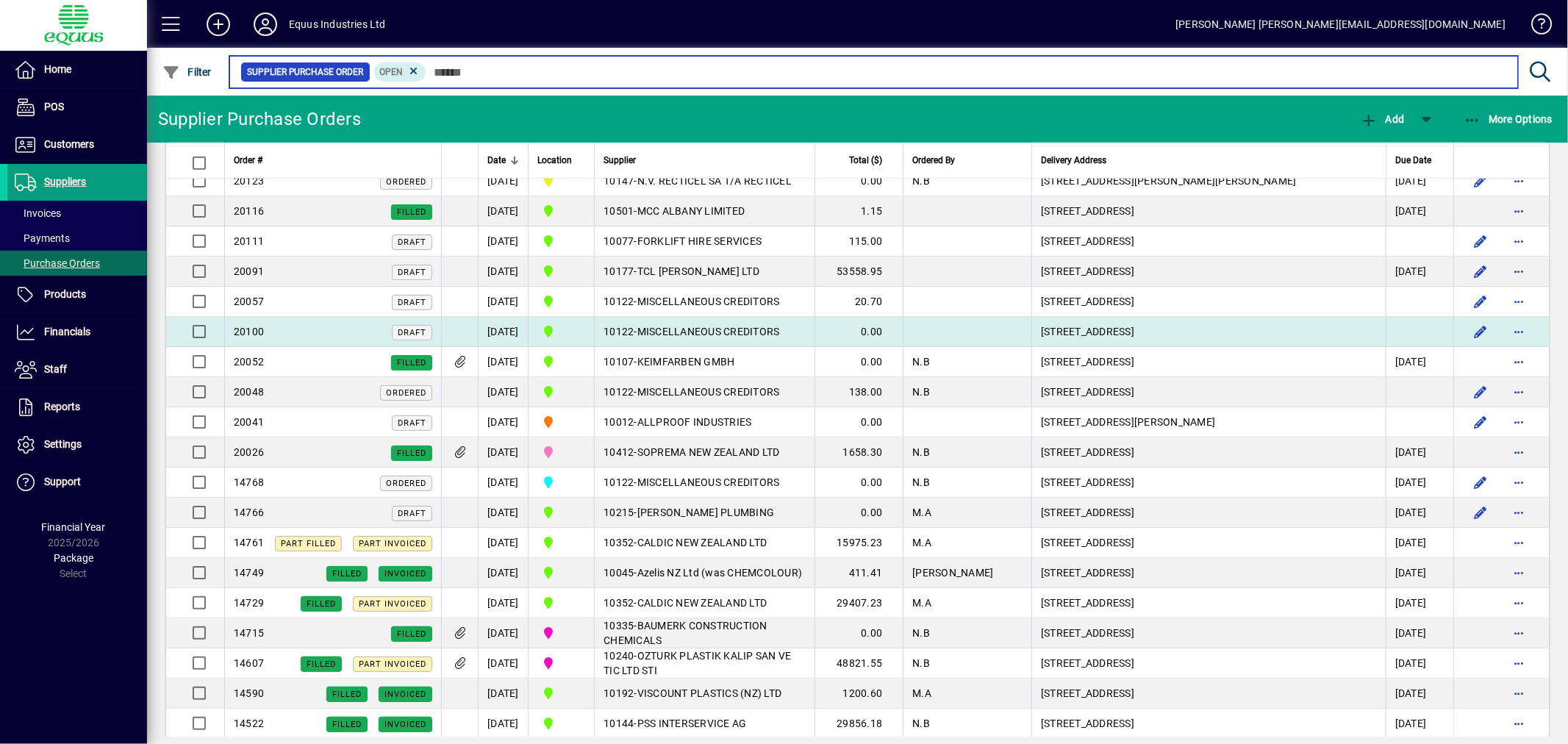
scroll to position [1020, 0]
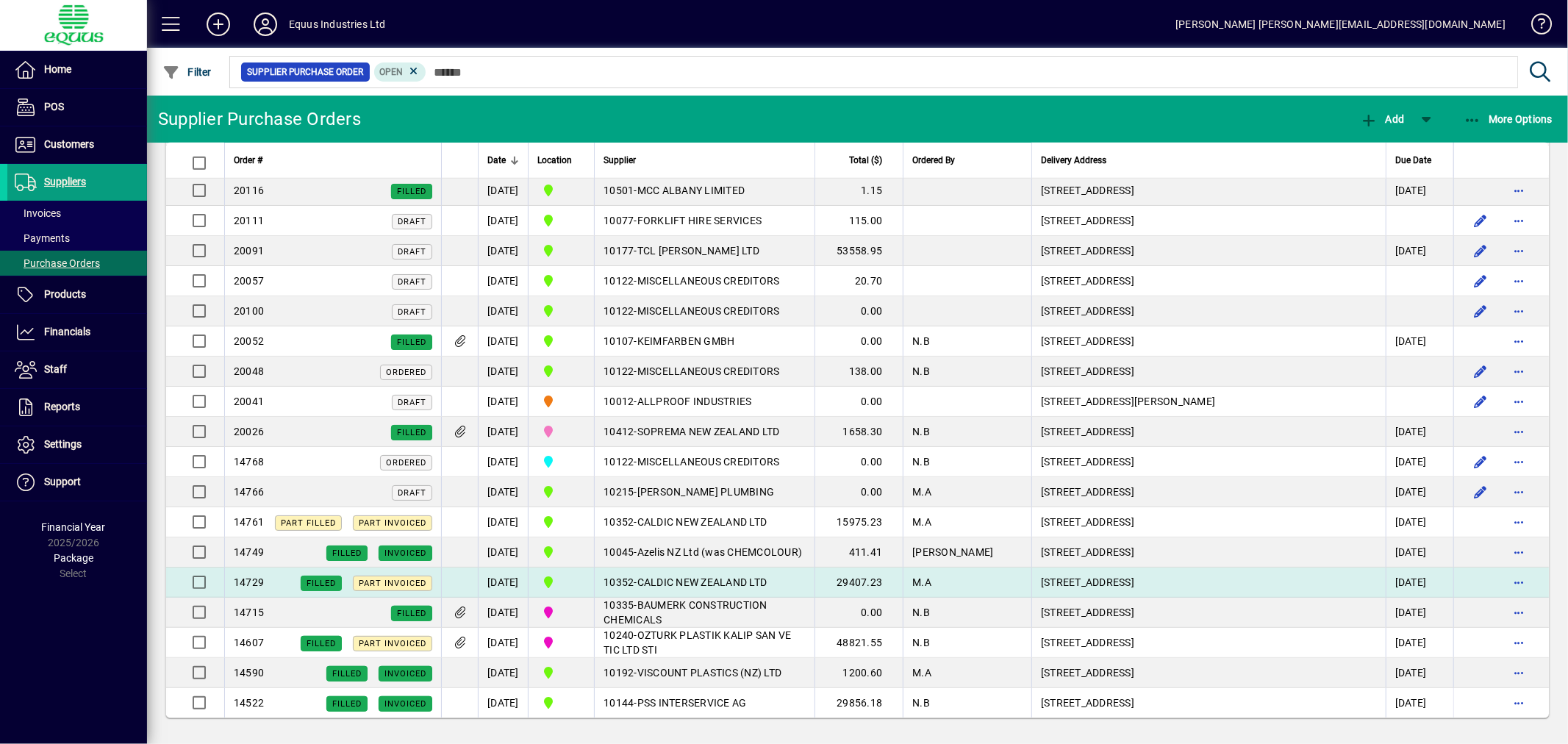
click at [679, 579] on span "CALDIC NEW ZEALAND LTD" at bounding box center [702, 582] width 130 height 11
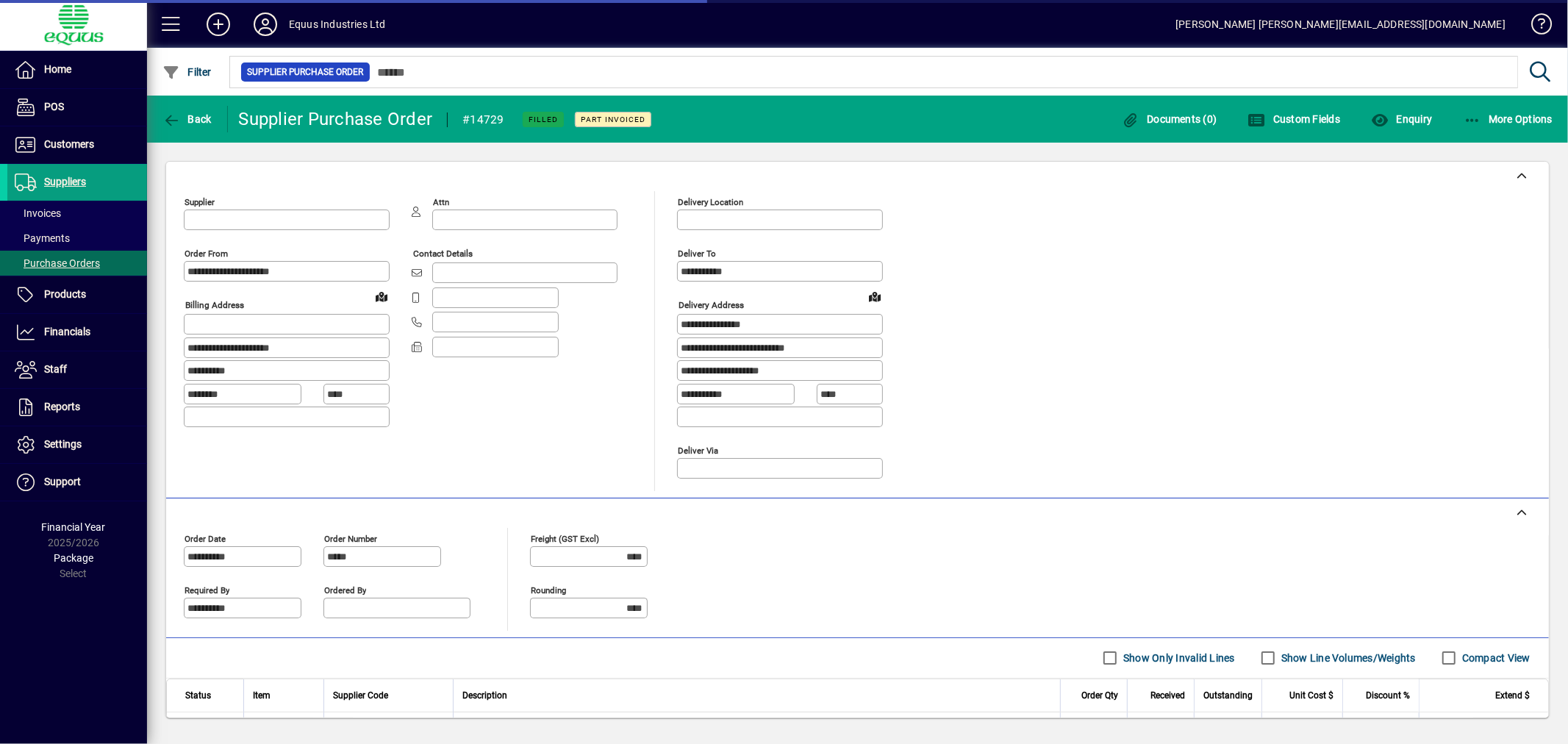
type input "**********"
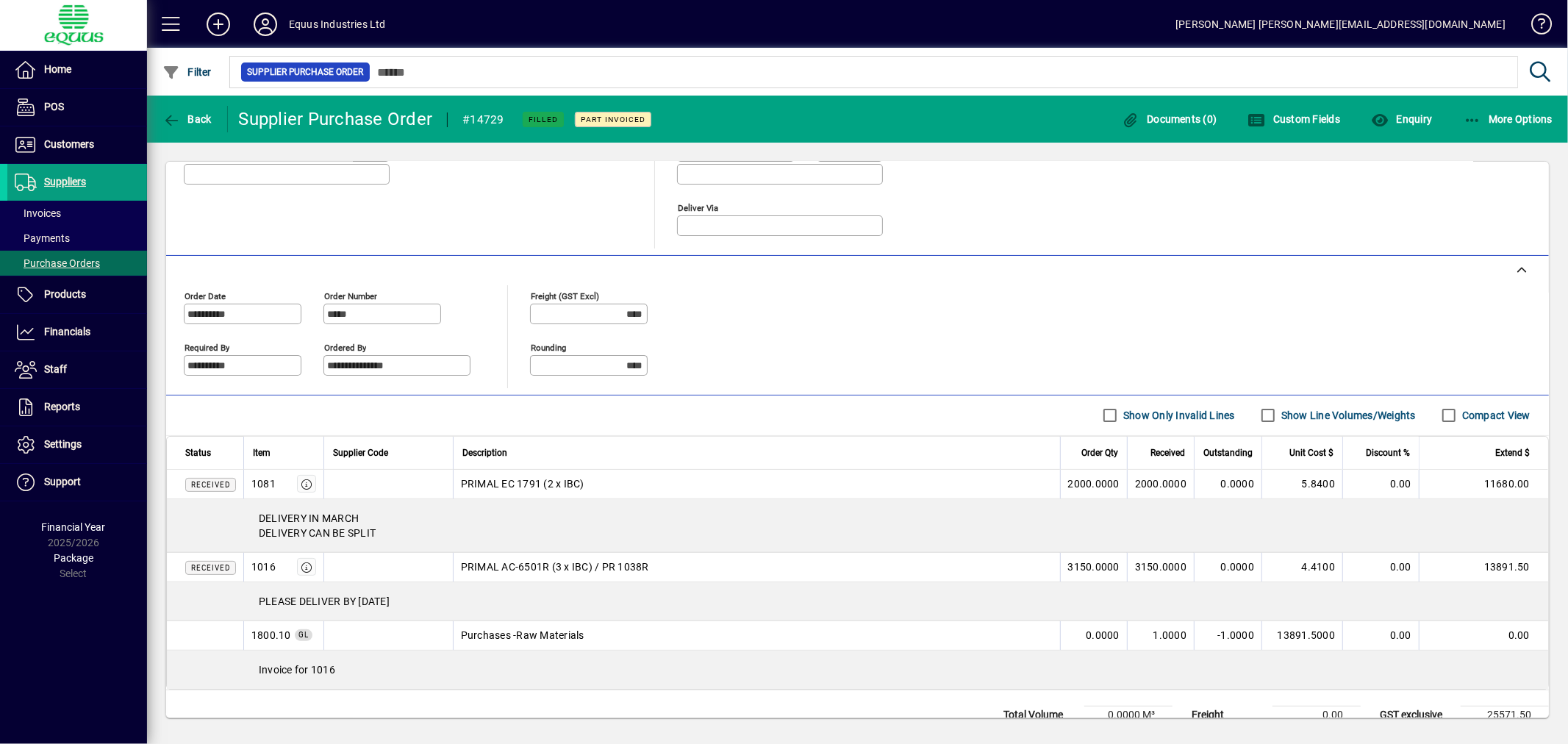
scroll to position [301, 0]
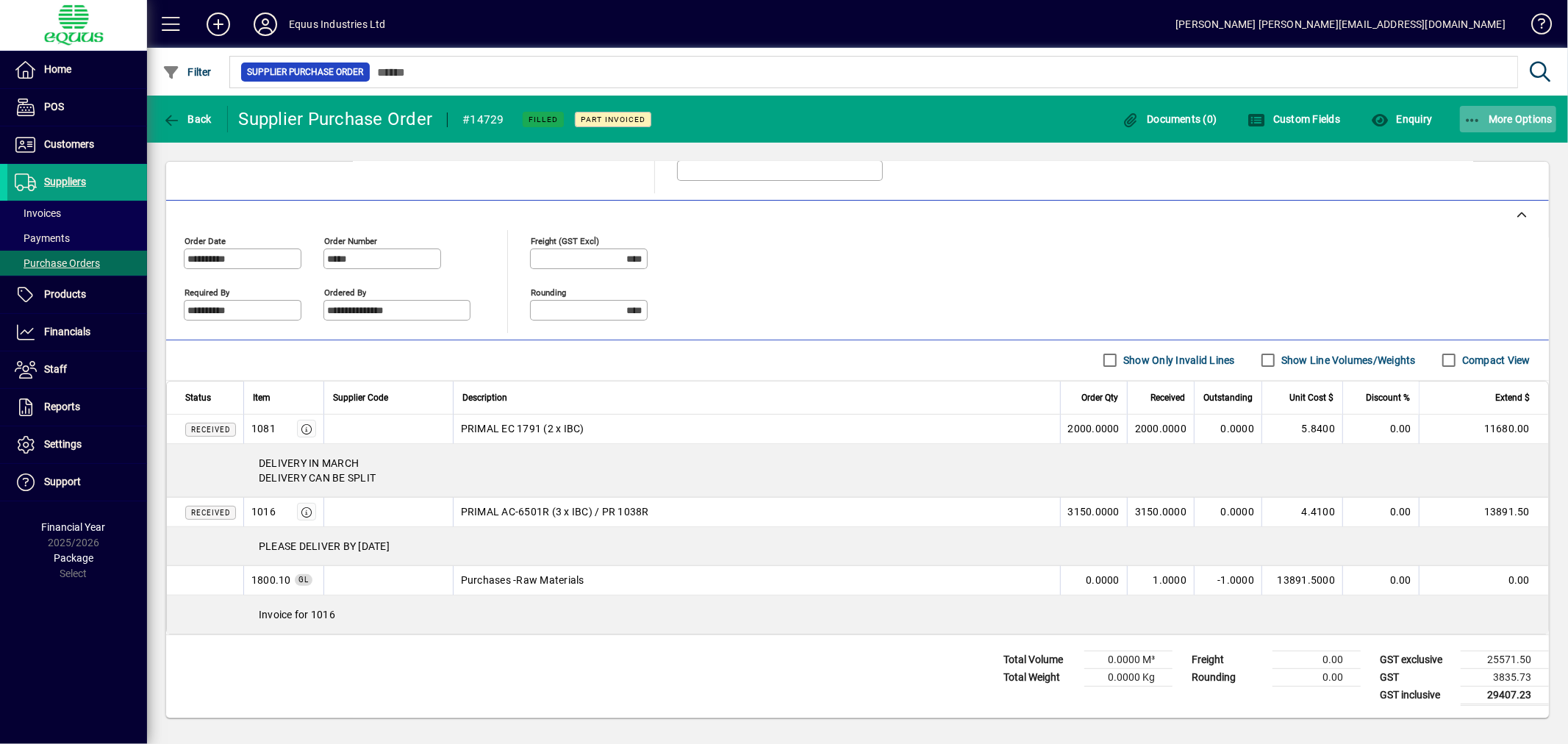
click at [1497, 121] on span "More Options" at bounding box center [1509, 119] width 90 height 11
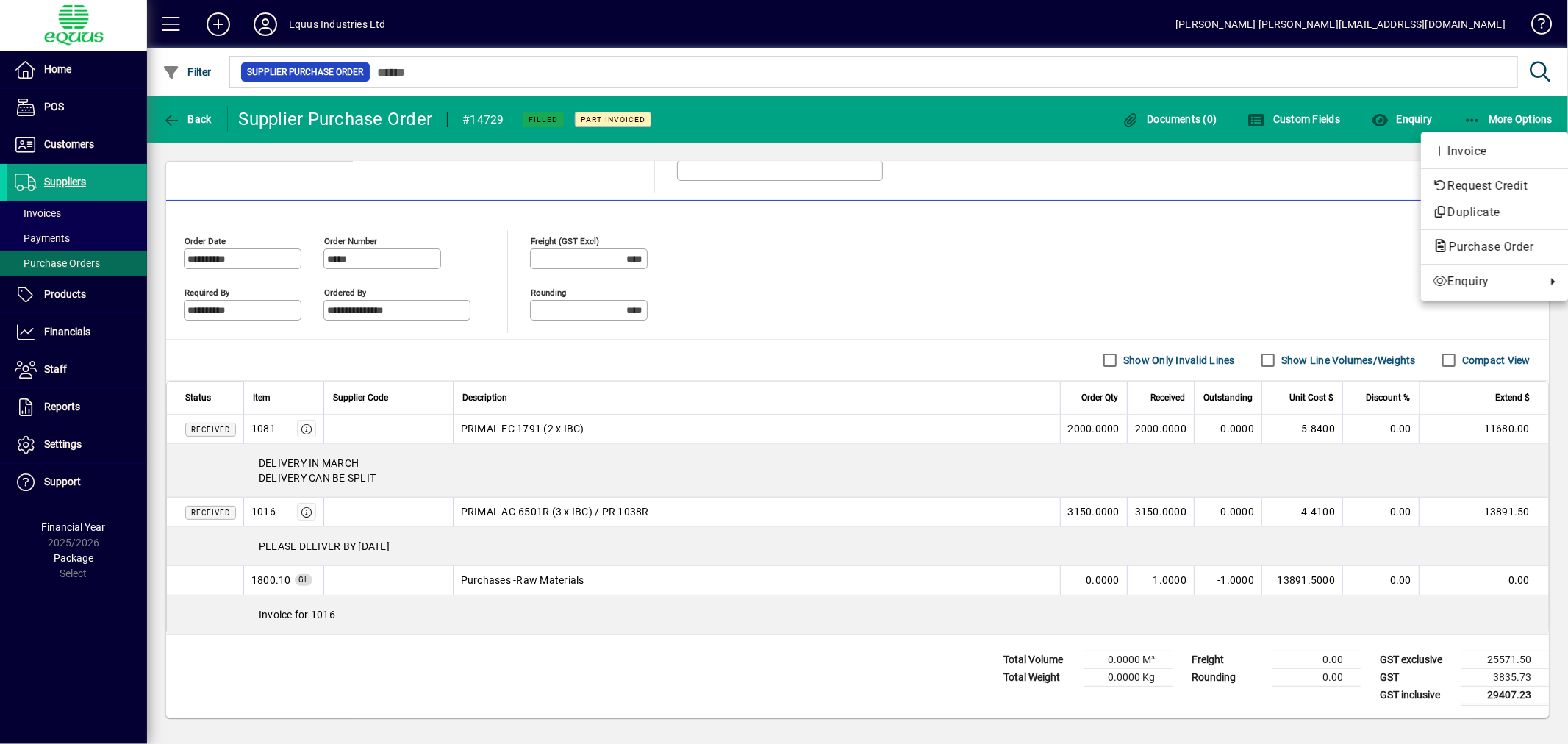
click at [187, 124] on div at bounding box center [784, 372] width 1568 height 744
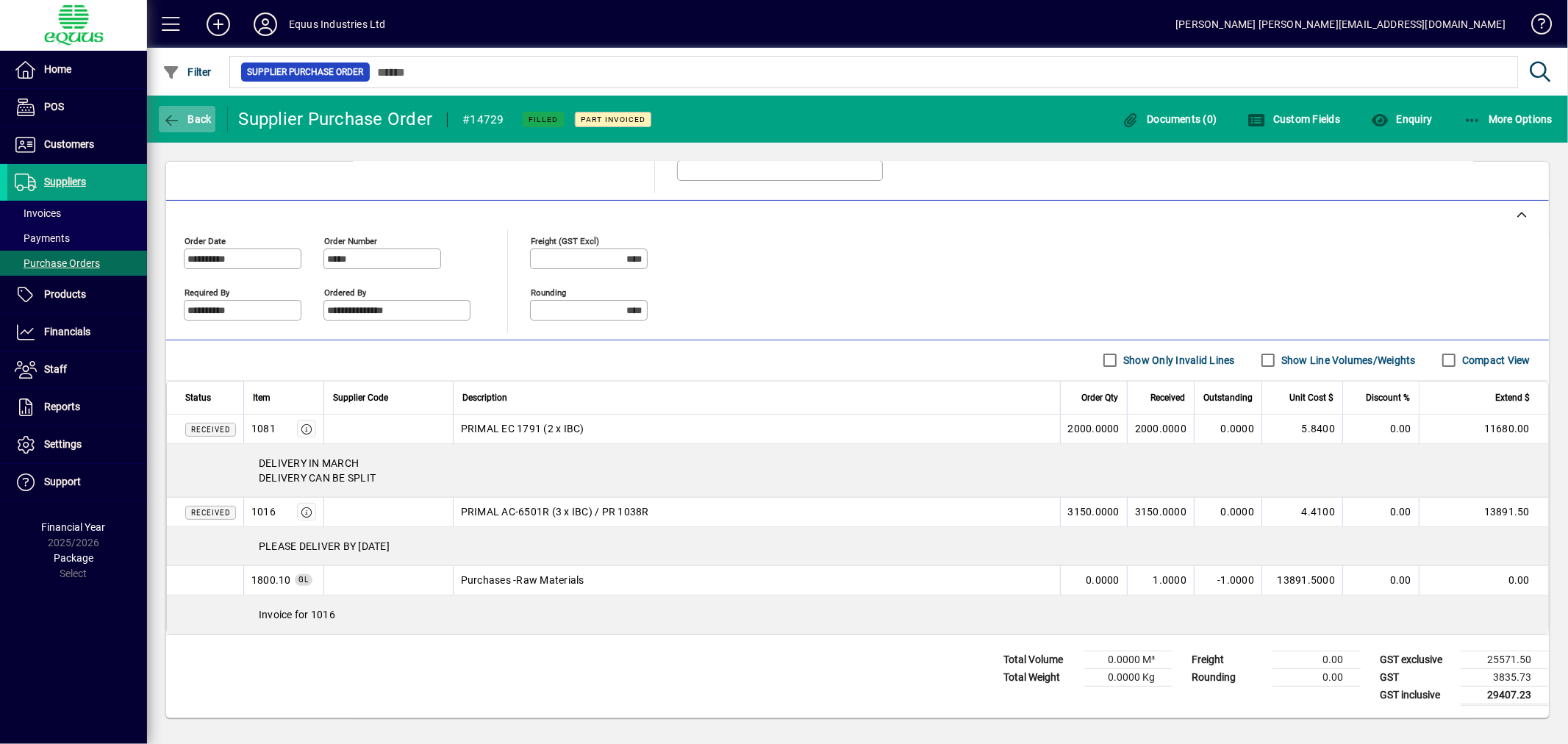
click at [188, 124] on span "button" at bounding box center [187, 119] width 56 height 35
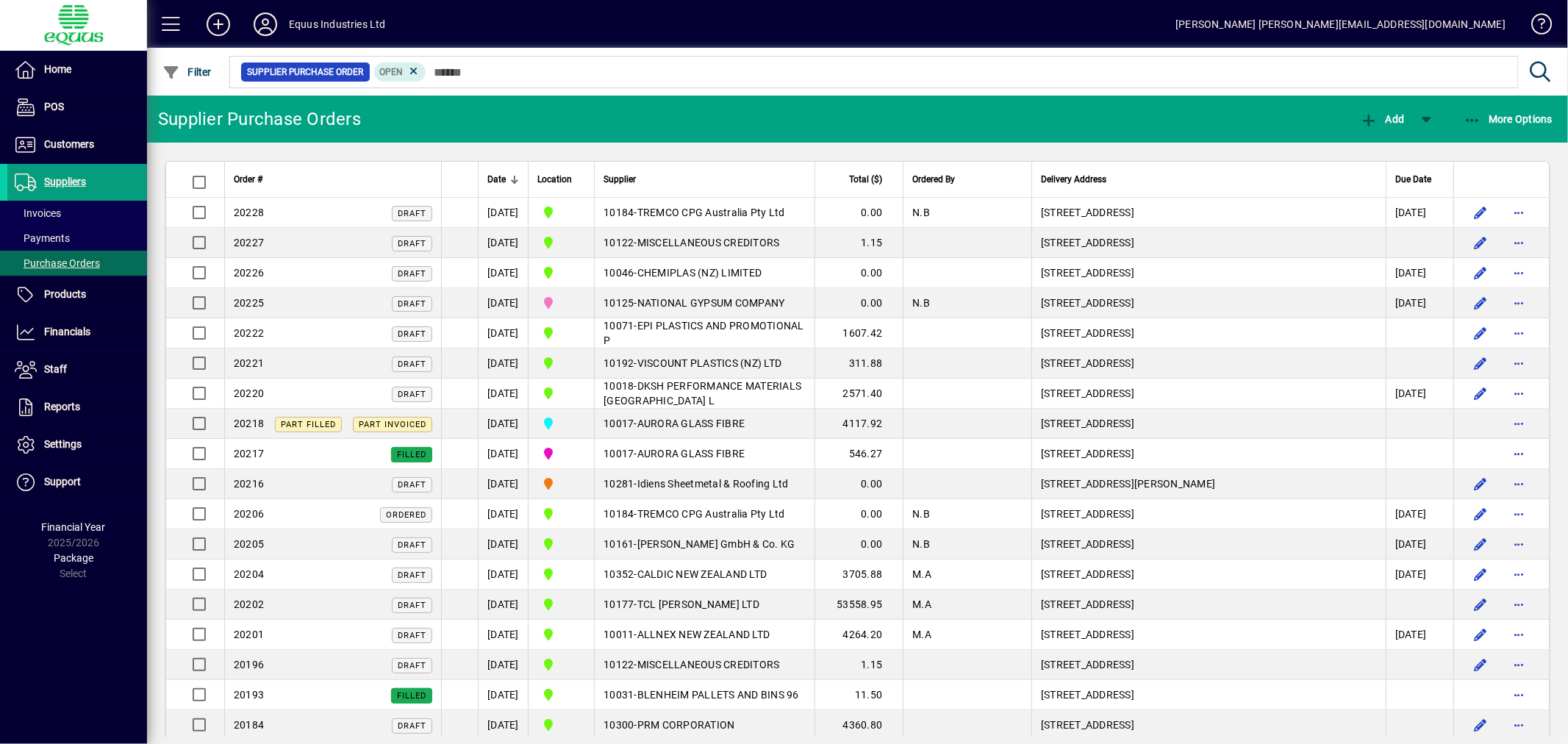
click at [980, 67] on input "text" at bounding box center [966, 71] width 1080 height 20
click at [750, 72] on input "text" at bounding box center [966, 71] width 1080 height 20
click at [777, 63] on div at bounding box center [938, 56] width 1421 height 16
